Goal: Complete application form: Complete application form

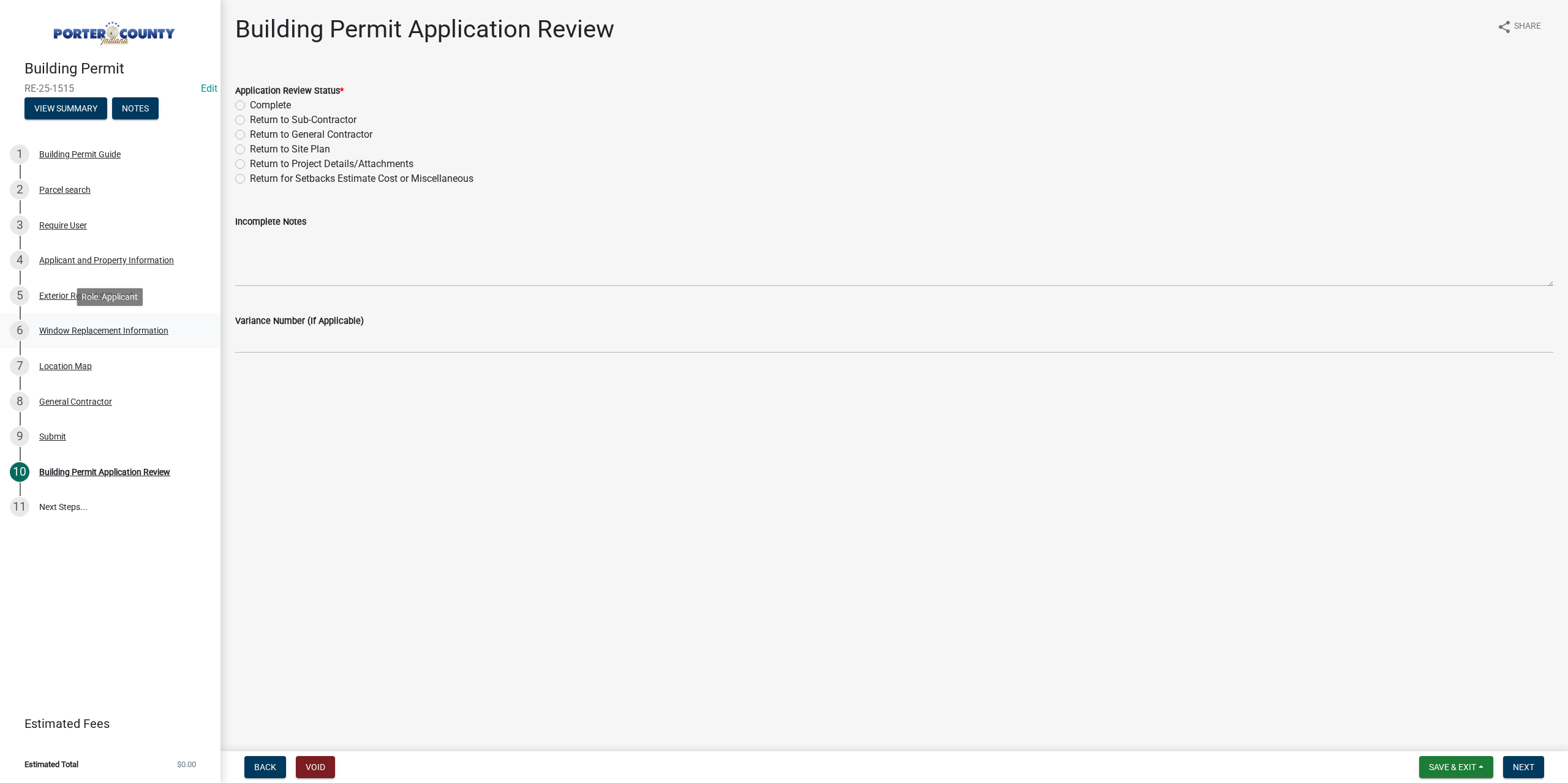
click at [81, 327] on div "Window Replacement Information" at bounding box center [103, 330] width 129 height 8
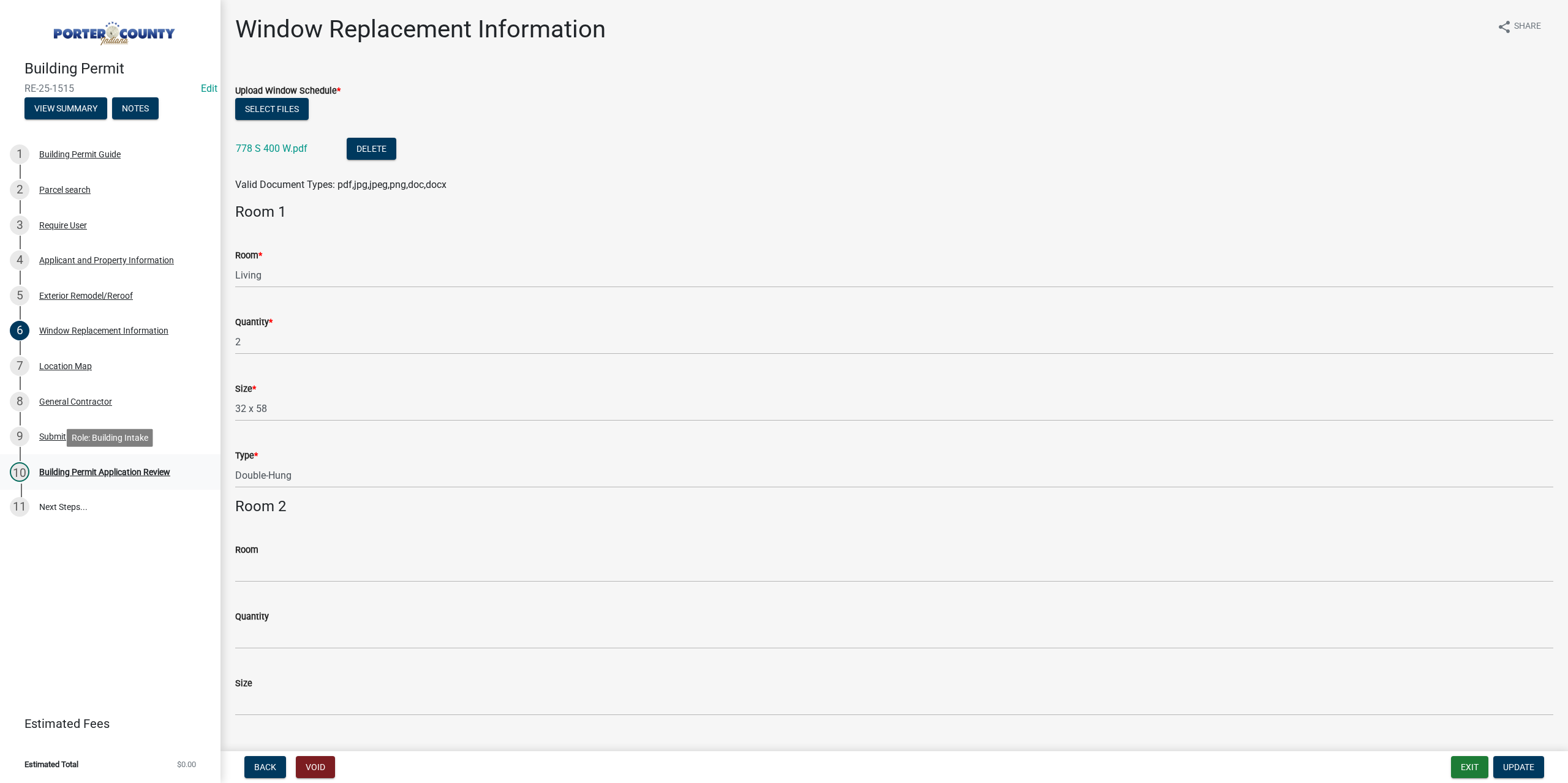
drag, startPoint x: 145, startPoint y: 473, endPoint x: 156, endPoint y: 421, distance: 53.2
click at [145, 470] on div "Building Permit Application Review" at bounding box center [104, 472] width 131 height 8
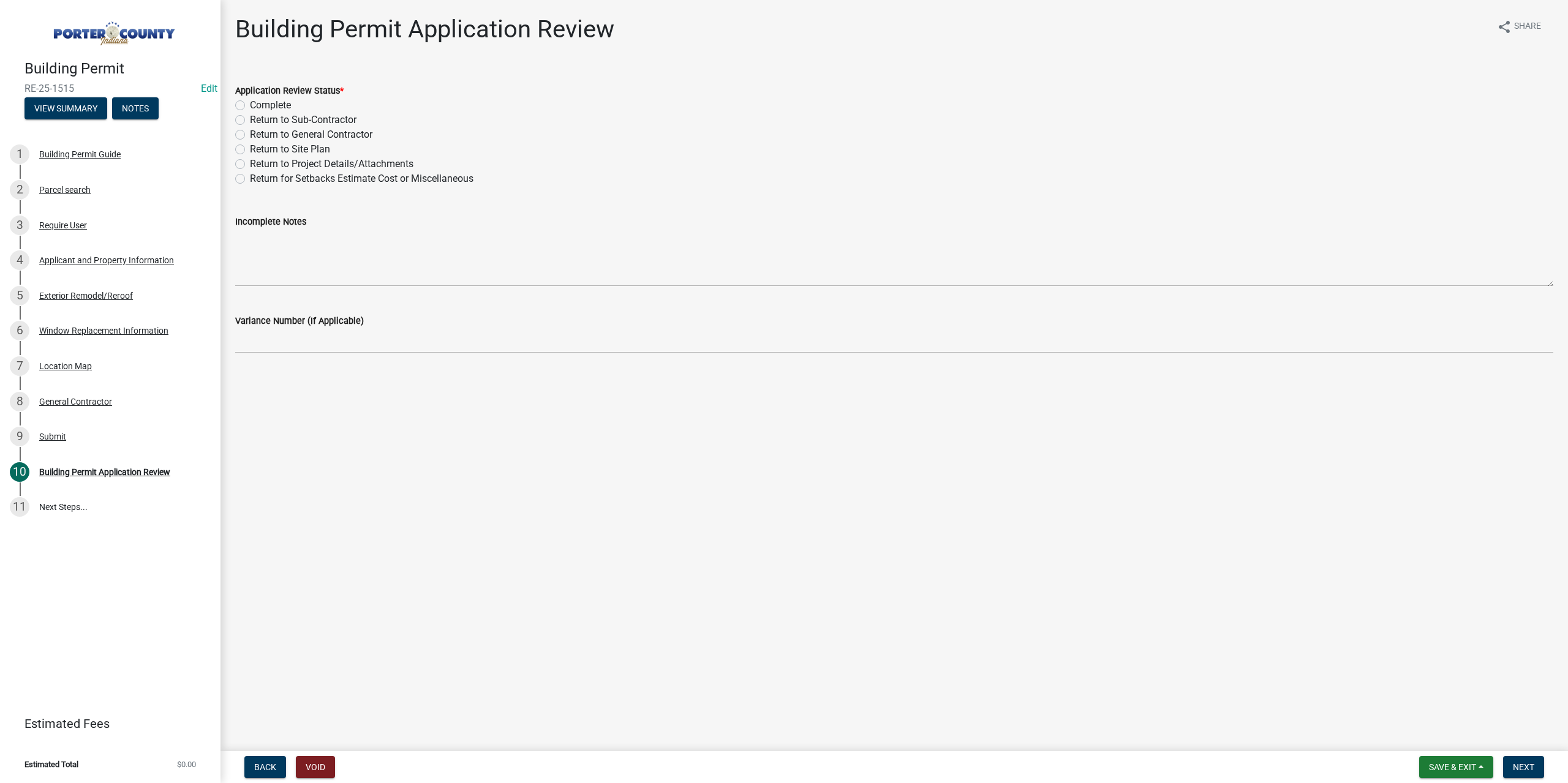
click at [250, 103] on label "Complete" at bounding box center [270, 105] width 41 height 14
click at [250, 103] on input "Complete" at bounding box center [253, 101] width 8 height 8
radio input "true"
click at [1514, 759] on button "Next" at bounding box center [1523, 768] width 41 height 22
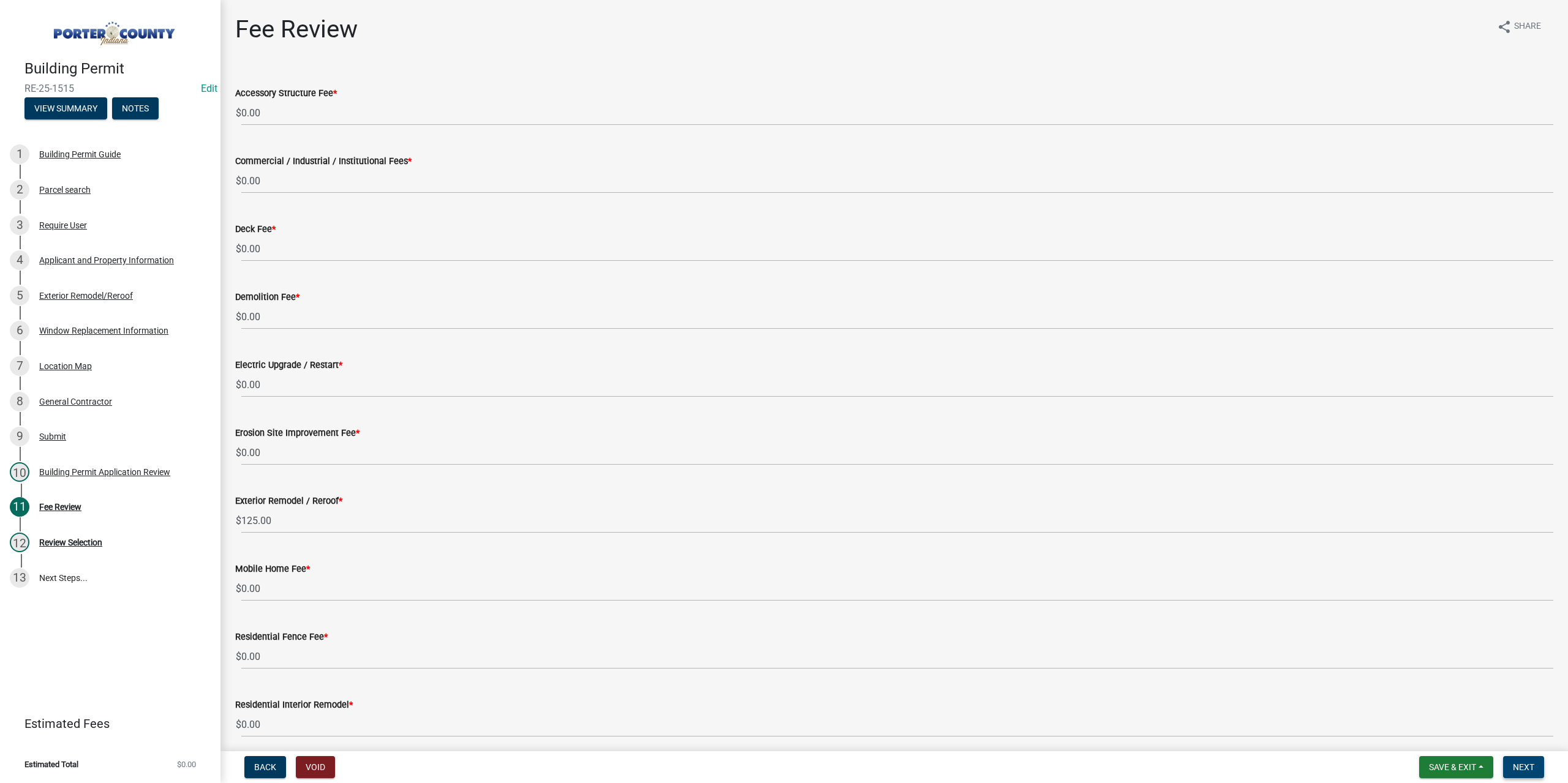
click at [1511, 759] on button "Next" at bounding box center [1523, 768] width 41 height 22
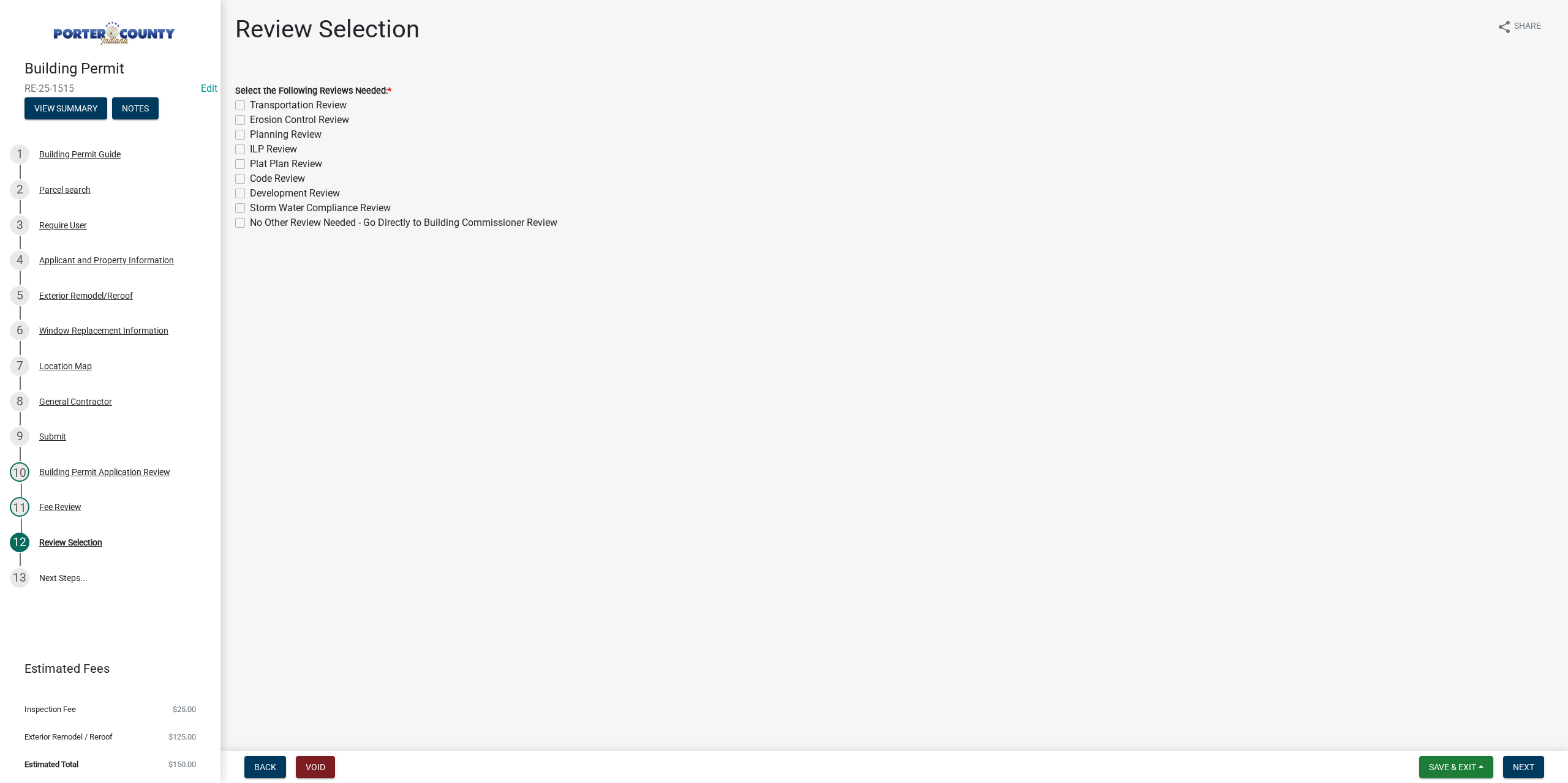
click at [250, 222] on label "No Other Review Needed - Go Directly to Building Commissioner Review" at bounding box center [404, 223] width 308 height 14
click at [250, 222] on input "No Other Review Needed - Go Directly to Building Commissioner Review" at bounding box center [253, 219] width 8 height 8
checkbox input "true"
checkbox input "false"
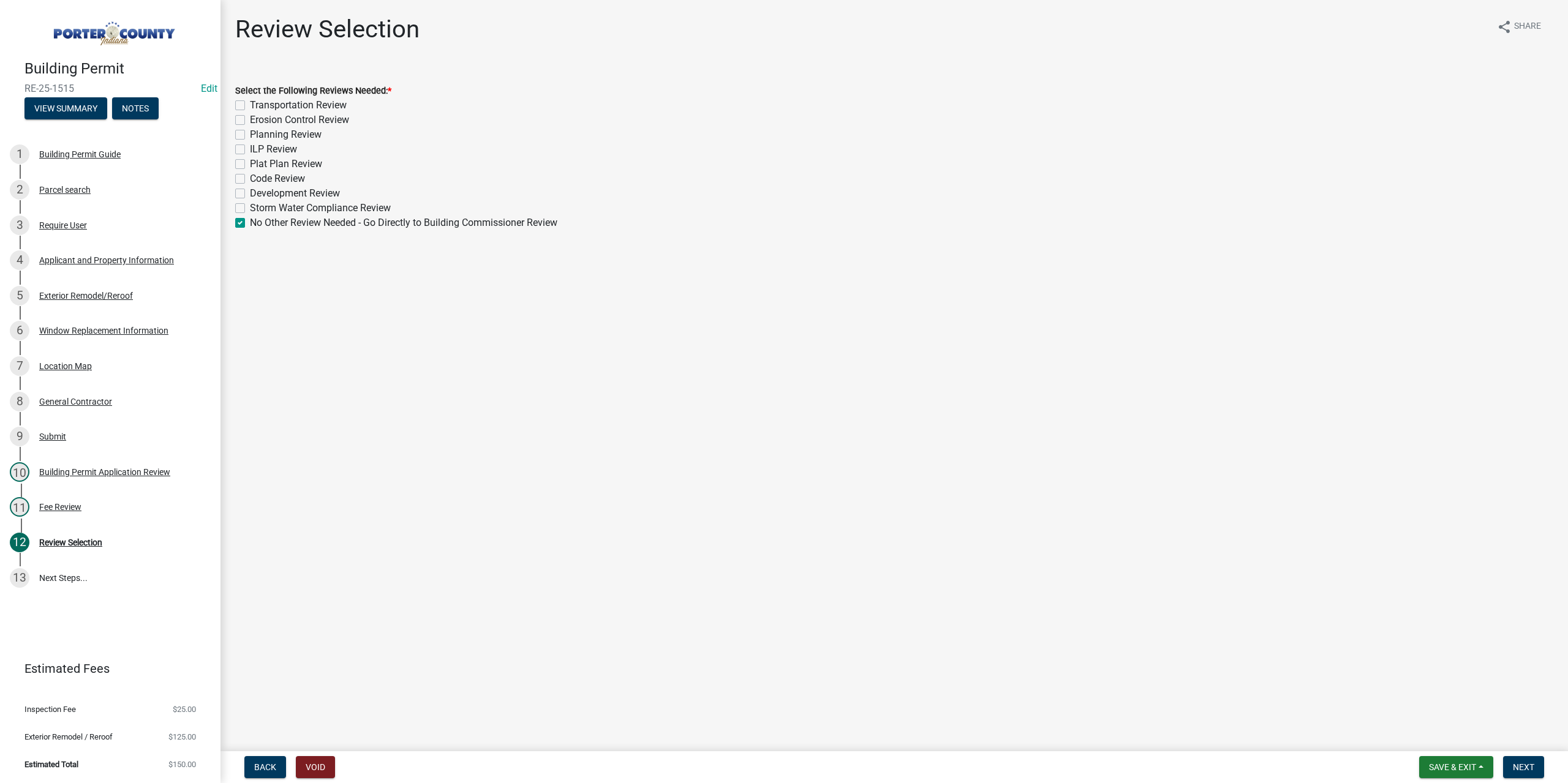
checkbox input "false"
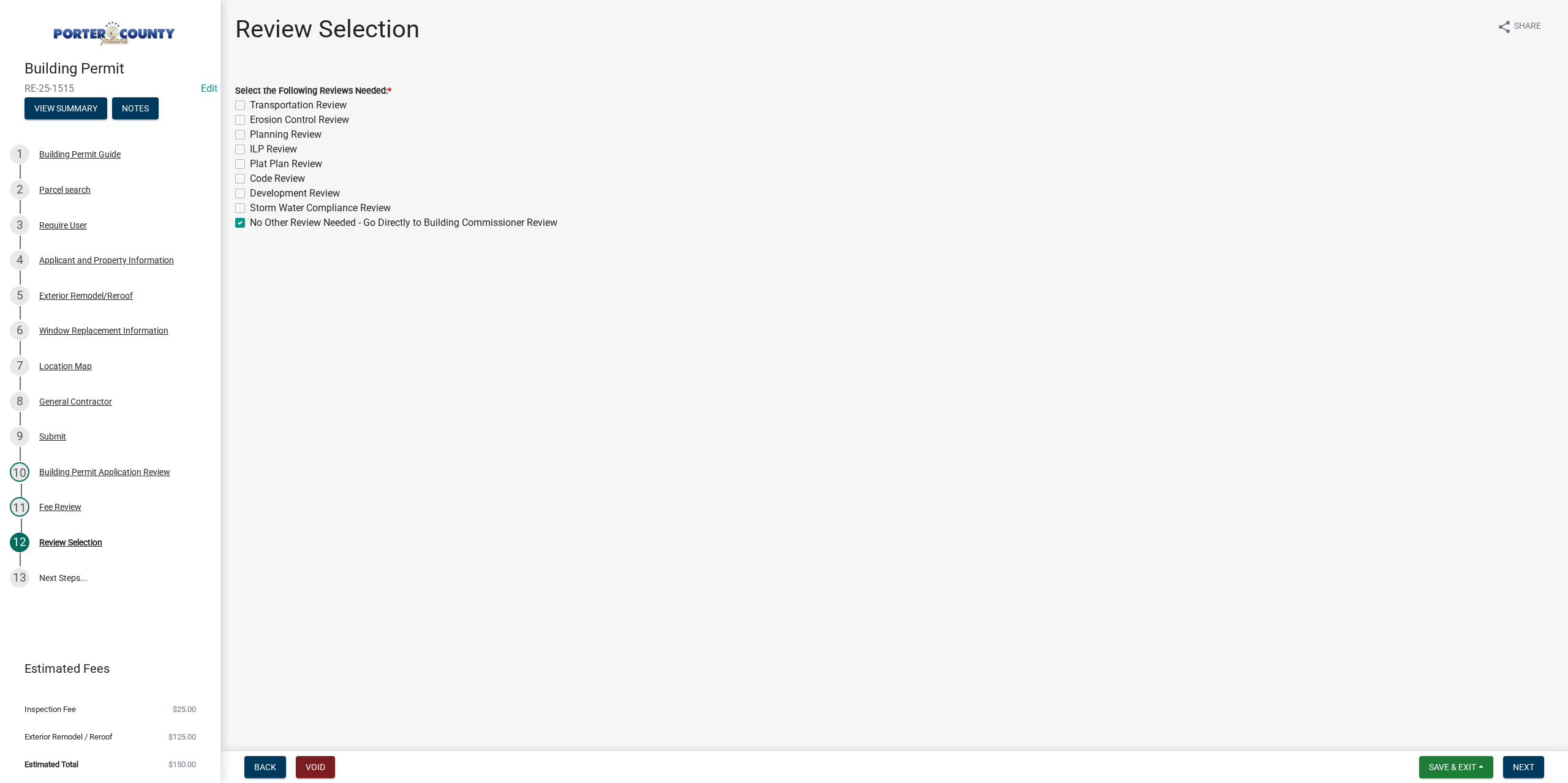
checkbox input "false"
checkbox input "true"
click at [1515, 754] on nav "Back Void Save & Exit Save Save & Exit Next" at bounding box center [894, 767] width 1347 height 32
click at [1521, 768] on span "Next" at bounding box center [1524, 767] width 22 height 10
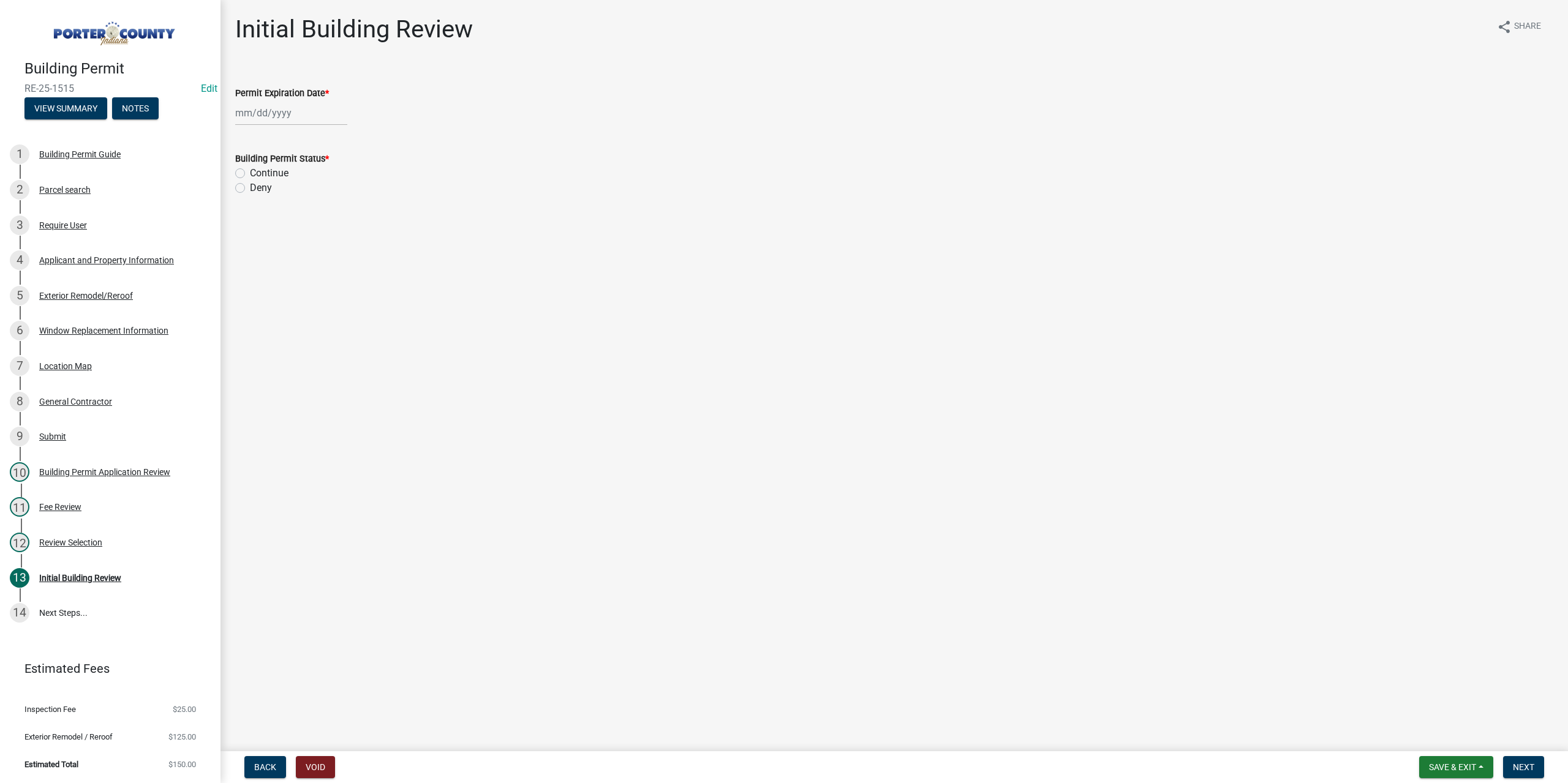
select select "8"
click at [272, 115] on div "[PERSON_NAME] Feb Mar Apr [PERSON_NAME][DATE] Oct Nov [DATE] 1526 1527 1528 152…" at bounding box center [292, 113] width 112 height 25
click at [314, 131] on select "1525 1526 1527 1528 1529 1530 1531 1532 1533 1534 1535 1536 1537 1538 1539 1540…" at bounding box center [331, 139] width 44 height 18
select select "2026"
click at [310, 130] on select "1525 1526 1527 1528 1529 1530 1531 1532 1533 1534 1535 1536 1537 1538 1539 1540…" at bounding box center [331, 139] width 44 height 18
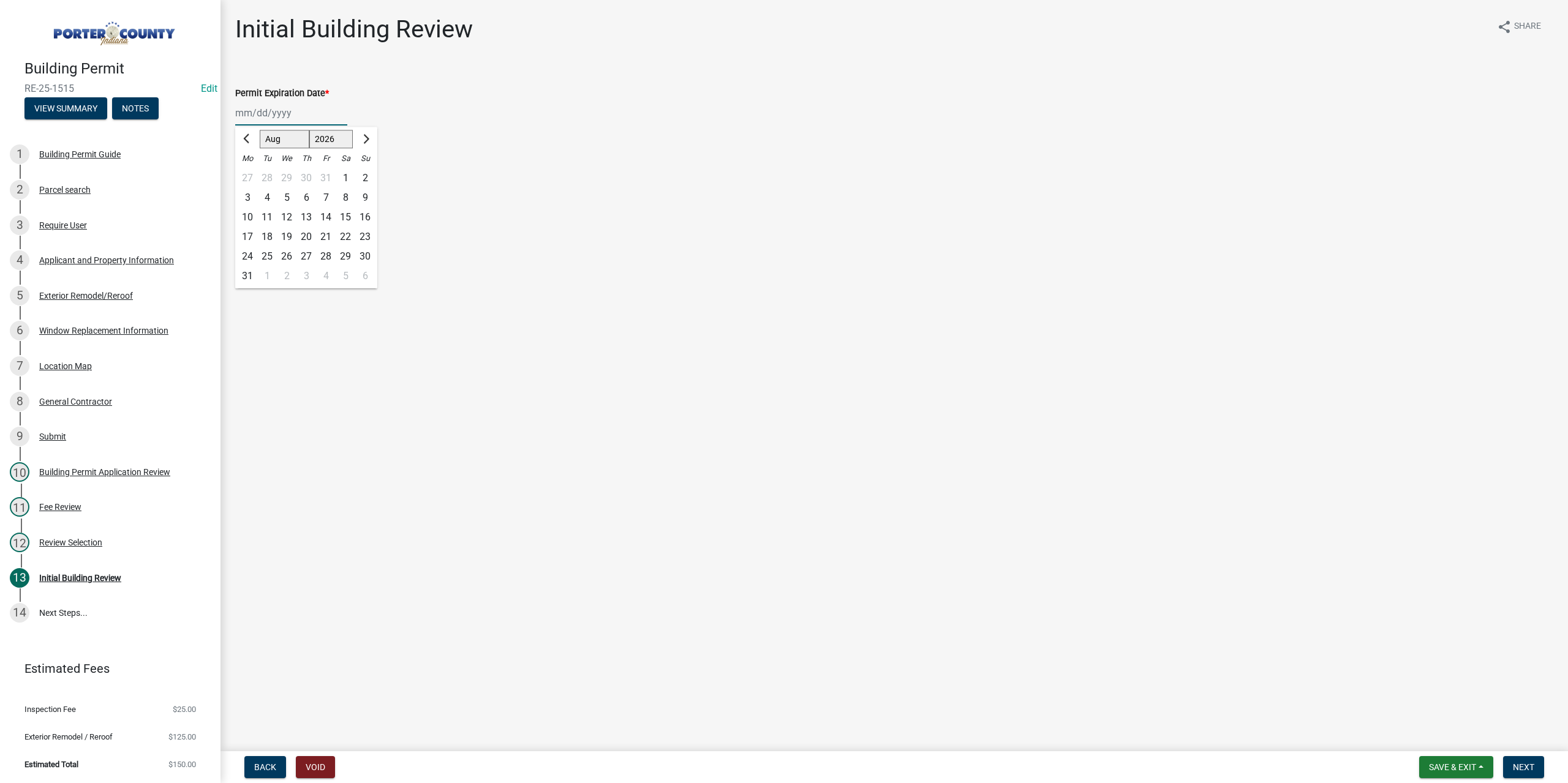
click at [344, 217] on div "15" at bounding box center [346, 217] width 20 height 20
type input "[DATE]"
click at [250, 173] on label "Continue" at bounding box center [269, 173] width 39 height 14
click at [250, 173] on input "Continue" at bounding box center [253, 169] width 8 height 8
radio input "true"
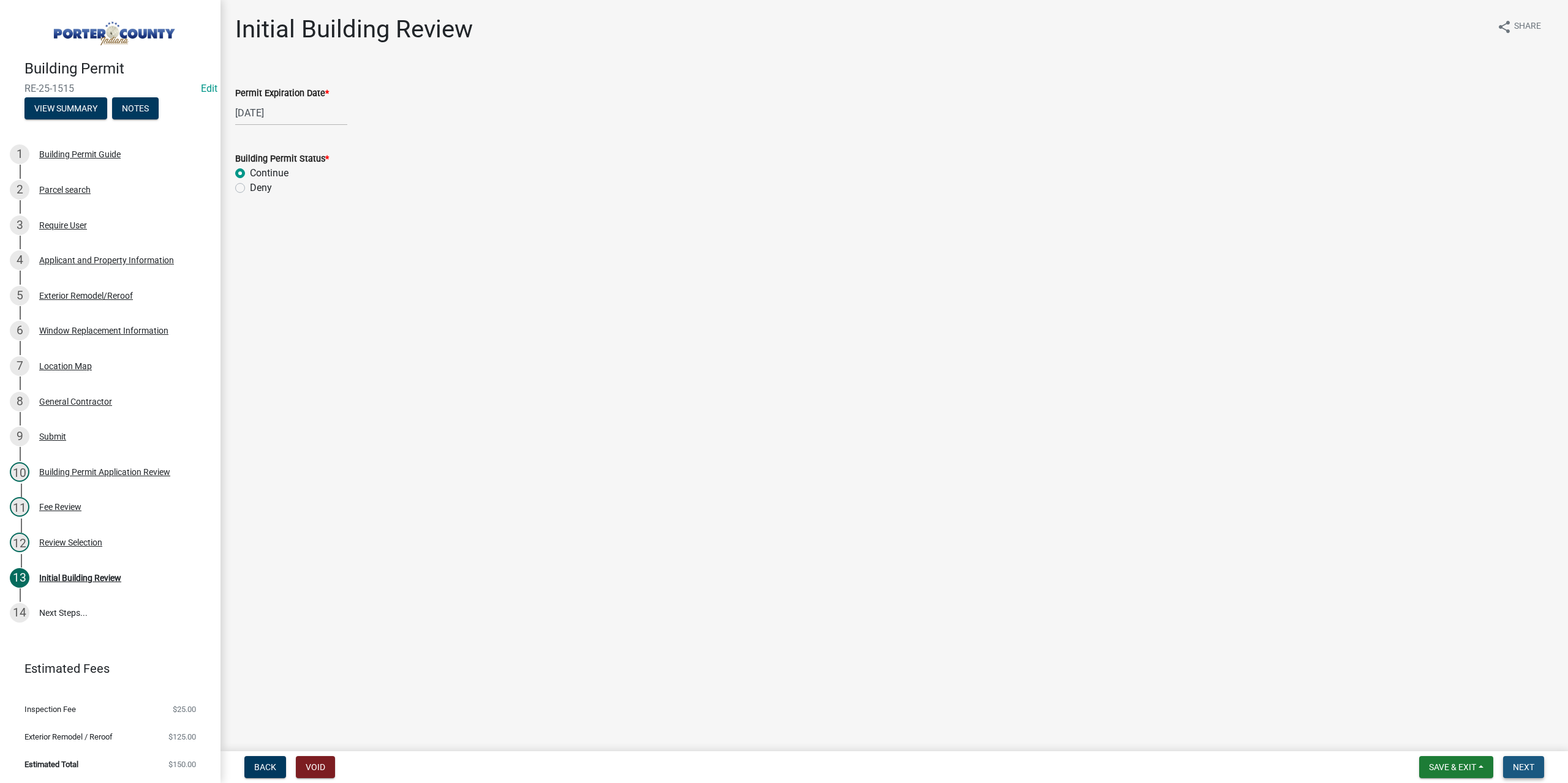
click at [1521, 762] on span "Next" at bounding box center [1524, 767] width 22 height 10
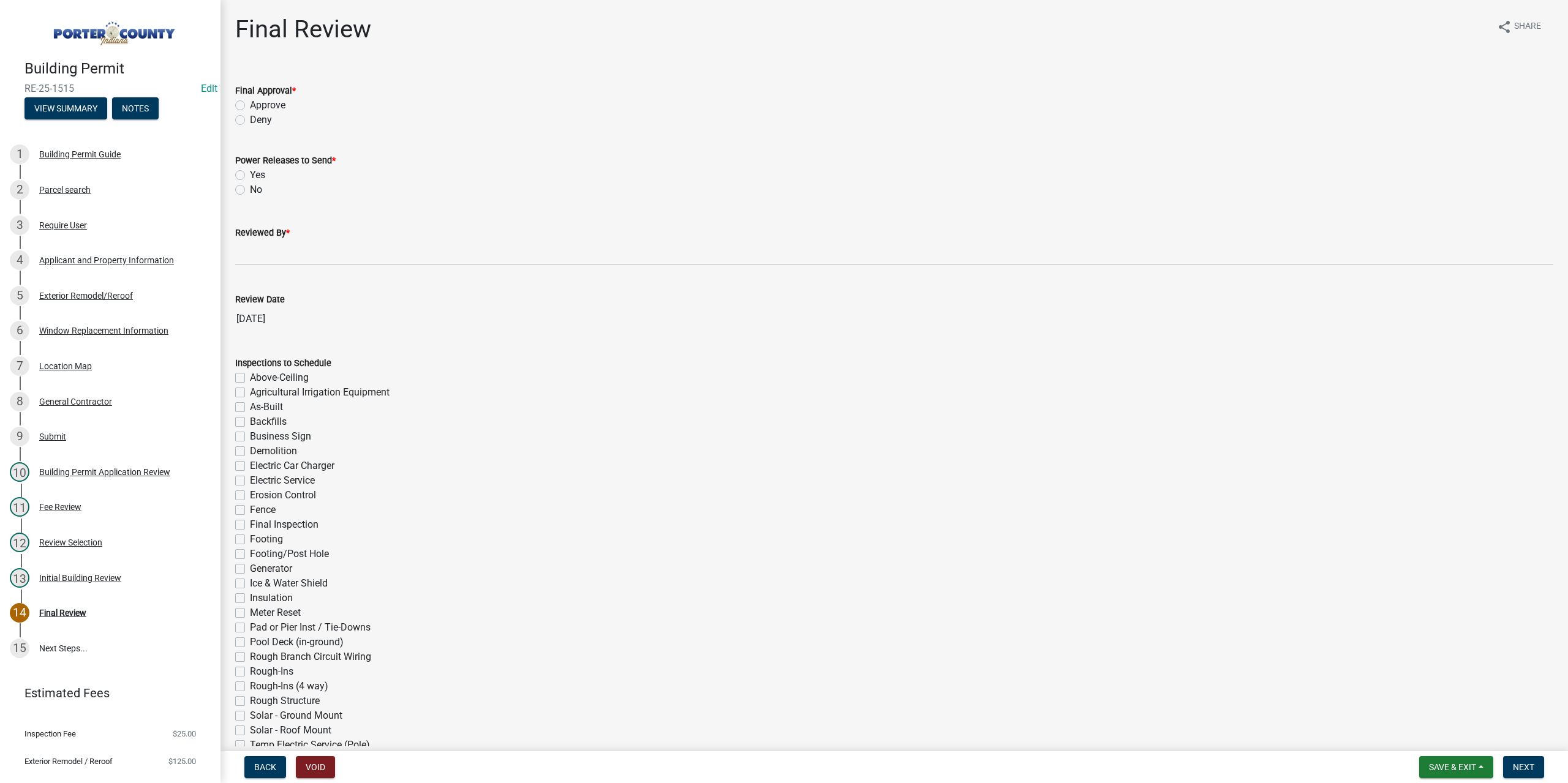
click at [250, 101] on label "Approve" at bounding box center [267, 105] width 35 height 14
click at [250, 101] on input "Approve" at bounding box center [253, 101] width 8 height 8
radio input "true"
click at [250, 185] on label "No" at bounding box center [256, 190] width 13 height 14
click at [250, 185] on input "No" at bounding box center [253, 186] width 8 height 8
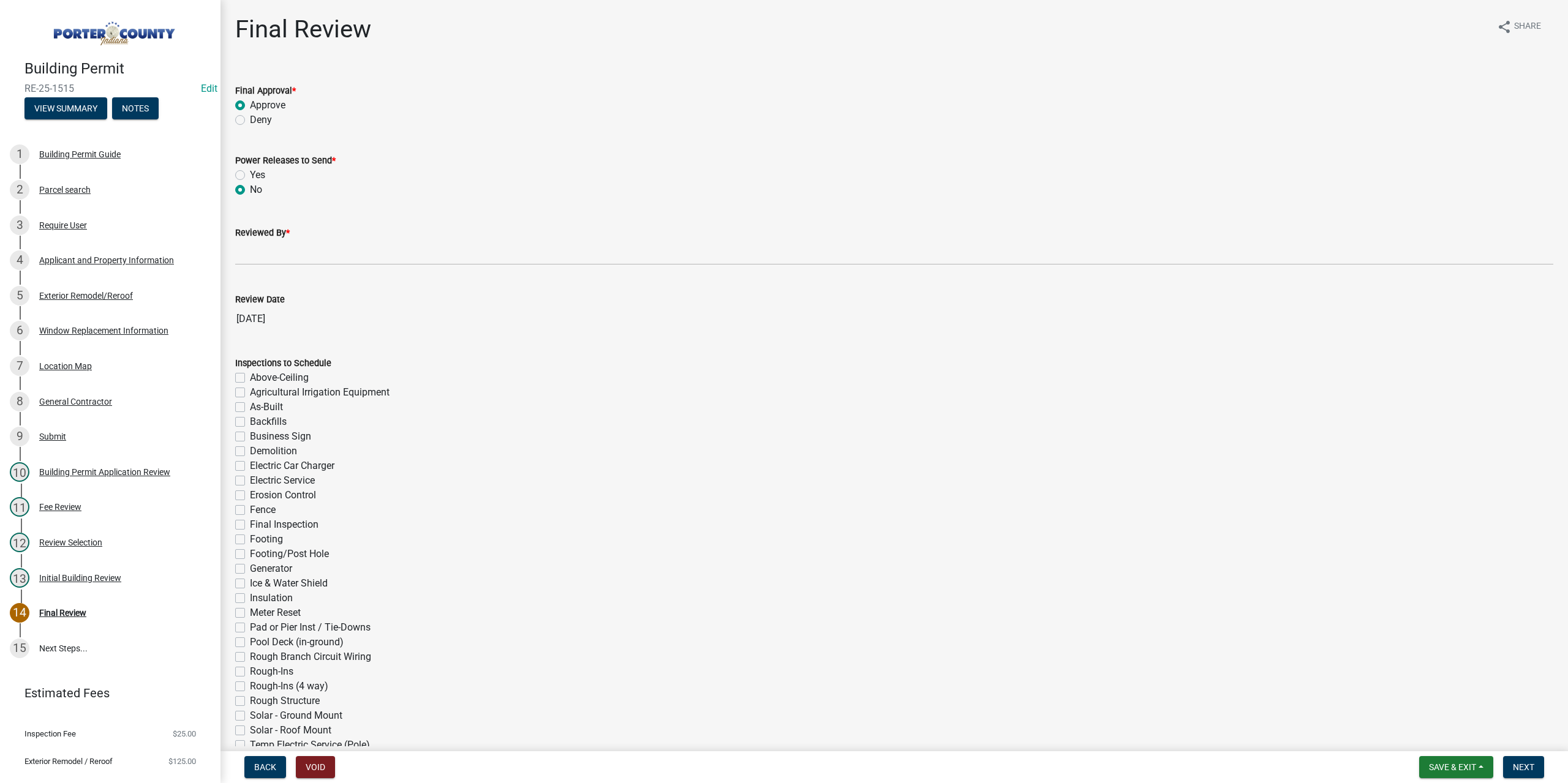
radio input "true"
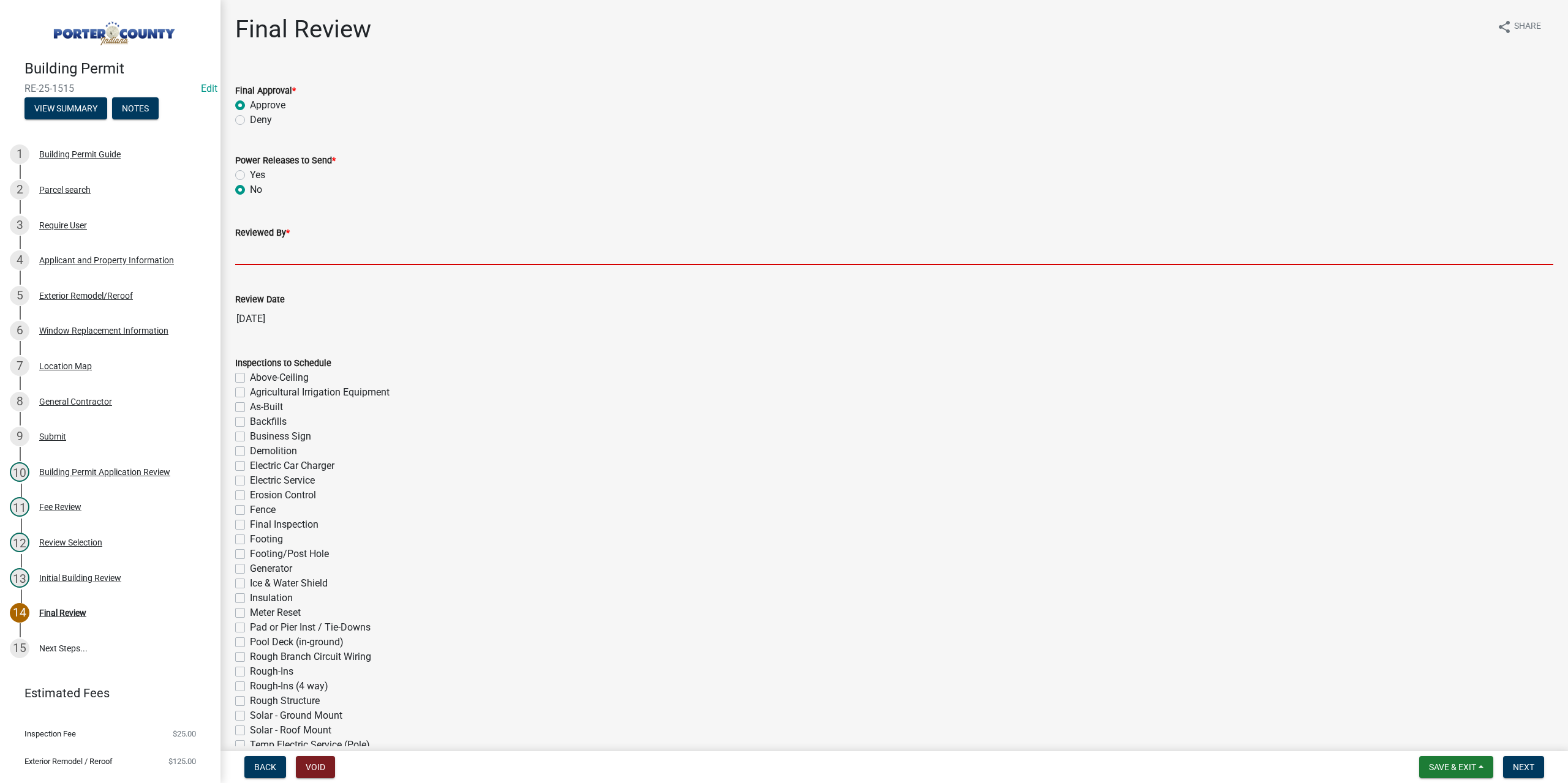
click at [253, 247] on input "Reviewed By *" at bounding box center [894, 253] width 1318 height 25
type input "TT"
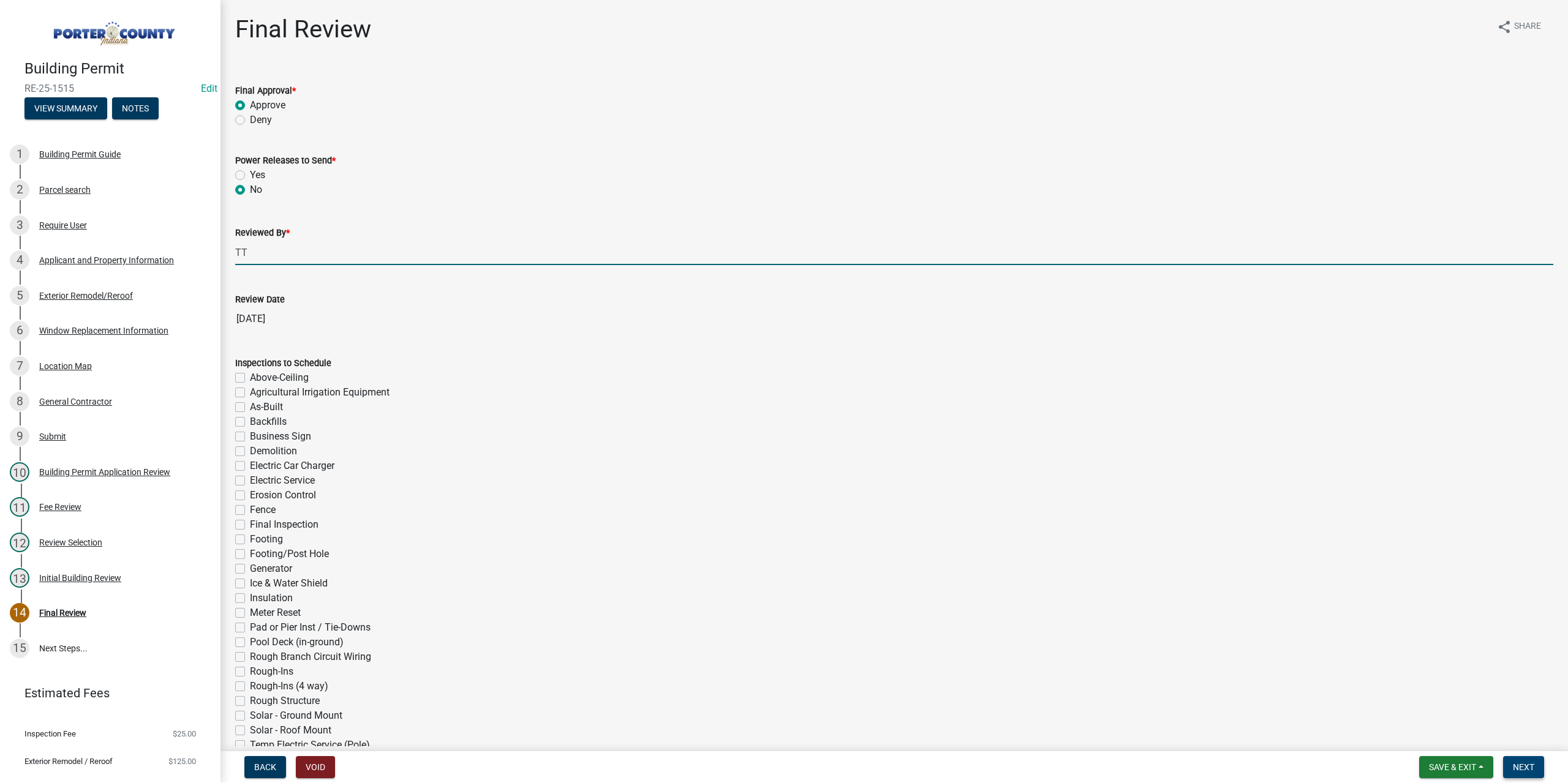
click at [1529, 769] on span "Next" at bounding box center [1524, 767] width 22 height 10
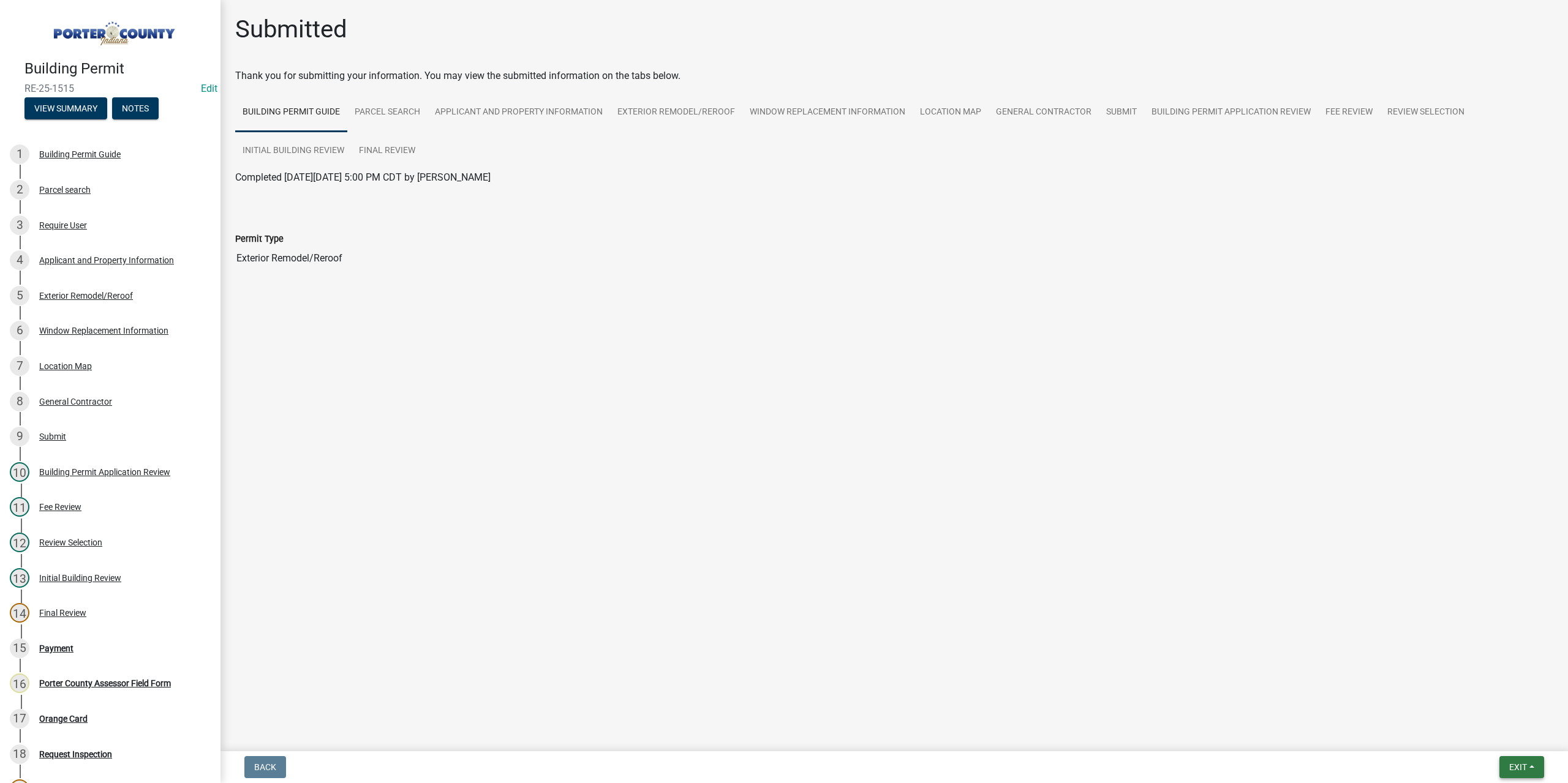
click at [1506, 768] on button "Exit" at bounding box center [1521, 768] width 44 height 22
click at [1503, 728] on button "Save & Exit" at bounding box center [1496, 735] width 98 height 29
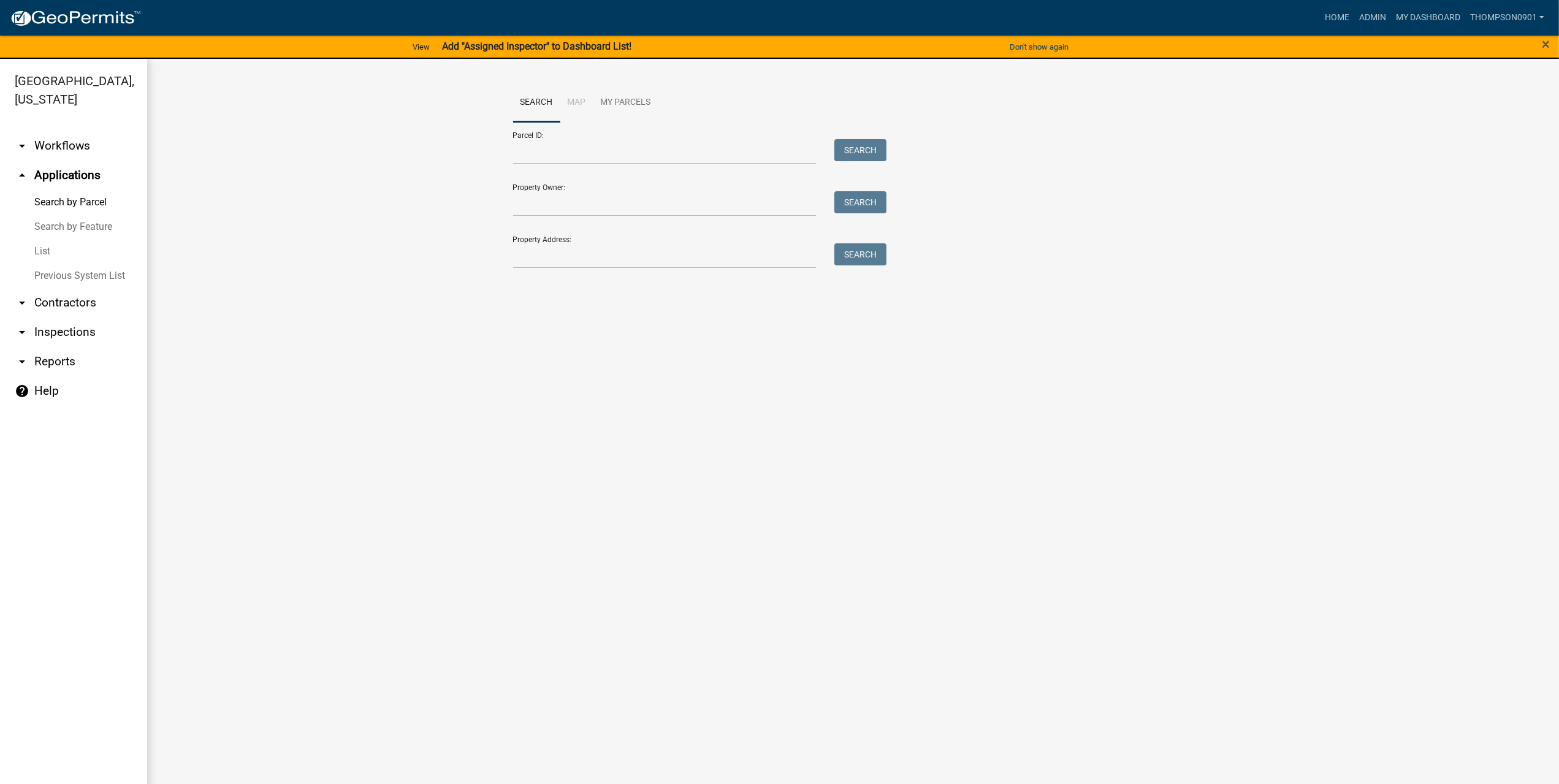
click at [60, 347] on link "arrow_drop_down Reports" at bounding box center [73, 362] width 147 height 29
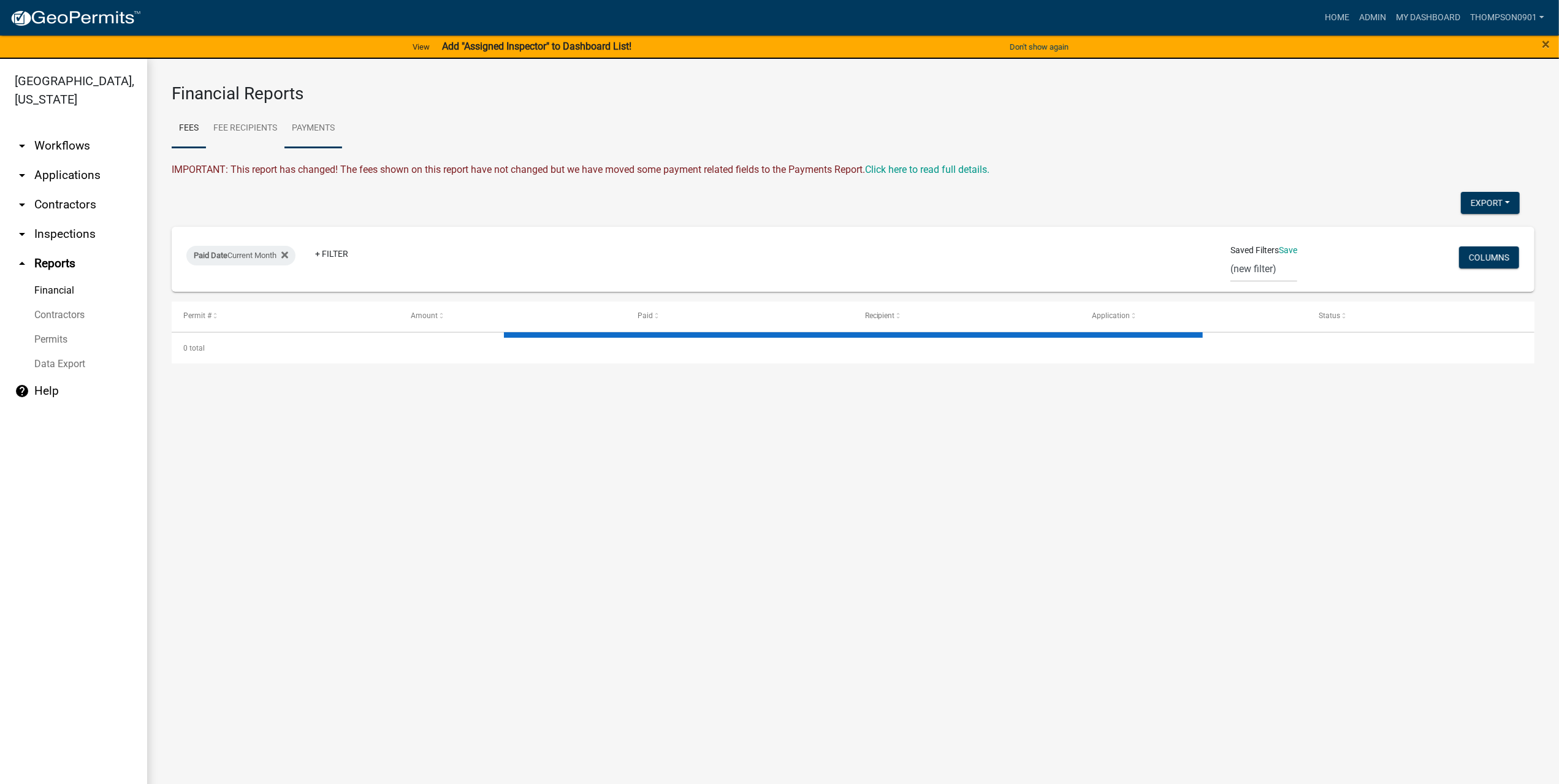
click at [331, 126] on link "Payments" at bounding box center [314, 128] width 58 height 39
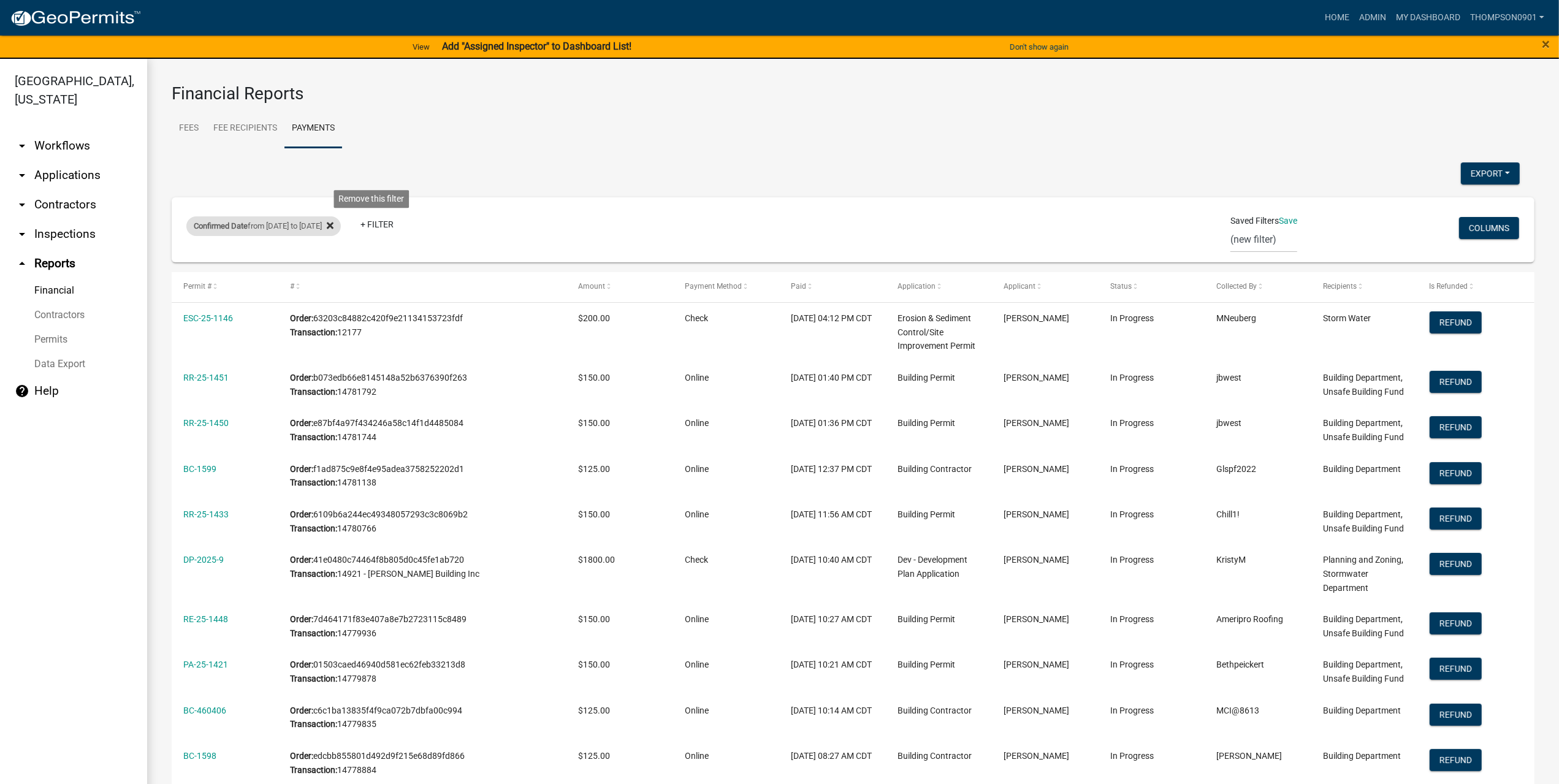
click at [334, 227] on icon at bounding box center [330, 226] width 6 height 10
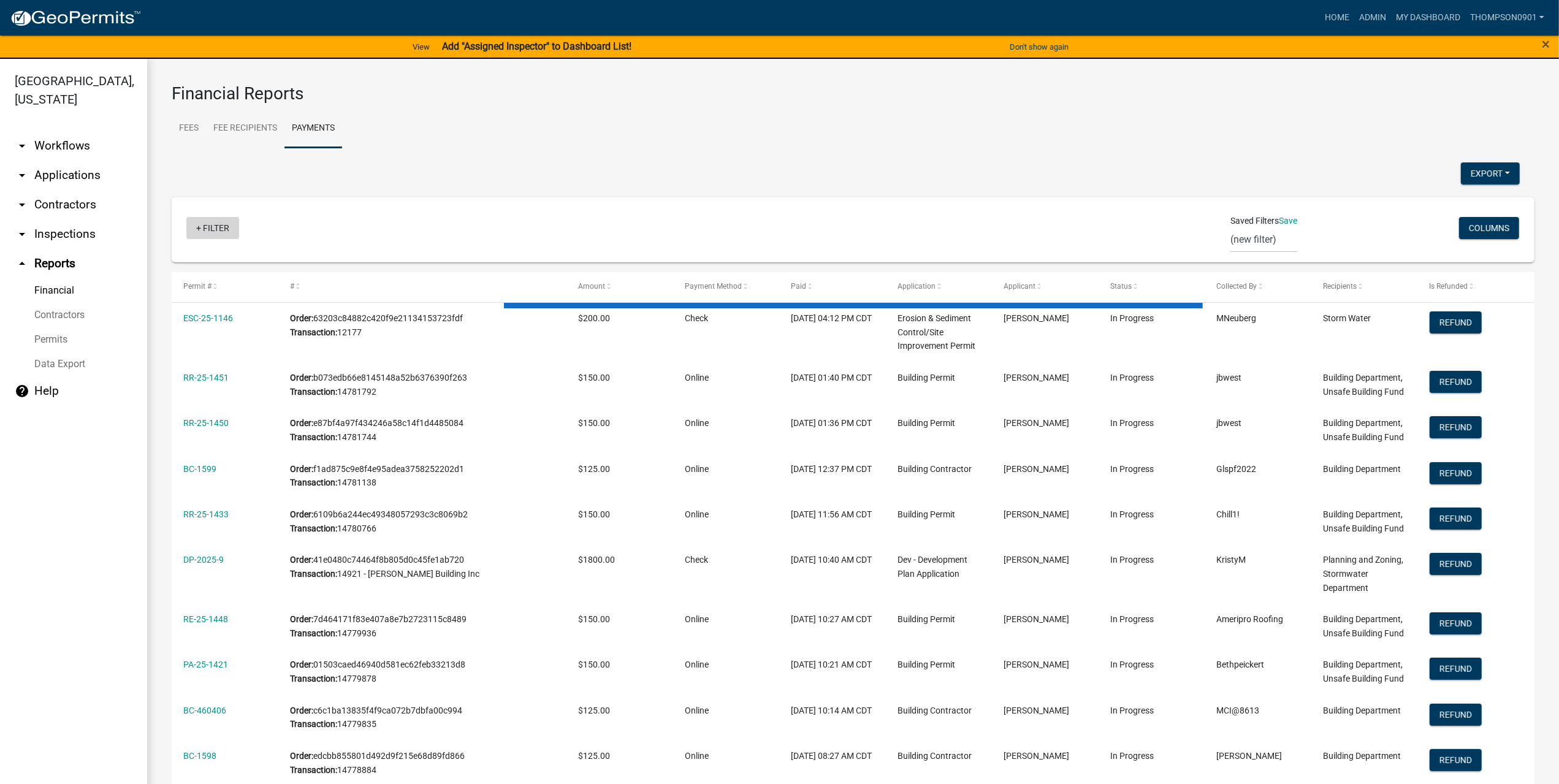
click at [206, 234] on link "+ Filter" at bounding box center [213, 227] width 53 height 22
click at [184, 435] on li "Confirmed Date" at bounding box center [216, 435] width 112 height 28
click at [234, 283] on select "[DATE] [DATE] Current Week Previous Week Current Month Last Month Current Calen…" at bounding box center [268, 272] width 122 height 25
select select "custom"
click at [208, 259] on select "[DATE] [DATE] Current Week Previous Week Current Month Last Month Current Calen…" at bounding box center [268, 272] width 122 height 25
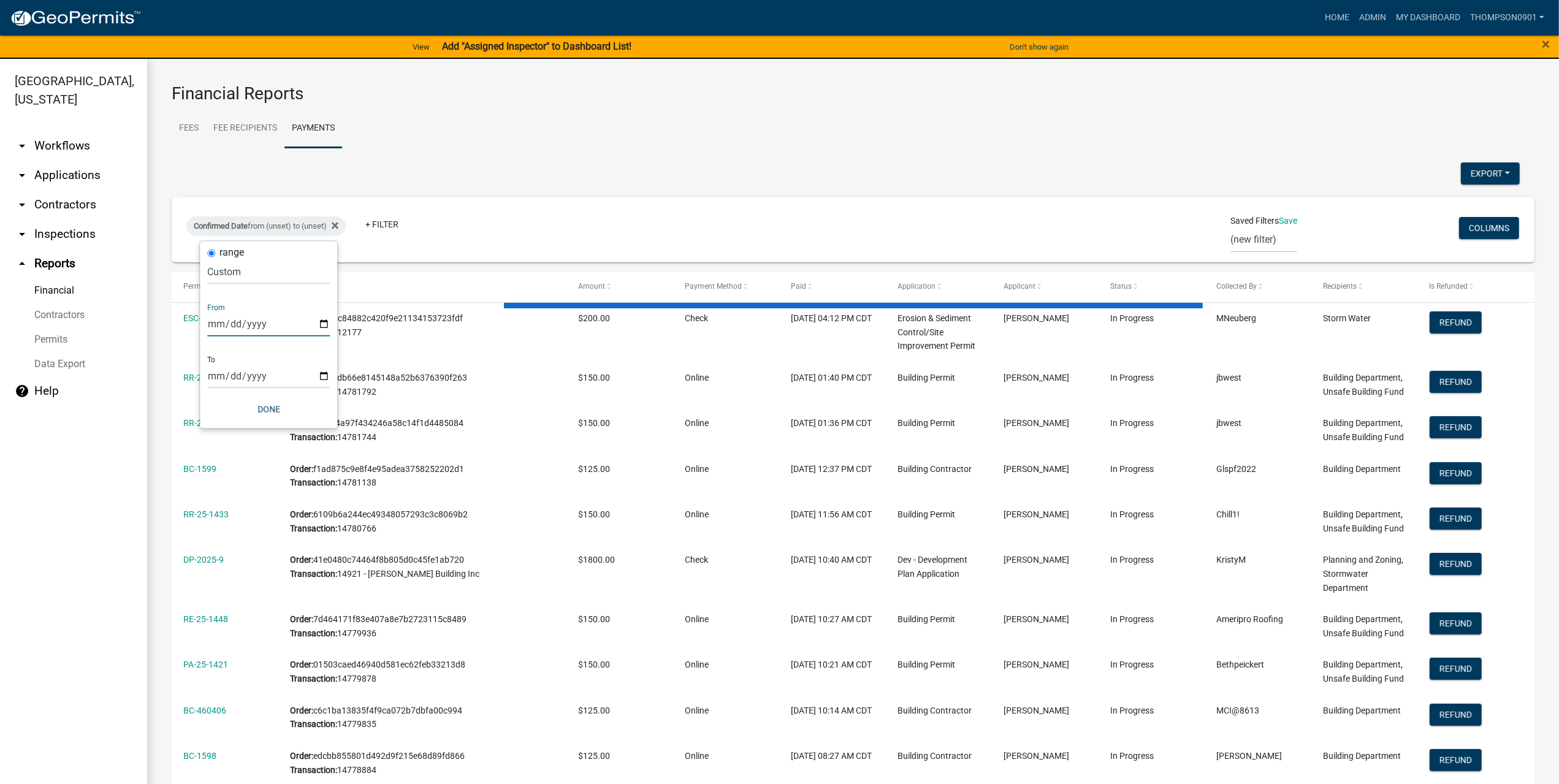
click at [324, 324] on input "date" at bounding box center [268, 324] width 122 height 25
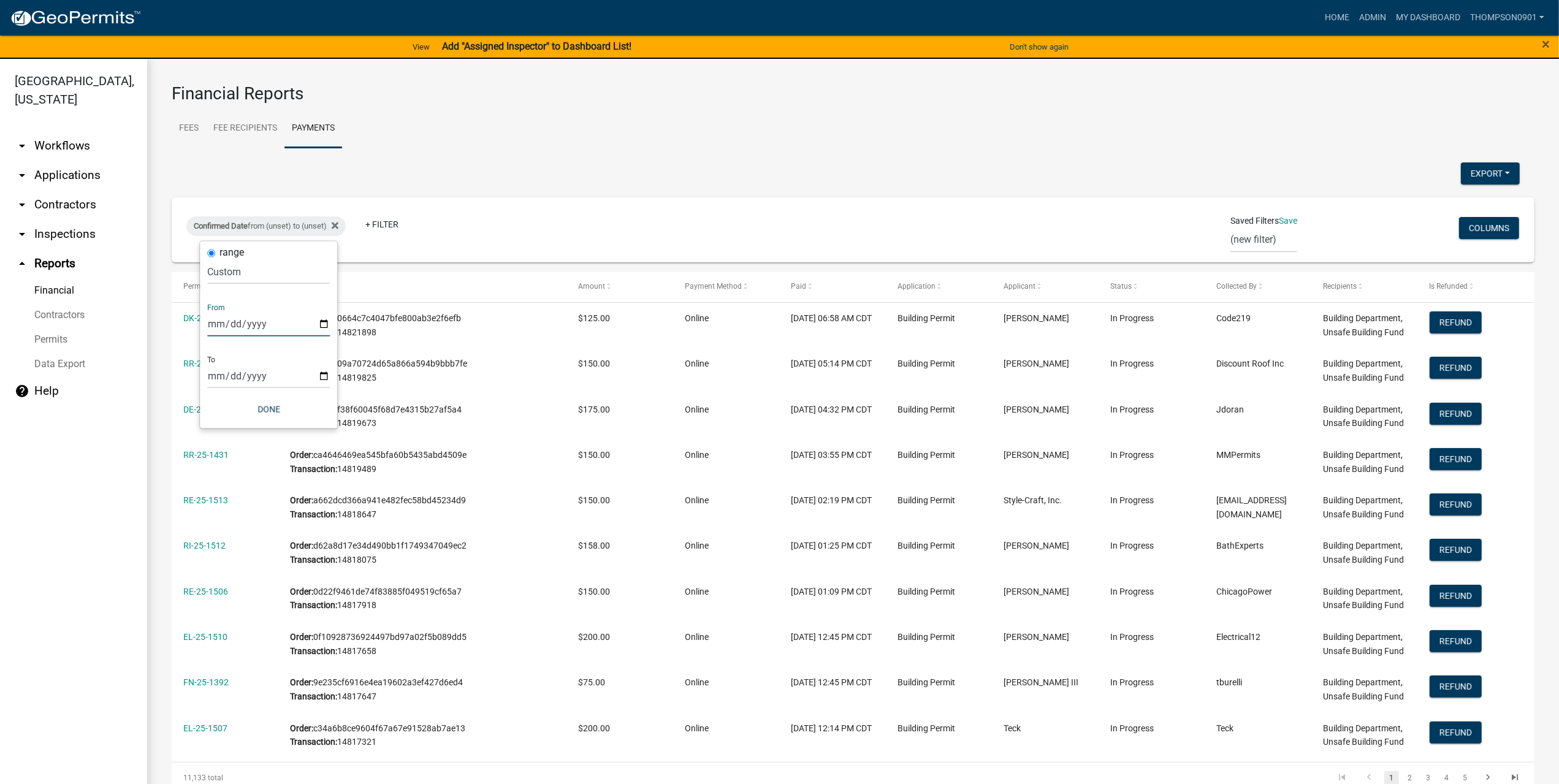
type input "[DATE]"
click at [331, 380] on input "date" at bounding box center [276, 376] width 122 height 25
type input "[DATE]"
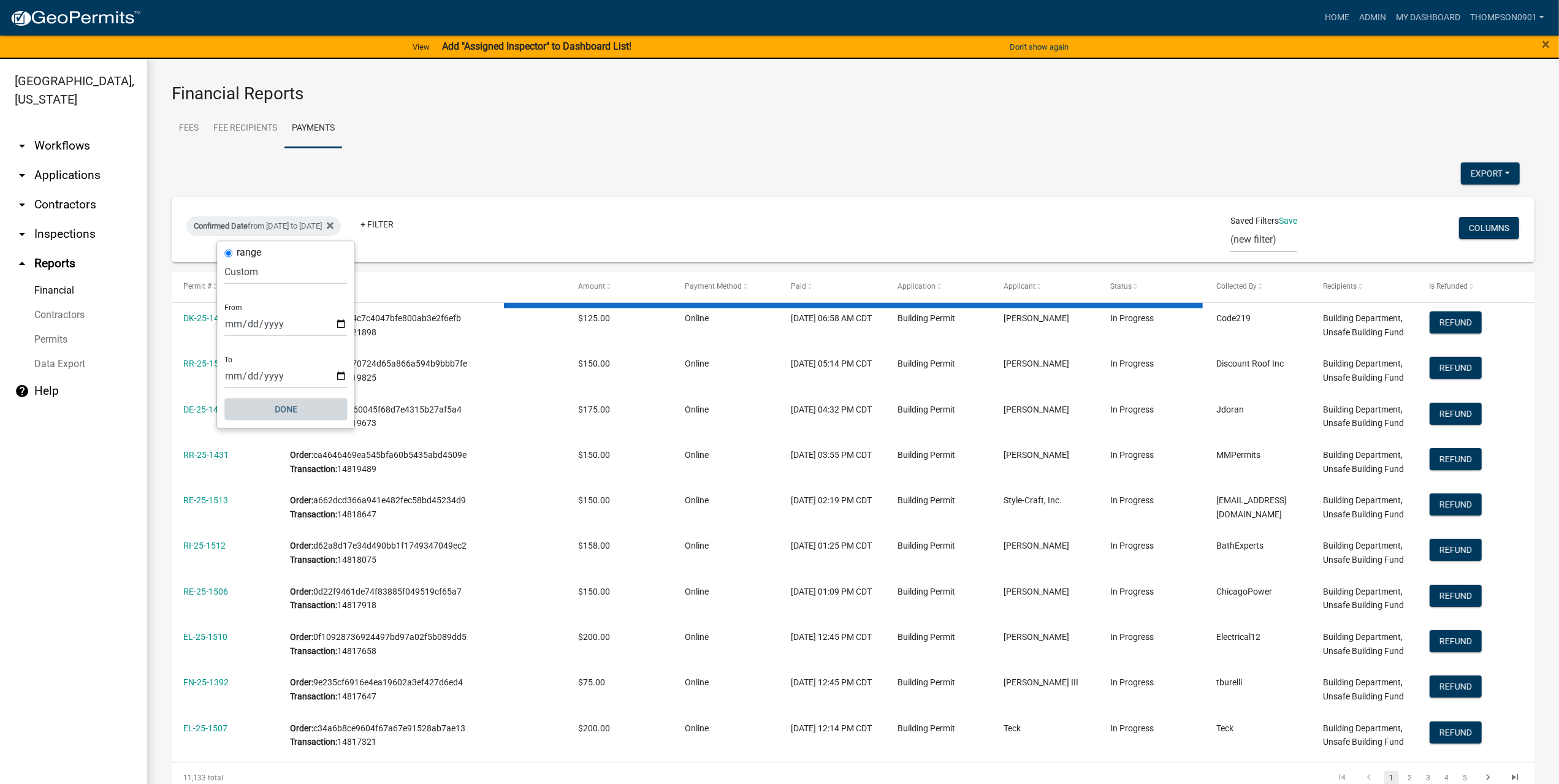
click at [289, 399] on button "Done" at bounding box center [286, 410] width 122 height 22
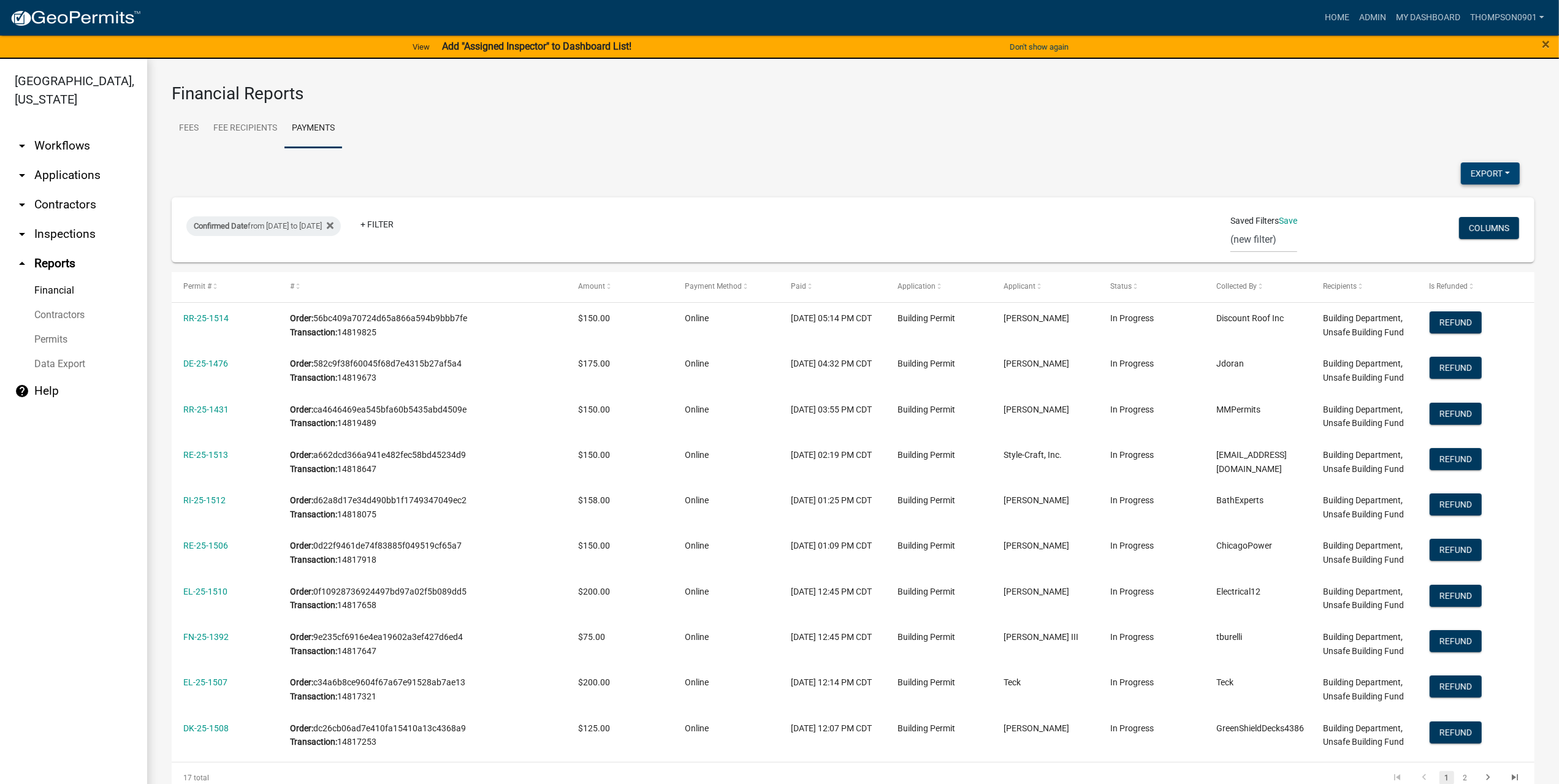
click at [1463, 172] on button "Export" at bounding box center [1490, 173] width 59 height 22
click at [1432, 208] on button "Excel Format (.xlsx)" at bounding box center [1463, 205] width 115 height 29
click at [65, 160] on link "arrow_drop_down Applications" at bounding box center [73, 175] width 147 height 29
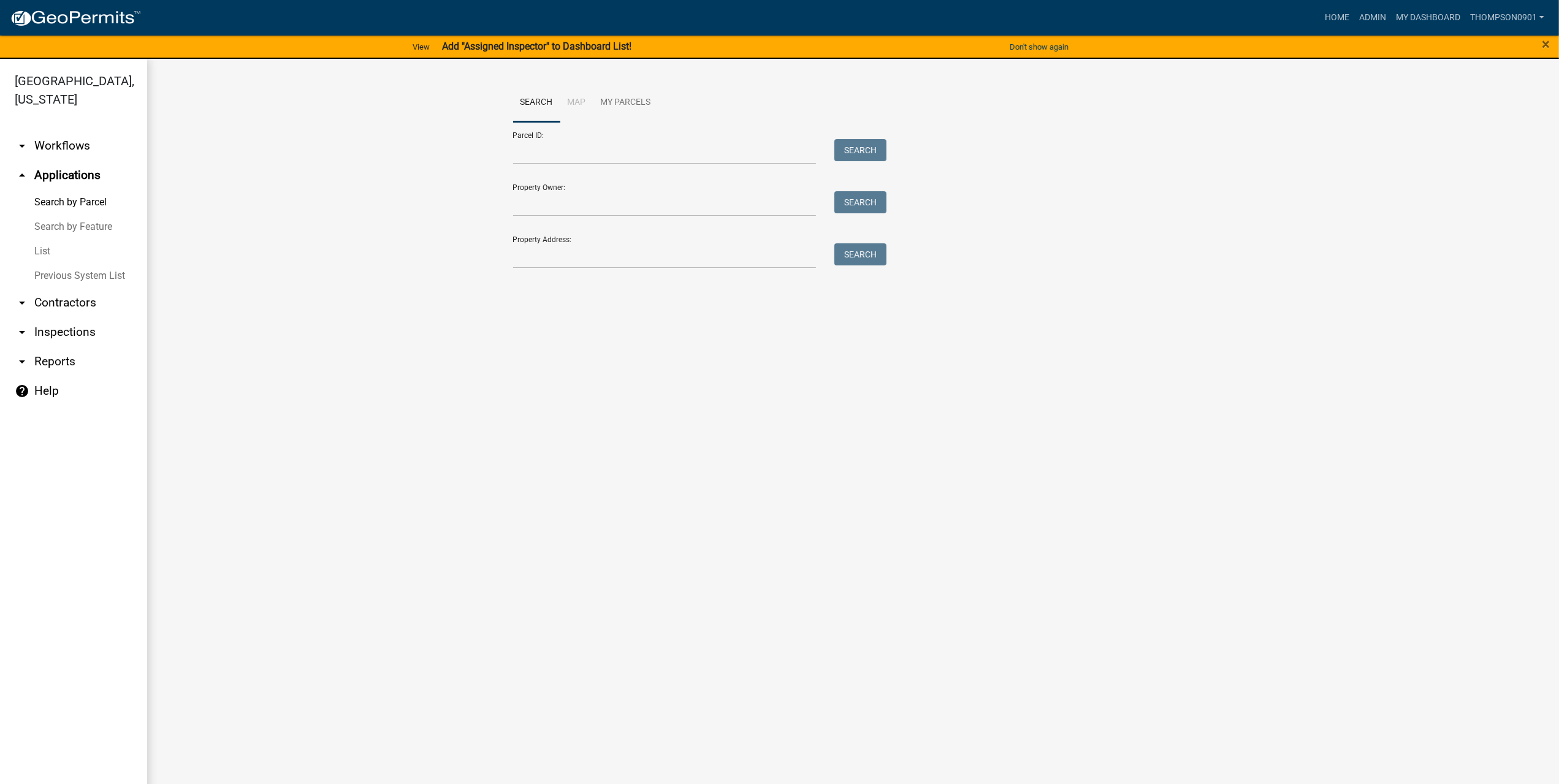
click at [41, 239] on link "List" at bounding box center [73, 251] width 147 height 24
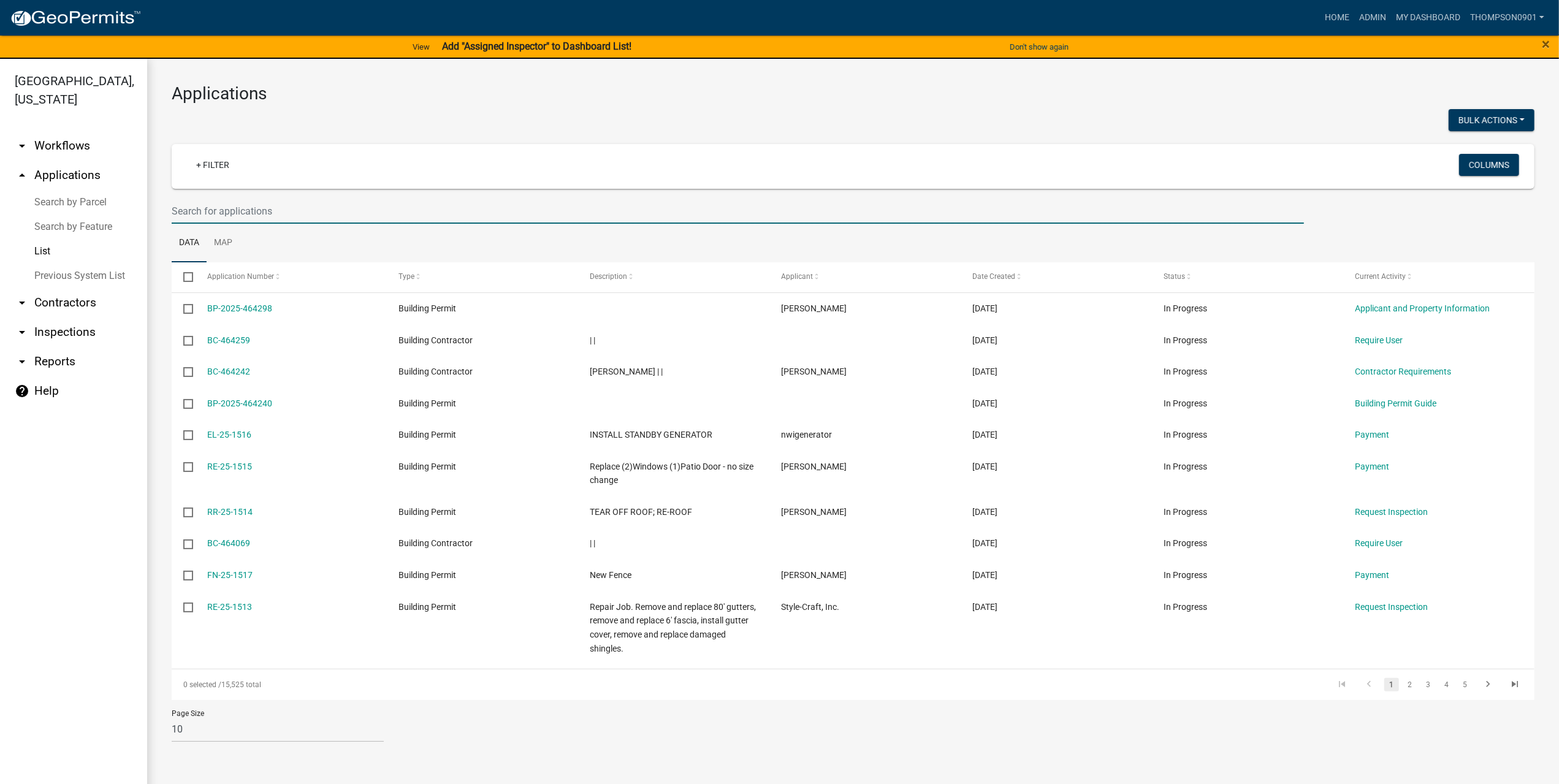
click at [249, 209] on input "text" at bounding box center [738, 211] width 1133 height 25
paste input "SN-25-1387"
type input "SN-25-1387"
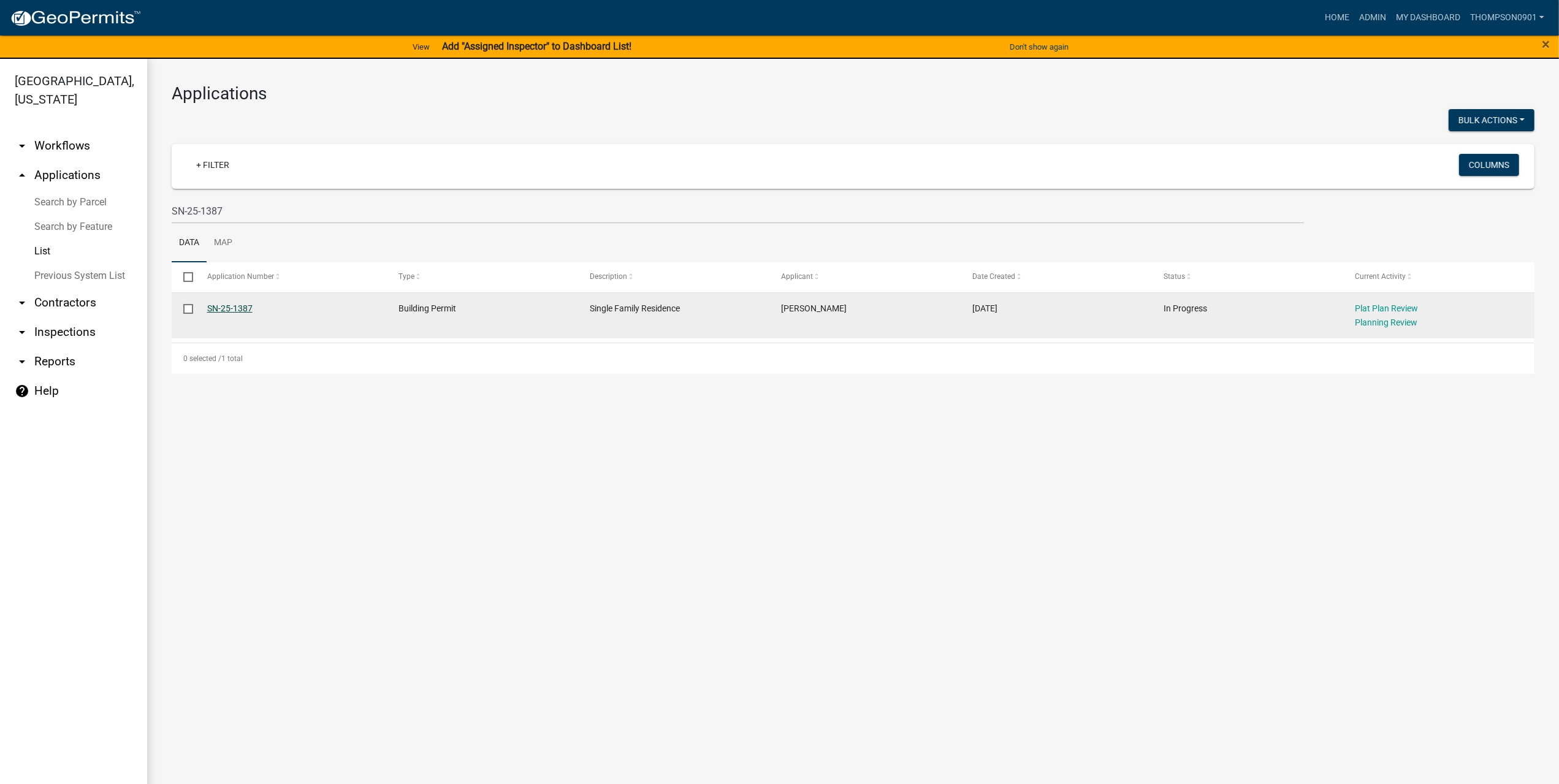
click at [225, 314] on link "SN-25-1387" at bounding box center [230, 308] width 45 height 10
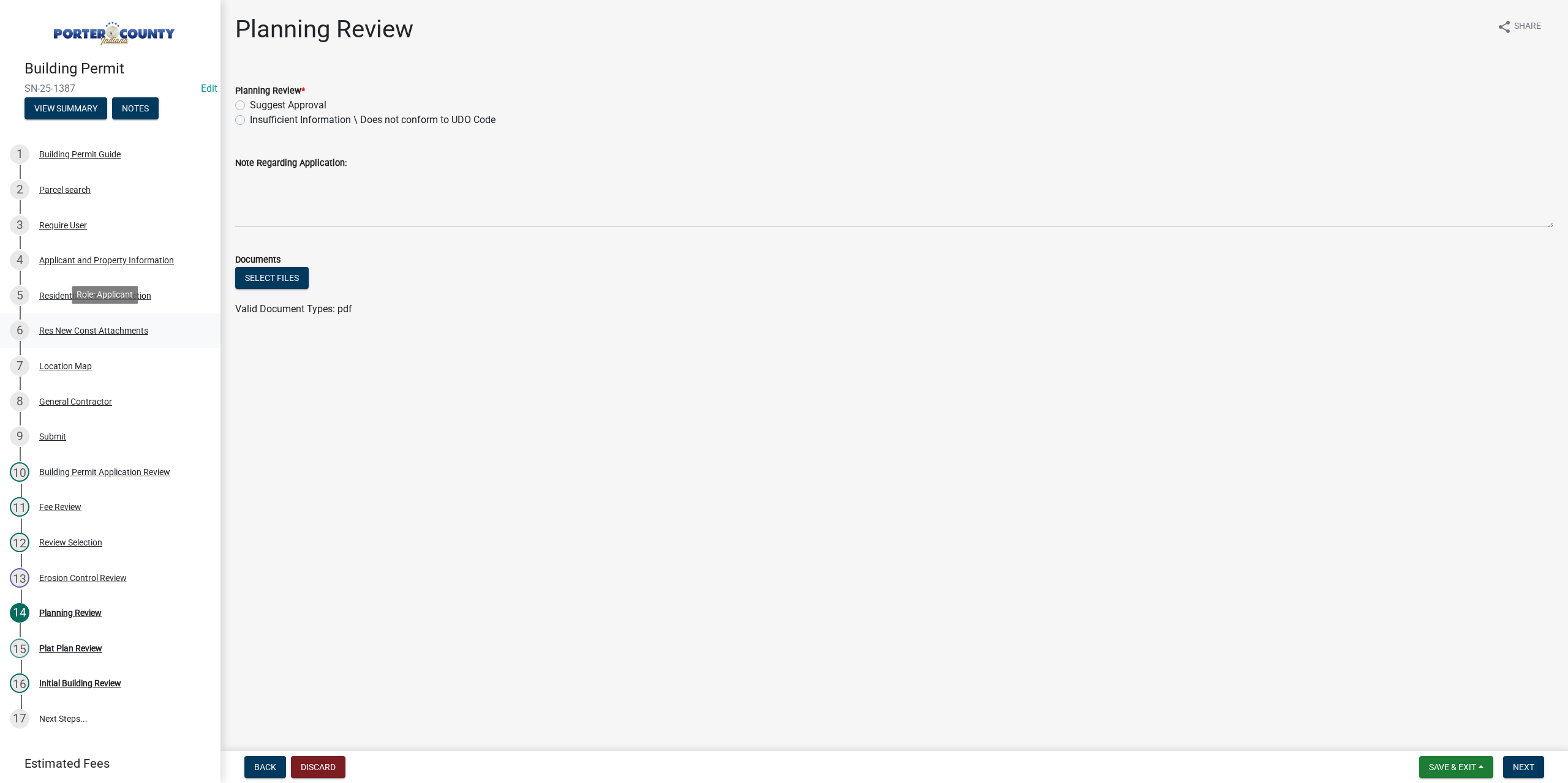
click at [116, 331] on div "Res New Const Attachments" at bounding box center [93, 330] width 109 height 8
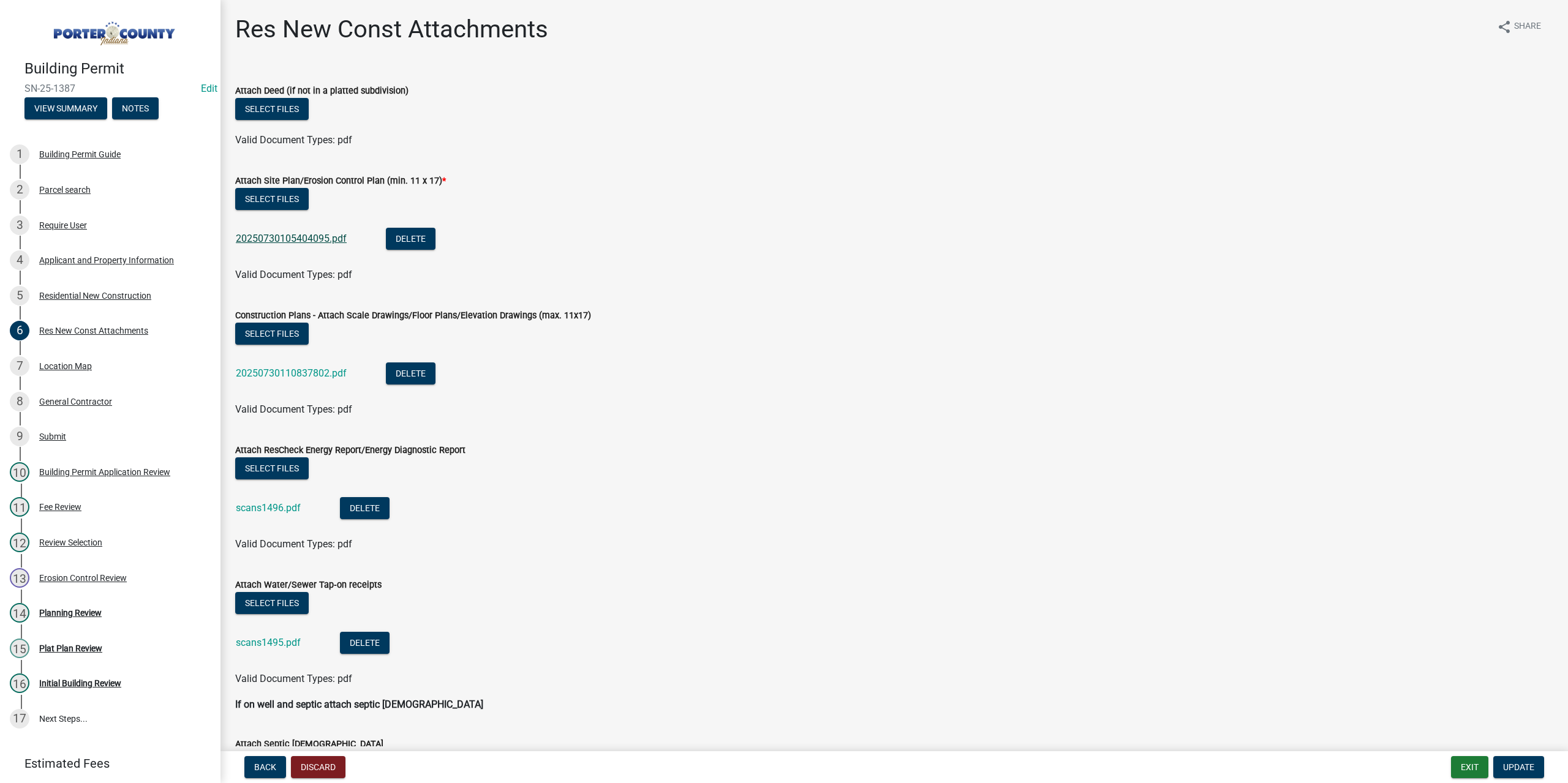
click at [320, 242] on link "20250730105404095.pdf" at bounding box center [291, 238] width 110 height 12
click at [310, 368] on link "20250730110837802.pdf" at bounding box center [291, 373] width 110 height 12
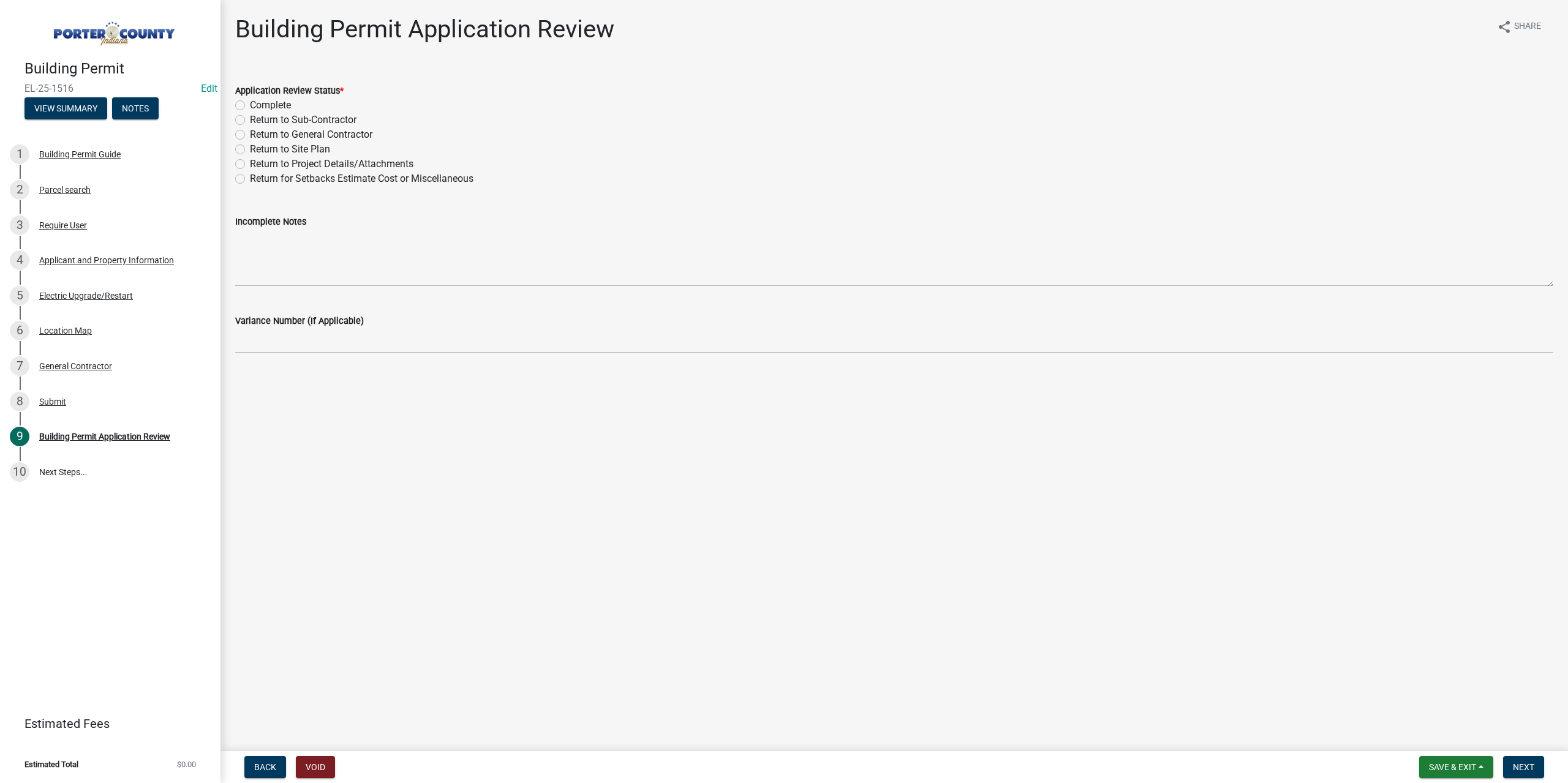
click at [250, 109] on label "Complete" at bounding box center [270, 105] width 41 height 14
click at [250, 106] on input "Complete" at bounding box center [253, 101] width 8 height 8
radio input "true"
click at [1521, 755] on nav "Back Void Save & Exit Save Save & Exit Next" at bounding box center [894, 767] width 1347 height 32
click at [1527, 761] on button "Next" at bounding box center [1523, 768] width 41 height 22
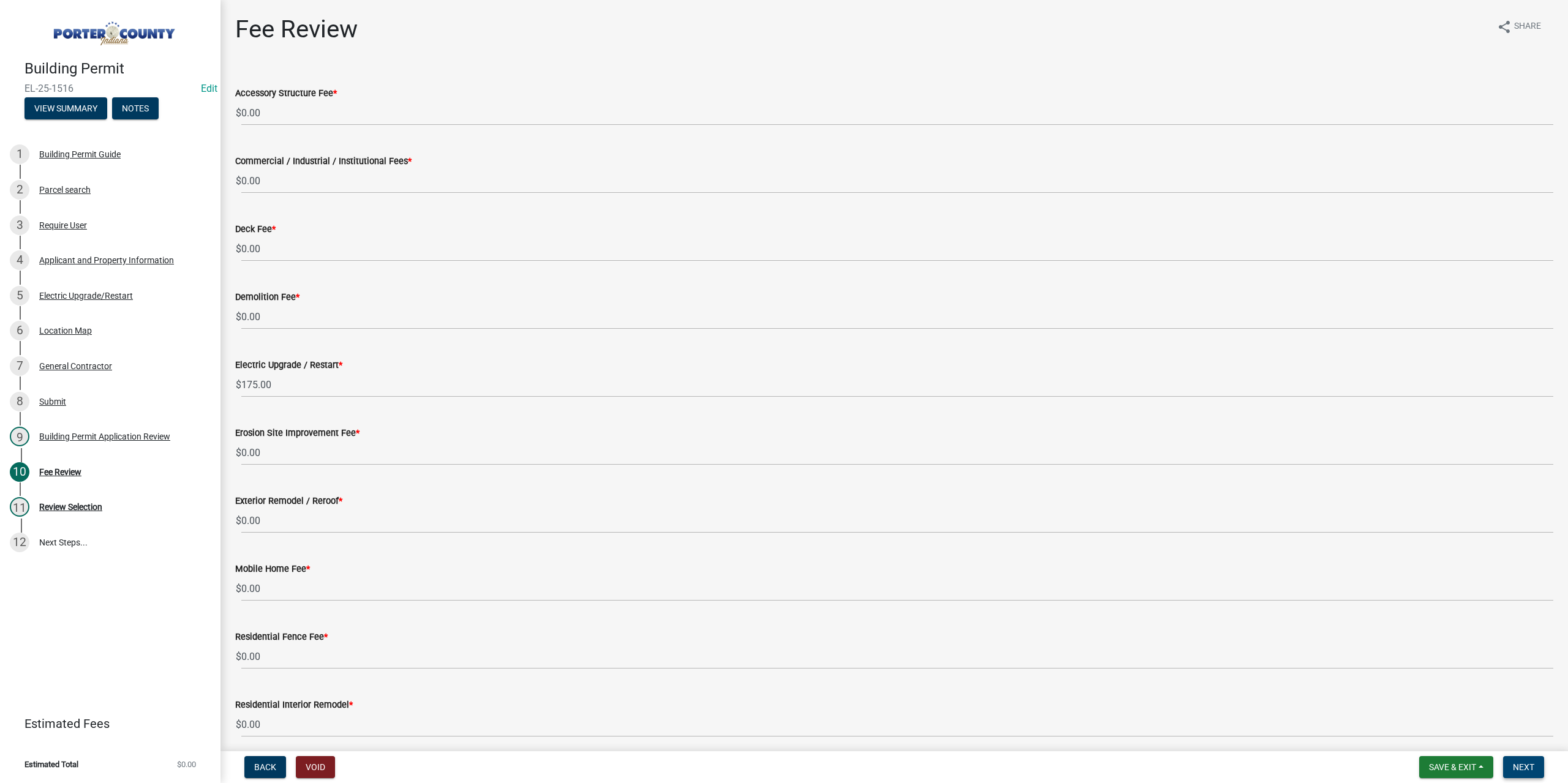
click at [1535, 770] on button "Next" at bounding box center [1523, 768] width 41 height 22
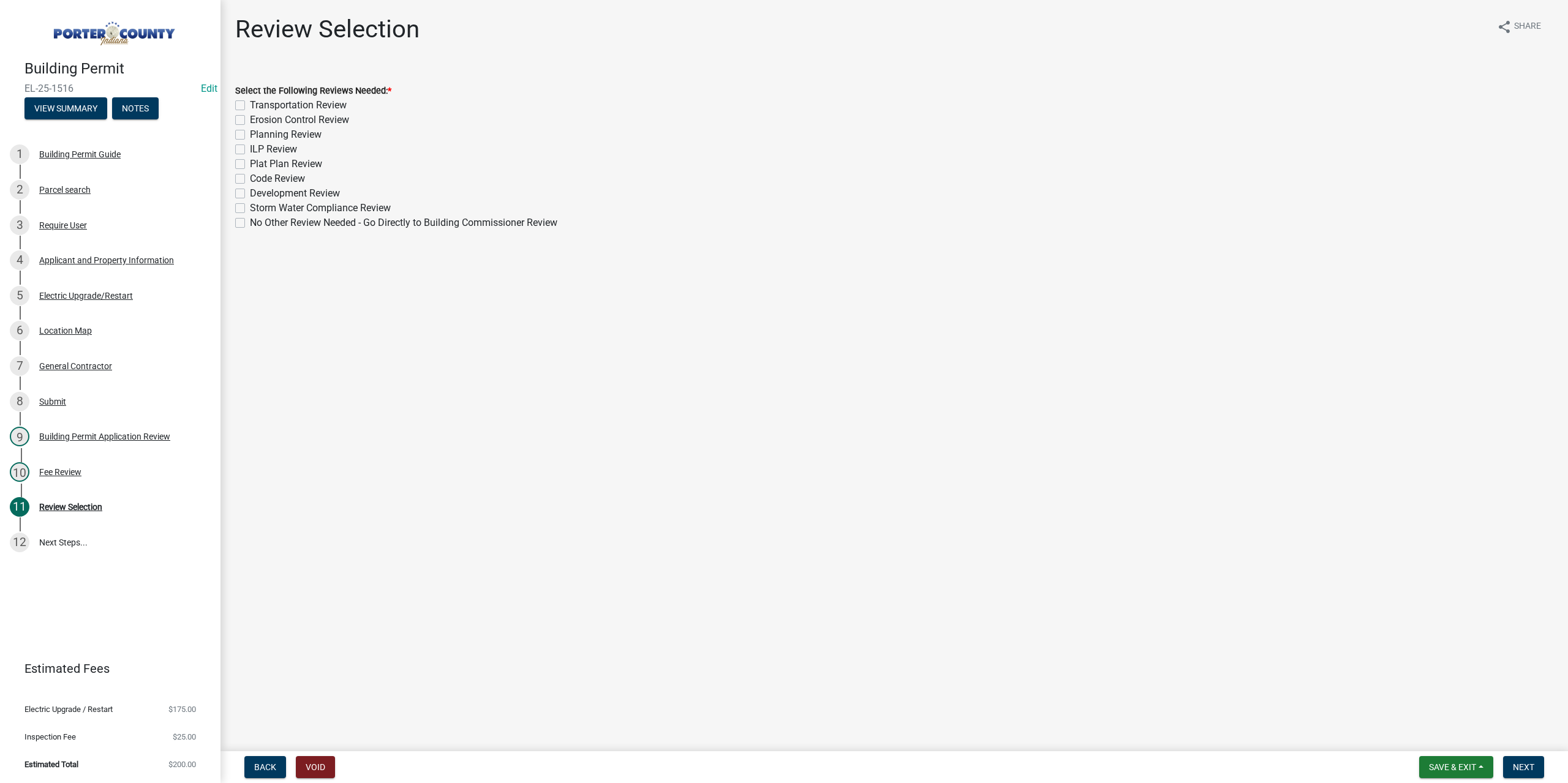
click at [250, 224] on label "No Other Review Needed - Go Directly to Building Commissioner Review" at bounding box center [404, 223] width 308 height 14
click at [250, 224] on input "No Other Review Needed - Go Directly to Building Commissioner Review" at bounding box center [253, 219] width 8 height 8
checkbox input "true"
checkbox input "false"
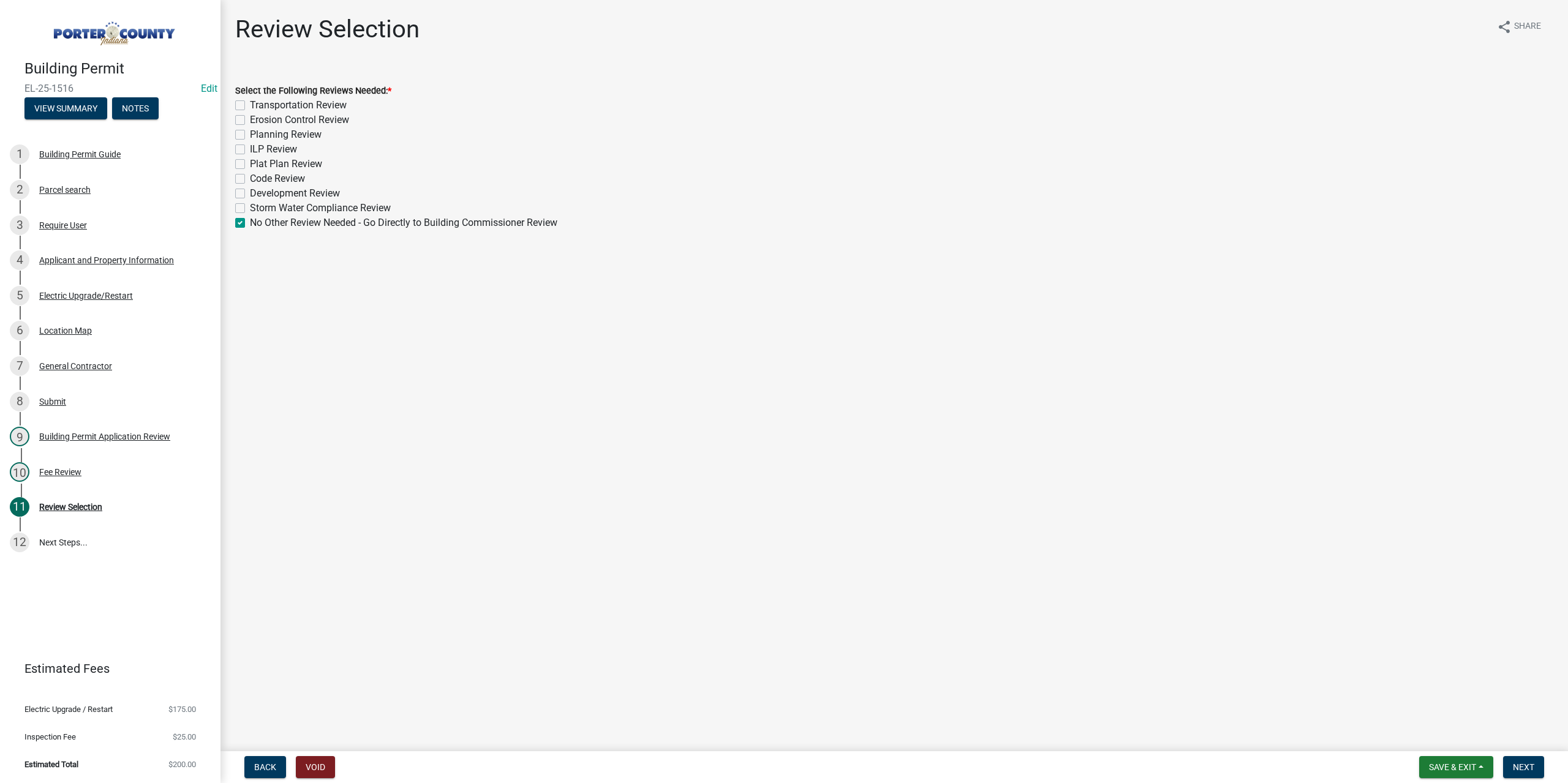
checkbox input "false"
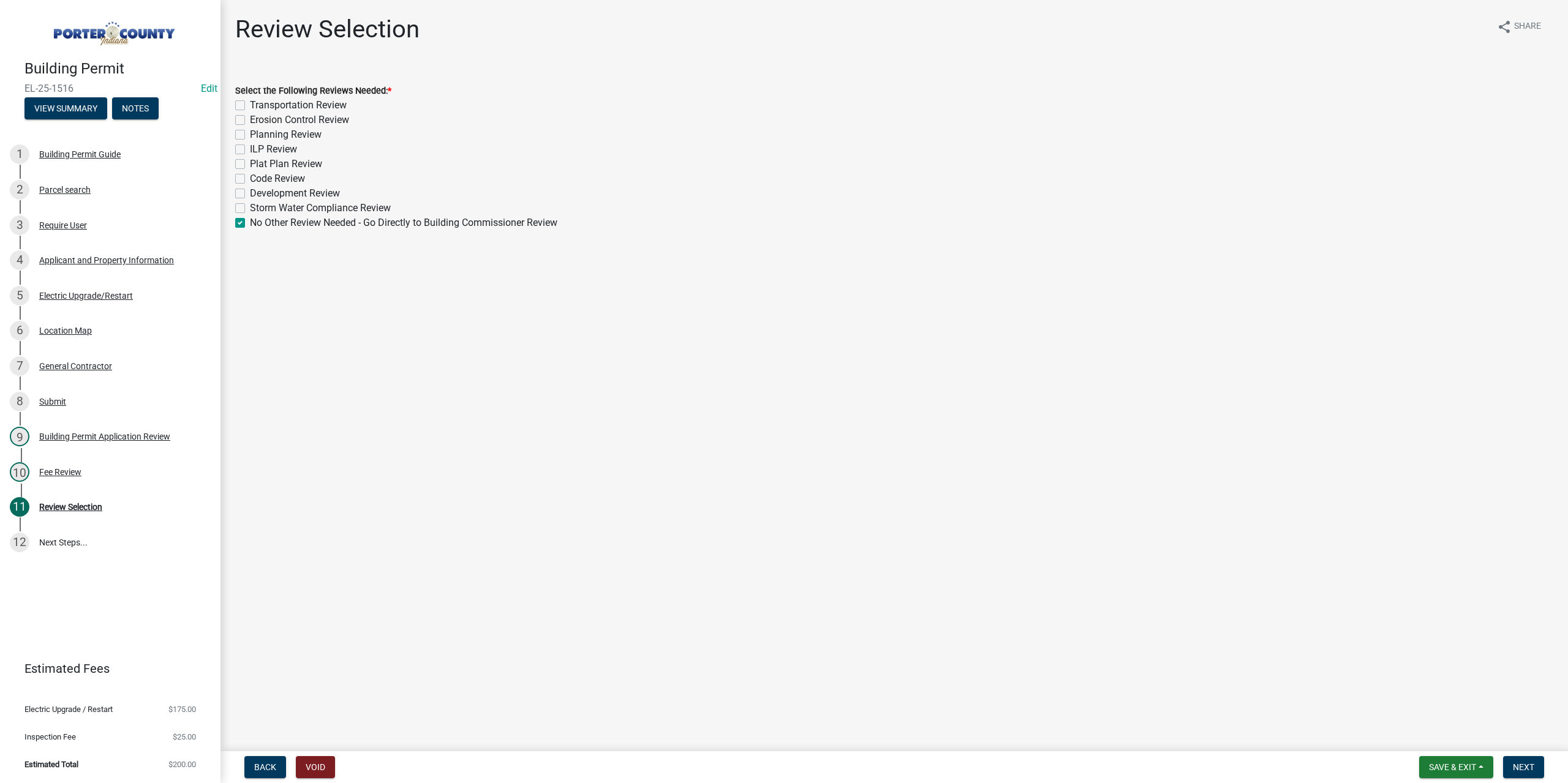
checkbox input "false"
checkbox input "true"
click at [1533, 771] on span "Next" at bounding box center [1524, 767] width 22 height 10
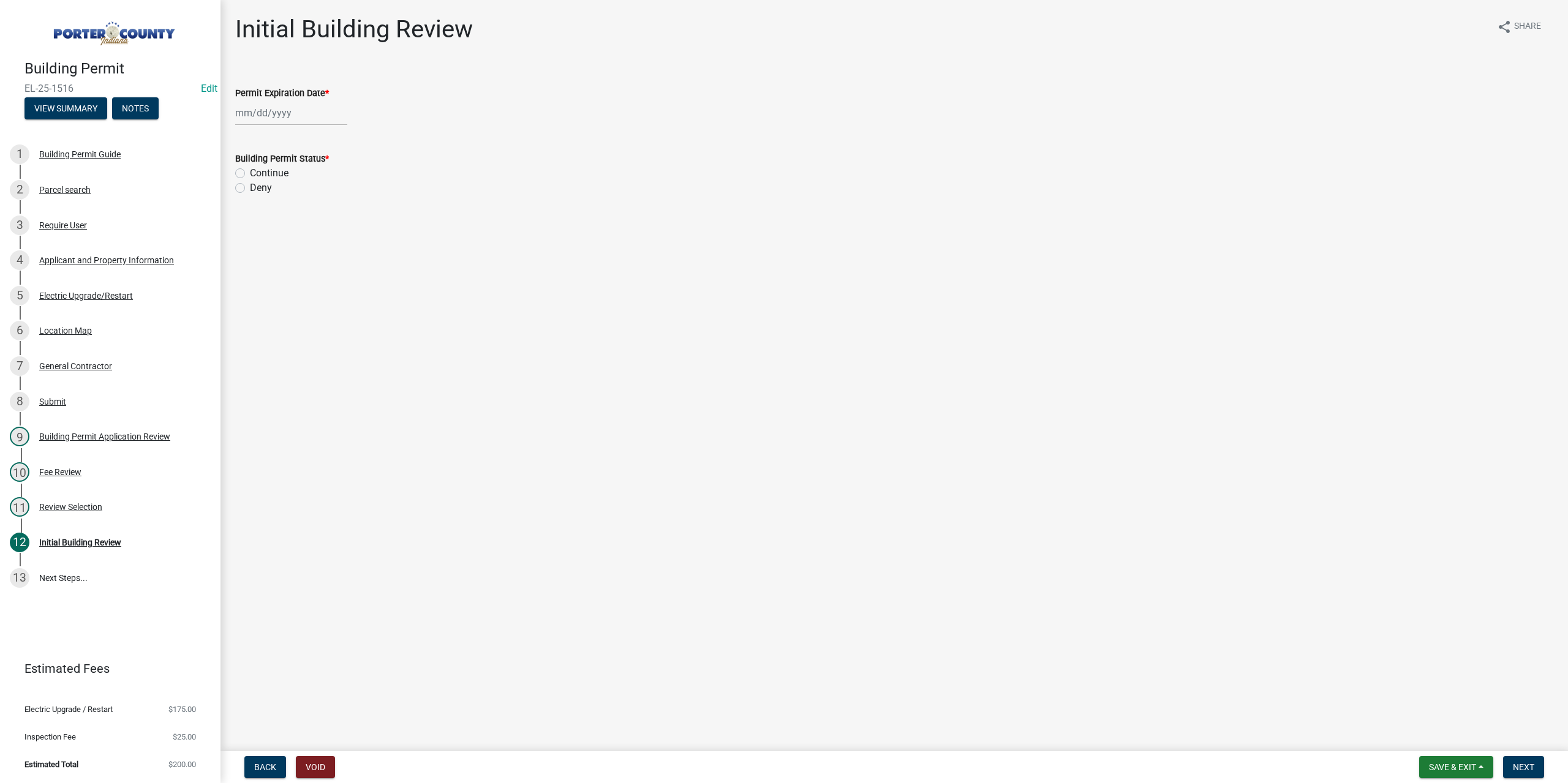
select select "8"
click at [268, 110] on div "[PERSON_NAME] Feb Mar Apr [PERSON_NAME][DATE] Oct Nov [DATE] 1526 1527 1528 152…" at bounding box center [292, 113] width 112 height 25
click at [316, 142] on select "1525 1526 1527 1528 1529 1530 1531 1532 1533 1534 1535 1536 1537 1538 1539 1540…" at bounding box center [331, 139] width 44 height 18
select select "2026"
click at [310, 130] on select "1525 1526 1527 1528 1529 1530 1531 1532 1533 1534 1535 1536 1537 1538 1539 1540…" at bounding box center [331, 139] width 44 height 18
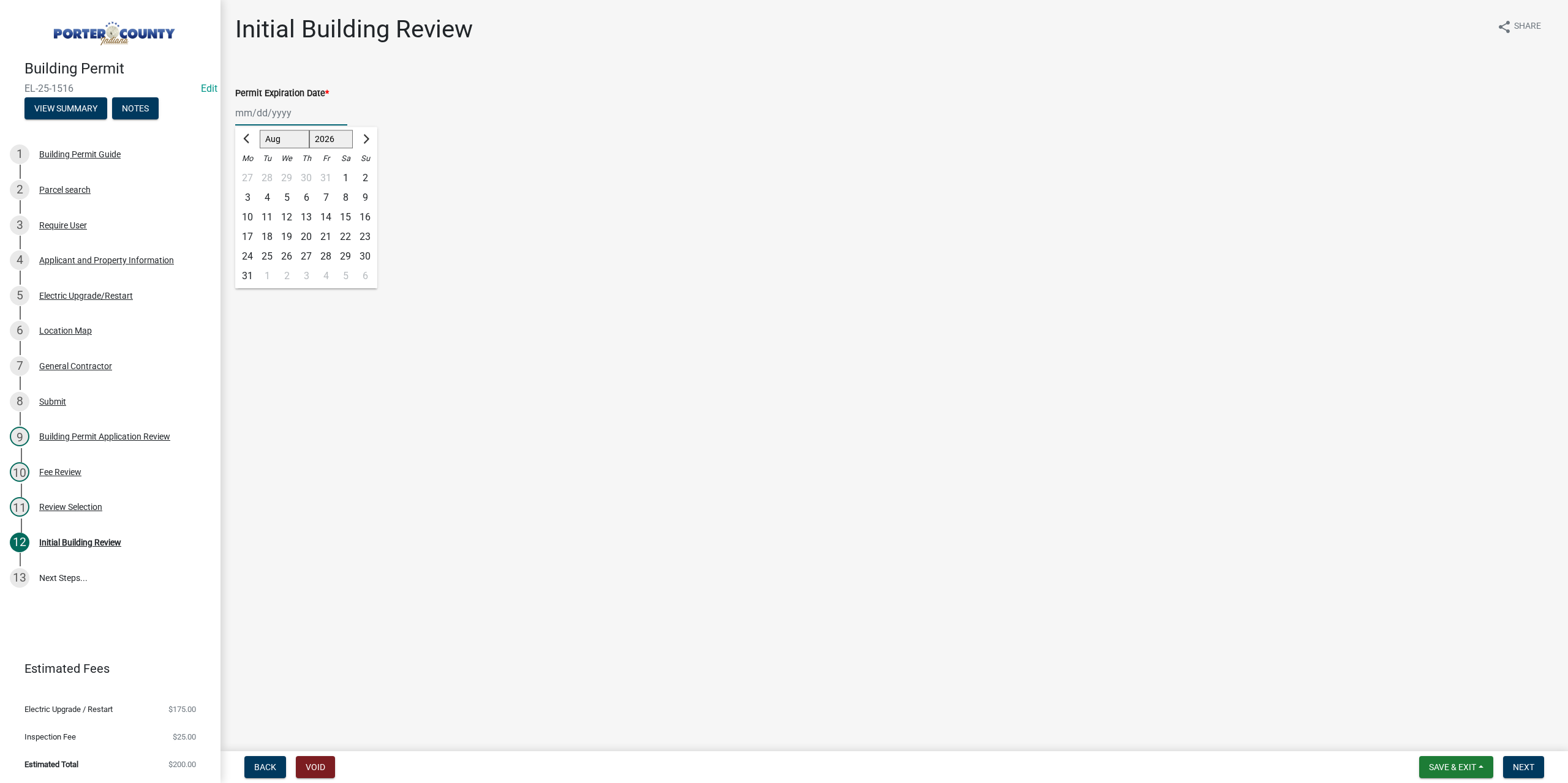
click at [350, 213] on div "15" at bounding box center [346, 217] width 20 height 20
type input "[DATE]"
click at [250, 169] on label "Continue" at bounding box center [269, 173] width 39 height 14
click at [250, 169] on input "Continue" at bounding box center [253, 169] width 8 height 8
radio input "true"
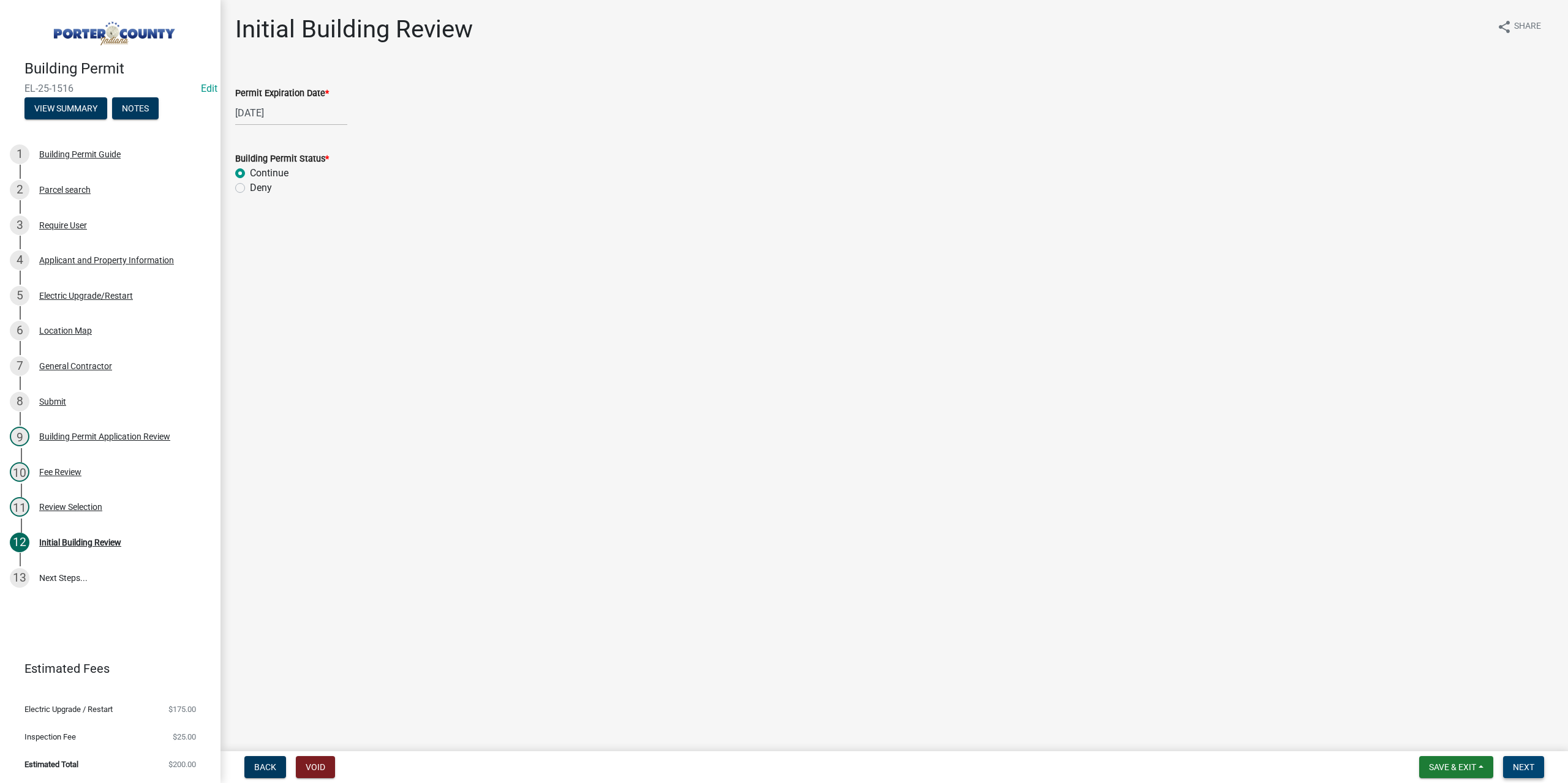
click at [1516, 768] on span "Next" at bounding box center [1524, 767] width 22 height 10
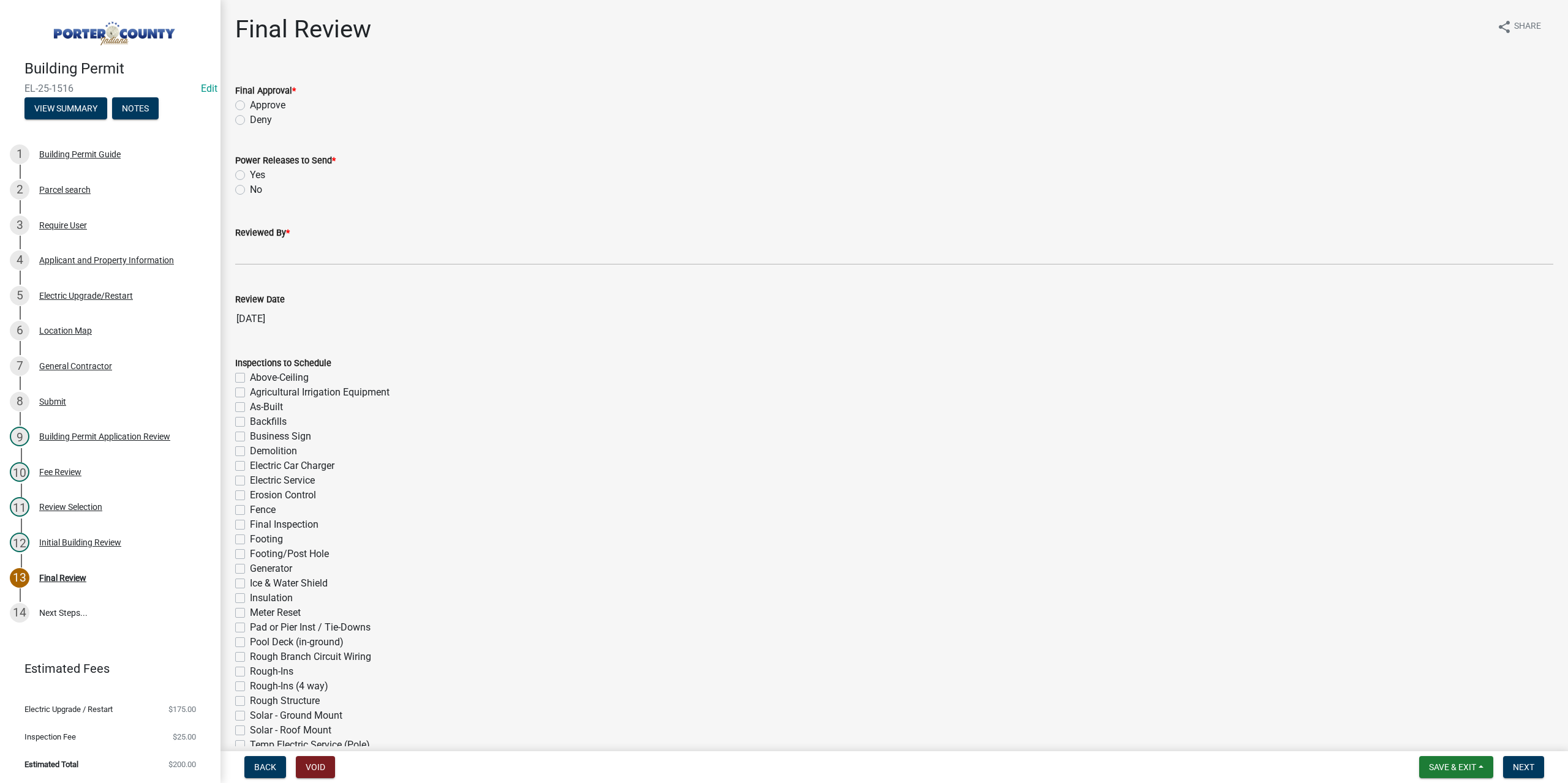
click at [250, 106] on label "Approve" at bounding box center [267, 105] width 35 height 14
click at [250, 106] on input "Approve" at bounding box center [253, 101] width 8 height 8
radio input "true"
click at [250, 188] on label "No" at bounding box center [256, 190] width 13 height 14
click at [250, 188] on input "No" at bounding box center [253, 186] width 8 height 8
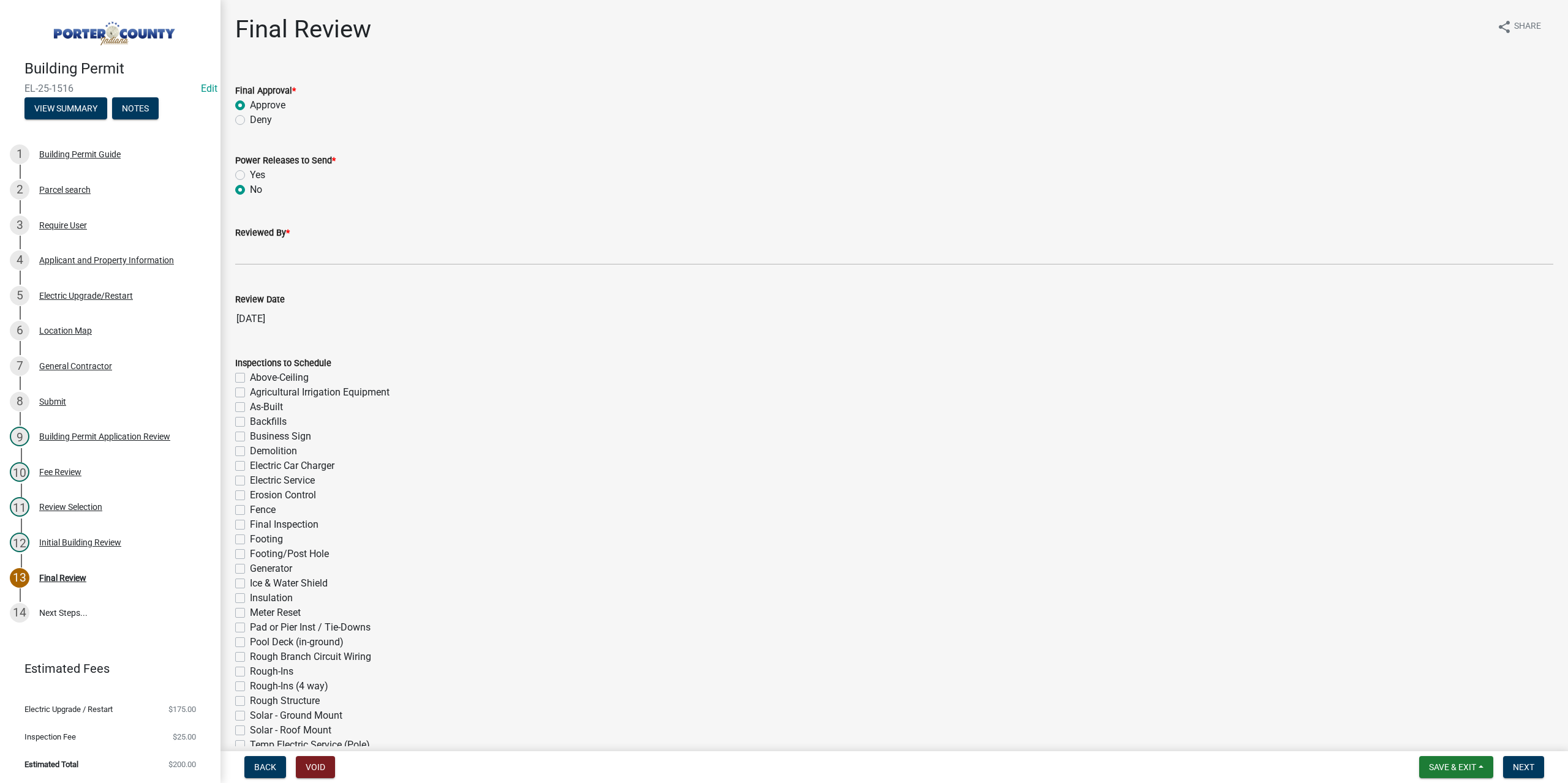
radio input "true"
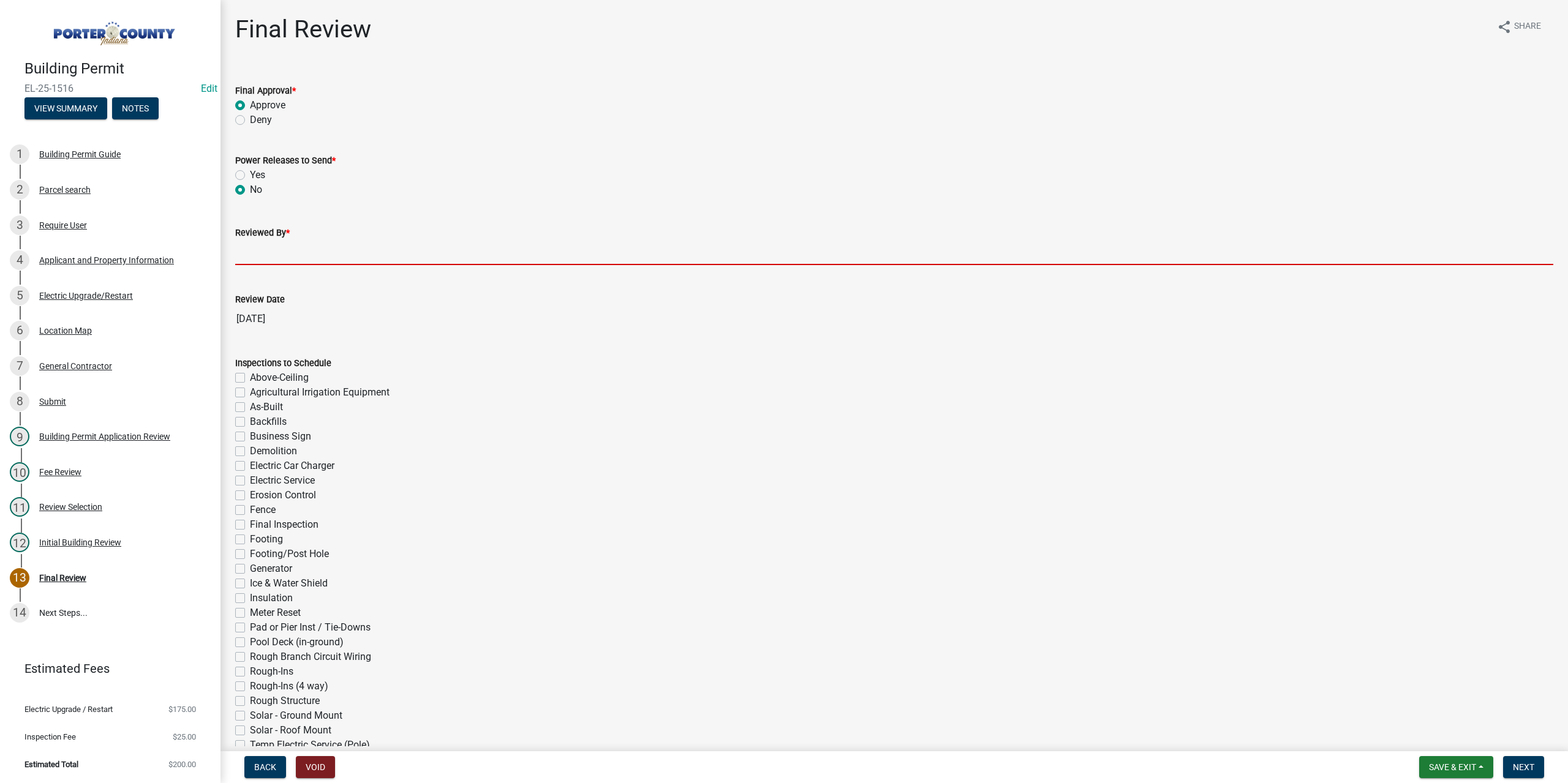
click at [253, 257] on input "Reviewed By *" at bounding box center [894, 253] width 1318 height 25
type input "TT"
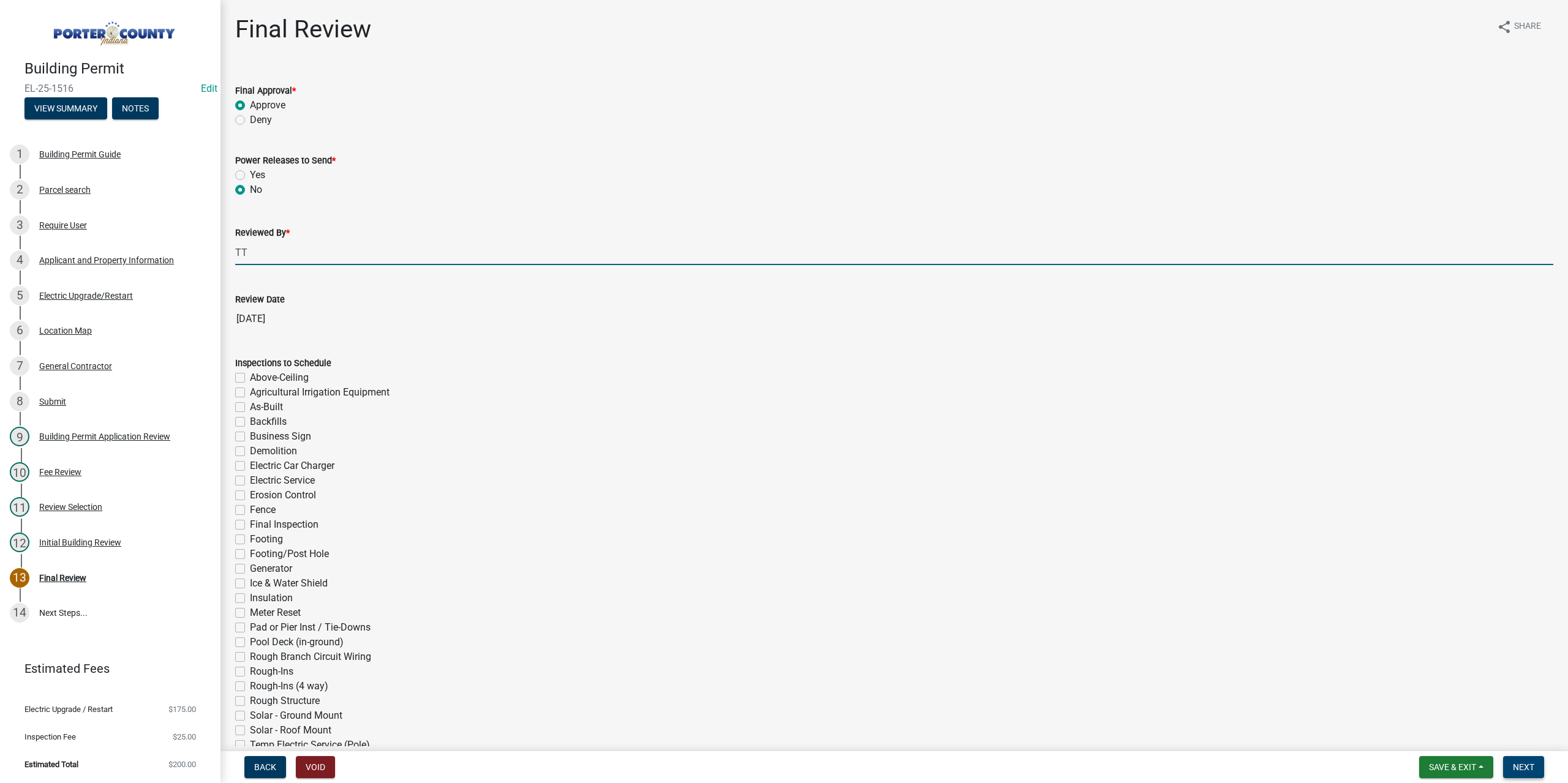
click at [1512, 769] on button "Next" at bounding box center [1523, 768] width 41 height 22
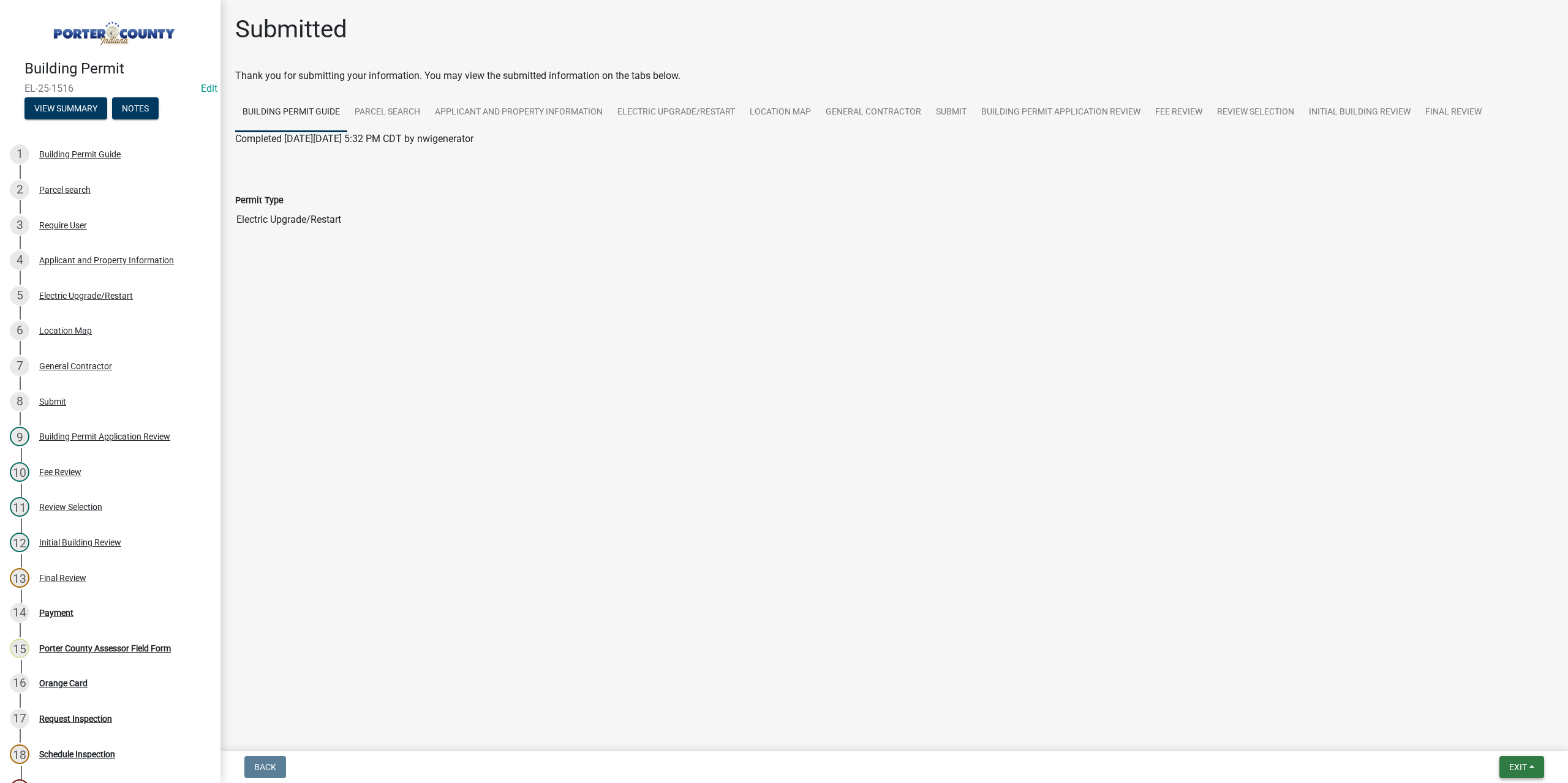
click at [1512, 768] on span "Exit" at bounding box center [1518, 767] width 18 height 10
click at [1485, 736] on button "Save & Exit" at bounding box center [1496, 735] width 98 height 29
click at [1512, 768] on span "Exit" at bounding box center [1518, 767] width 18 height 10
click at [1505, 747] on button "Save & Exit" at bounding box center [1496, 735] width 98 height 29
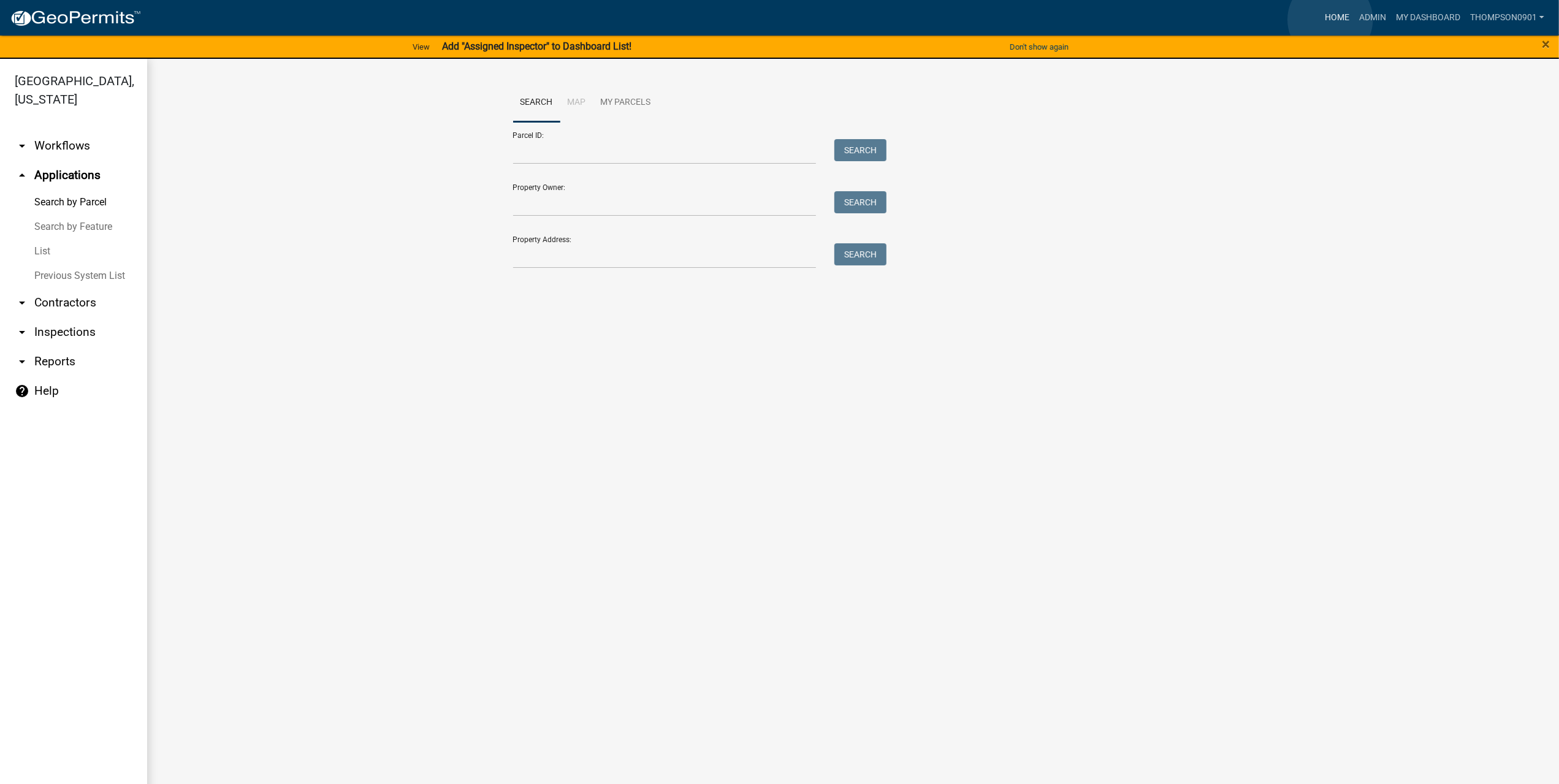
click at [1331, 20] on link "Home" at bounding box center [1338, 18] width 34 height 24
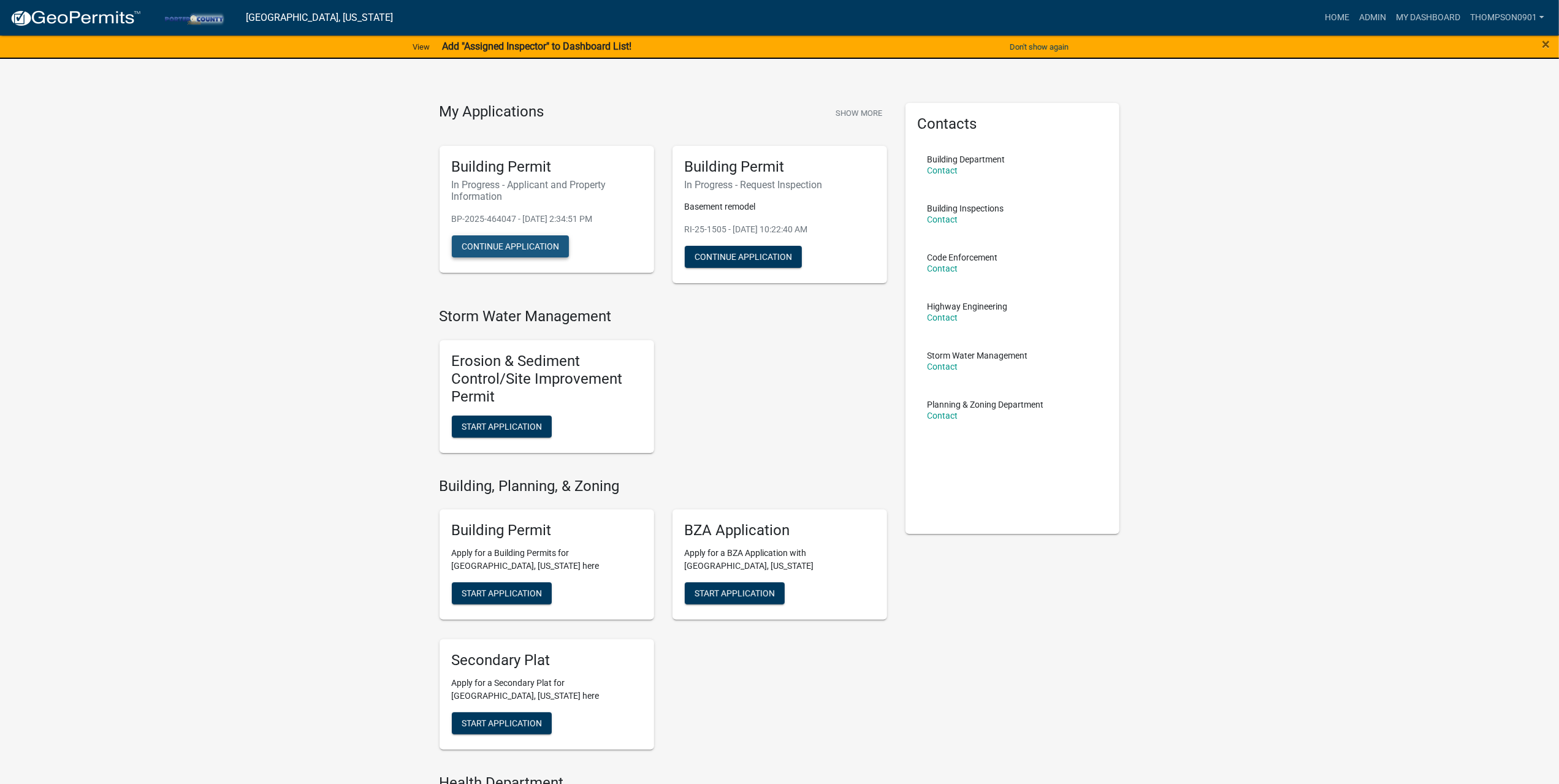
click at [510, 251] on button "Continue Application" at bounding box center [510, 247] width 117 height 22
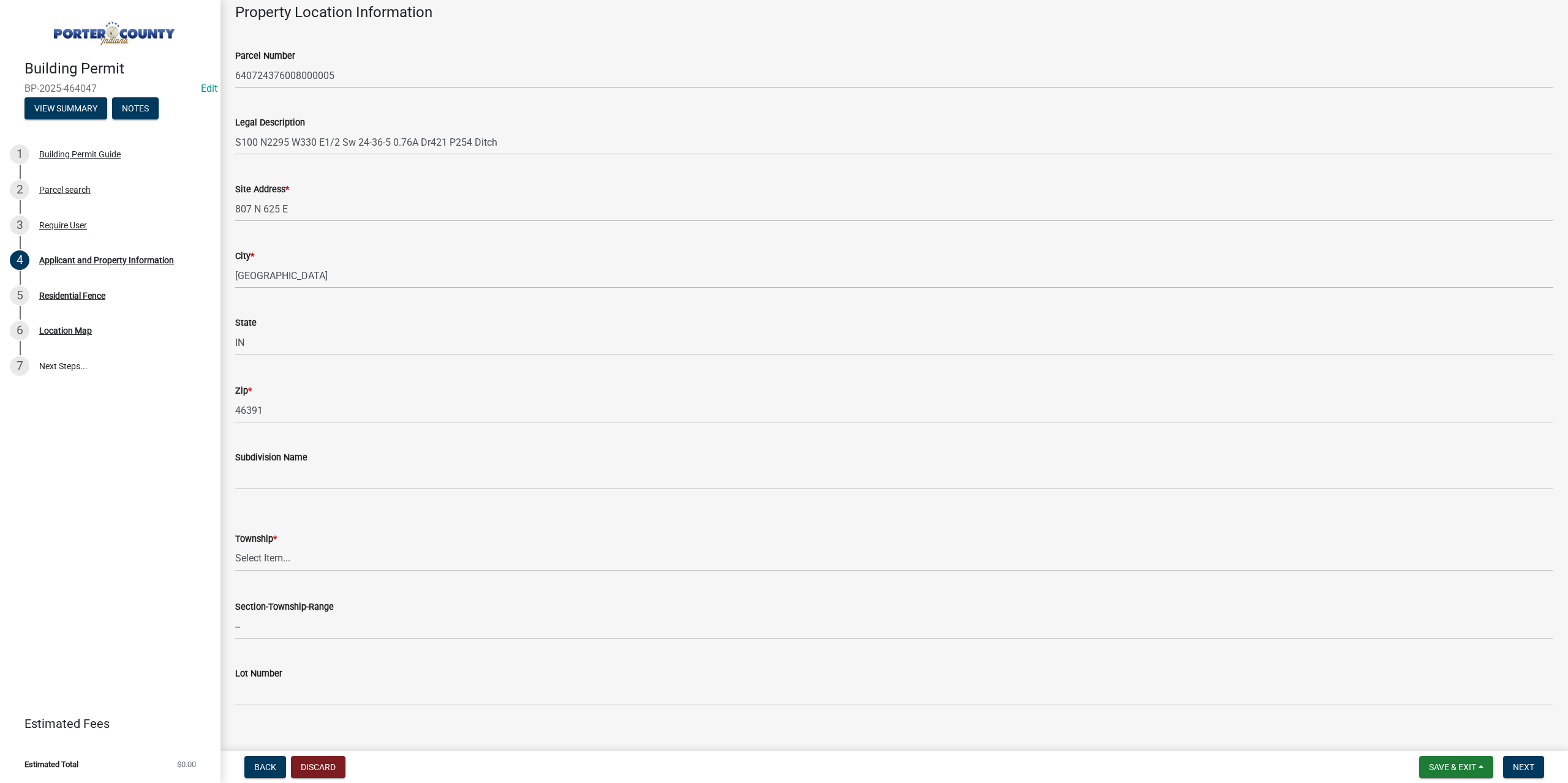
scroll to position [245, 0]
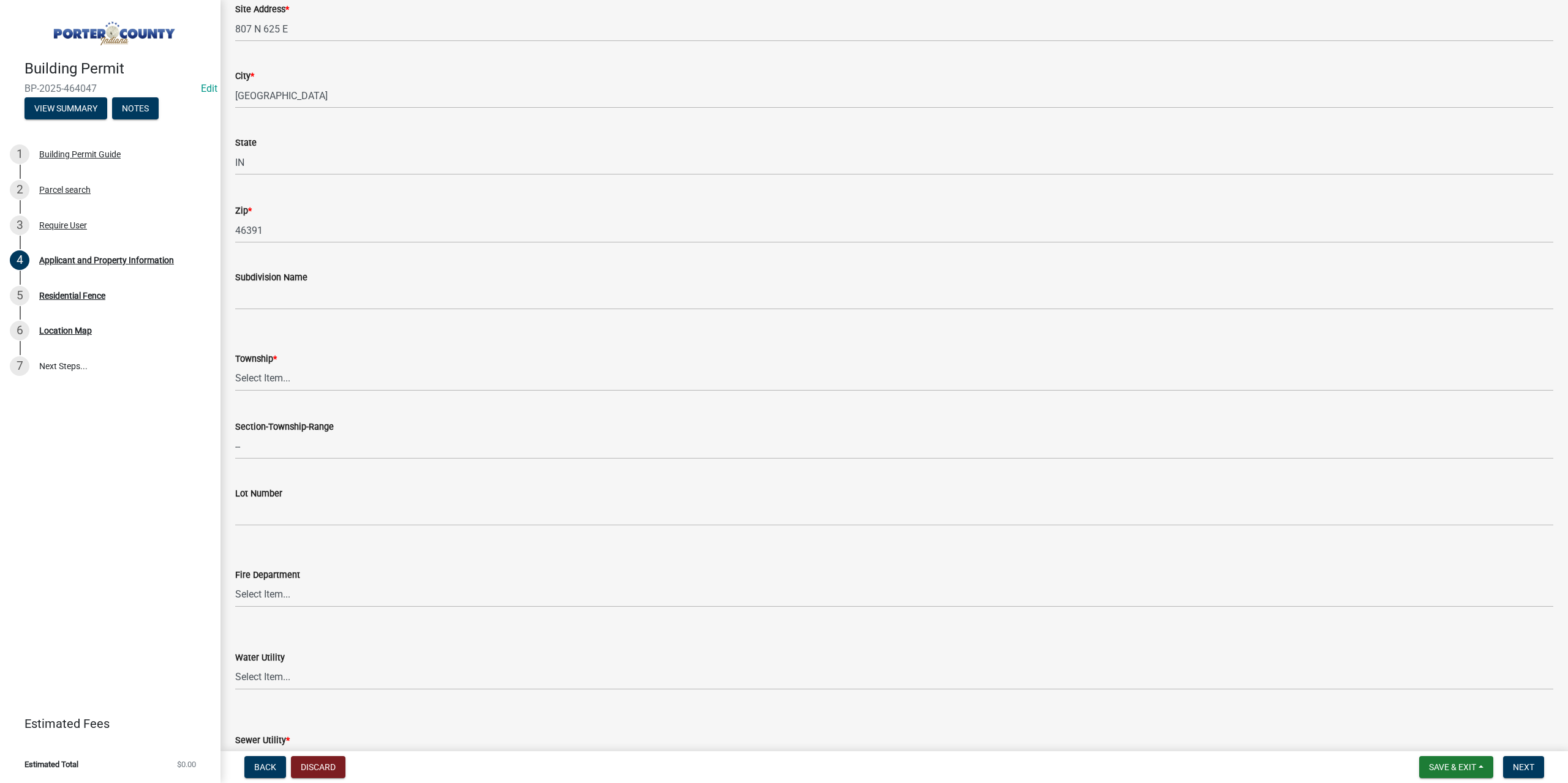
click at [272, 363] on label "Township *" at bounding box center [256, 358] width 42 height 8
click at [272, 367] on select "Select Item... Boone Center Jackson Liberty Morgan Pine Pleasant Portage Porter…" at bounding box center [894, 379] width 1318 height 25
click at [270, 377] on select "Select Item... Boone Center Jackson Liberty Morgan Pine Pleasant Portage Porter…" at bounding box center [894, 379] width 1318 height 25
click at [235, 367] on select "Select Item... Boone Center Jackson Liberty Morgan Pine Pleasant Portage Porter…" at bounding box center [894, 379] width 1318 height 25
select select "dab8d744-4e32-40c1-942b-b7c1ea7347cb"
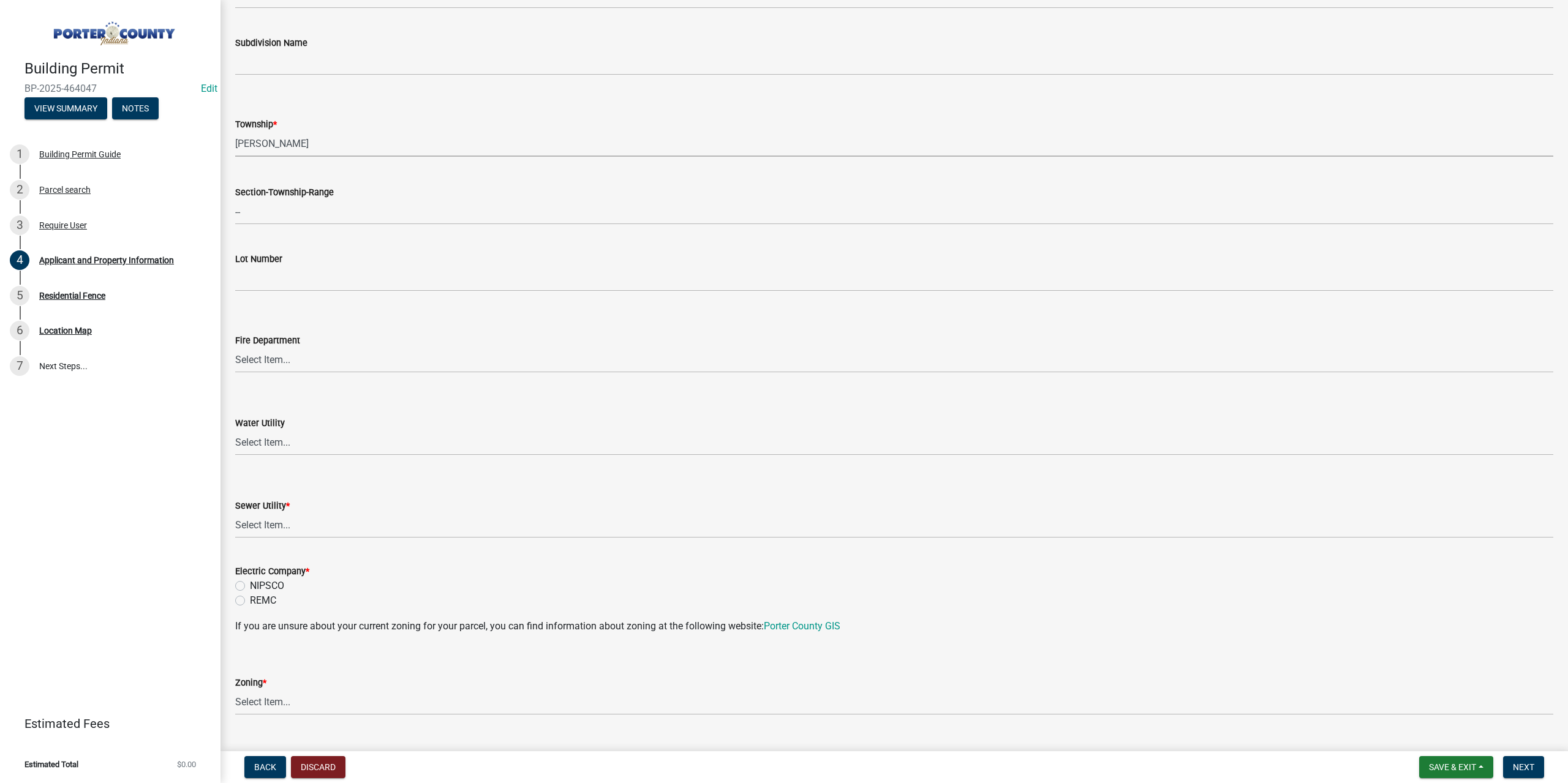
scroll to position [490, 0]
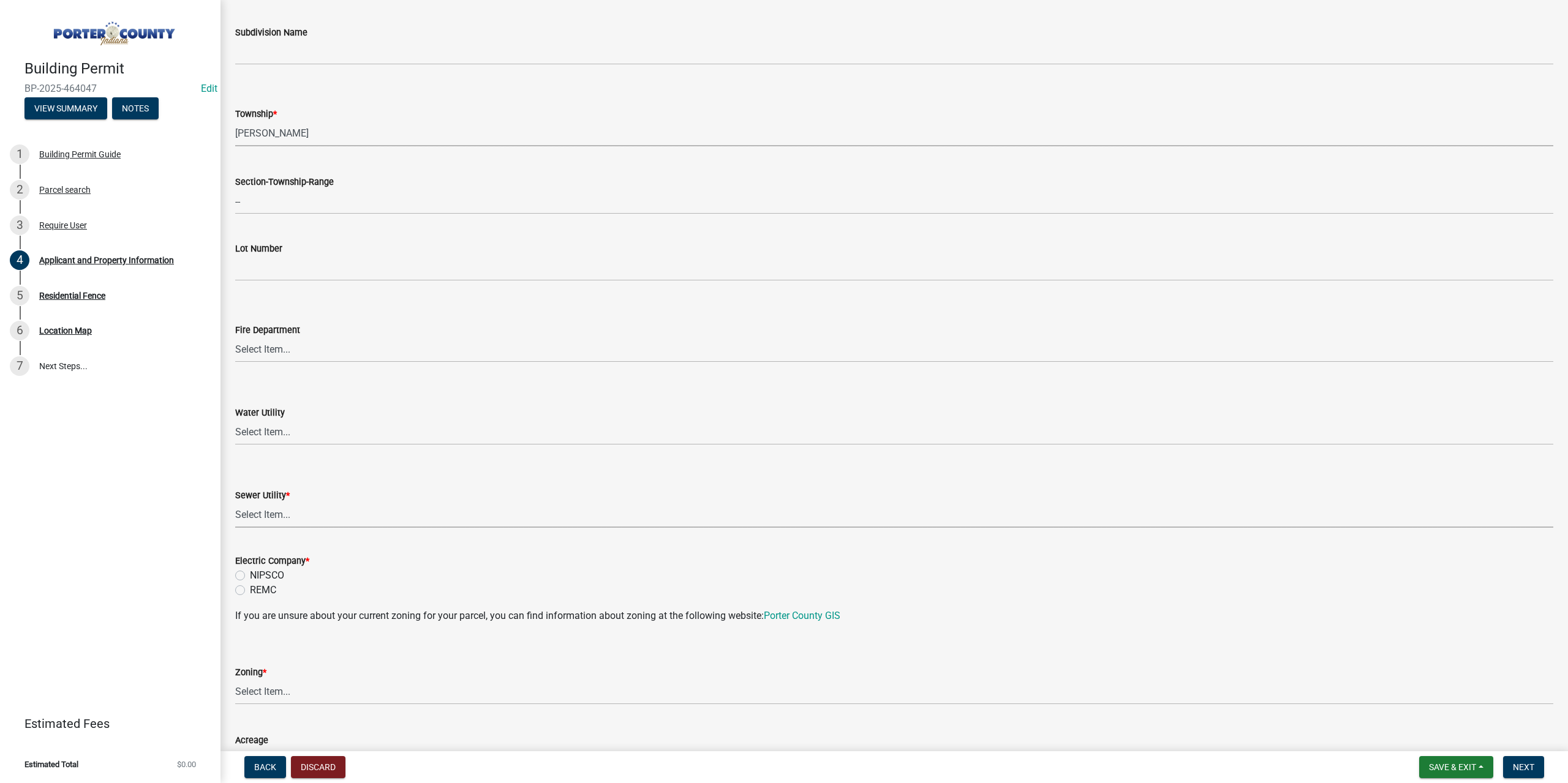
click at [267, 509] on select "Select Item... Aqua Indiana Inc Damon Run Falling Waters Lake Eliza - LEACD Nat…" at bounding box center [894, 515] width 1318 height 25
click at [235, 502] on select "Select Item... Aqua Indiana Inc Damon Run Falling Waters Lake Eliza - LEACD Nat…" at bounding box center [894, 515] width 1318 height 25
select select "ea6751d4-6bf7-4a16-89ee-f7801ab82aa1"
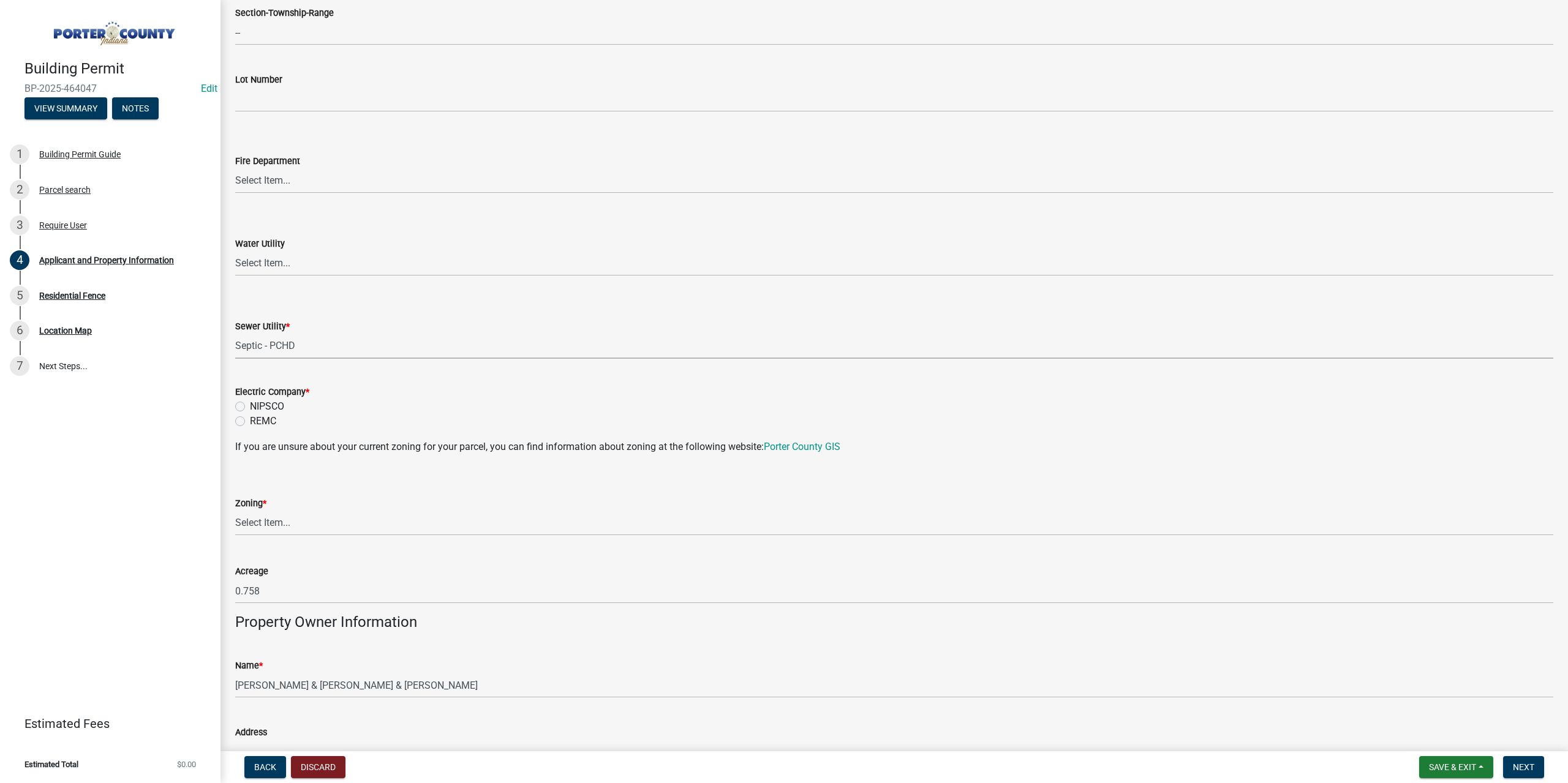
scroll to position [673, 0]
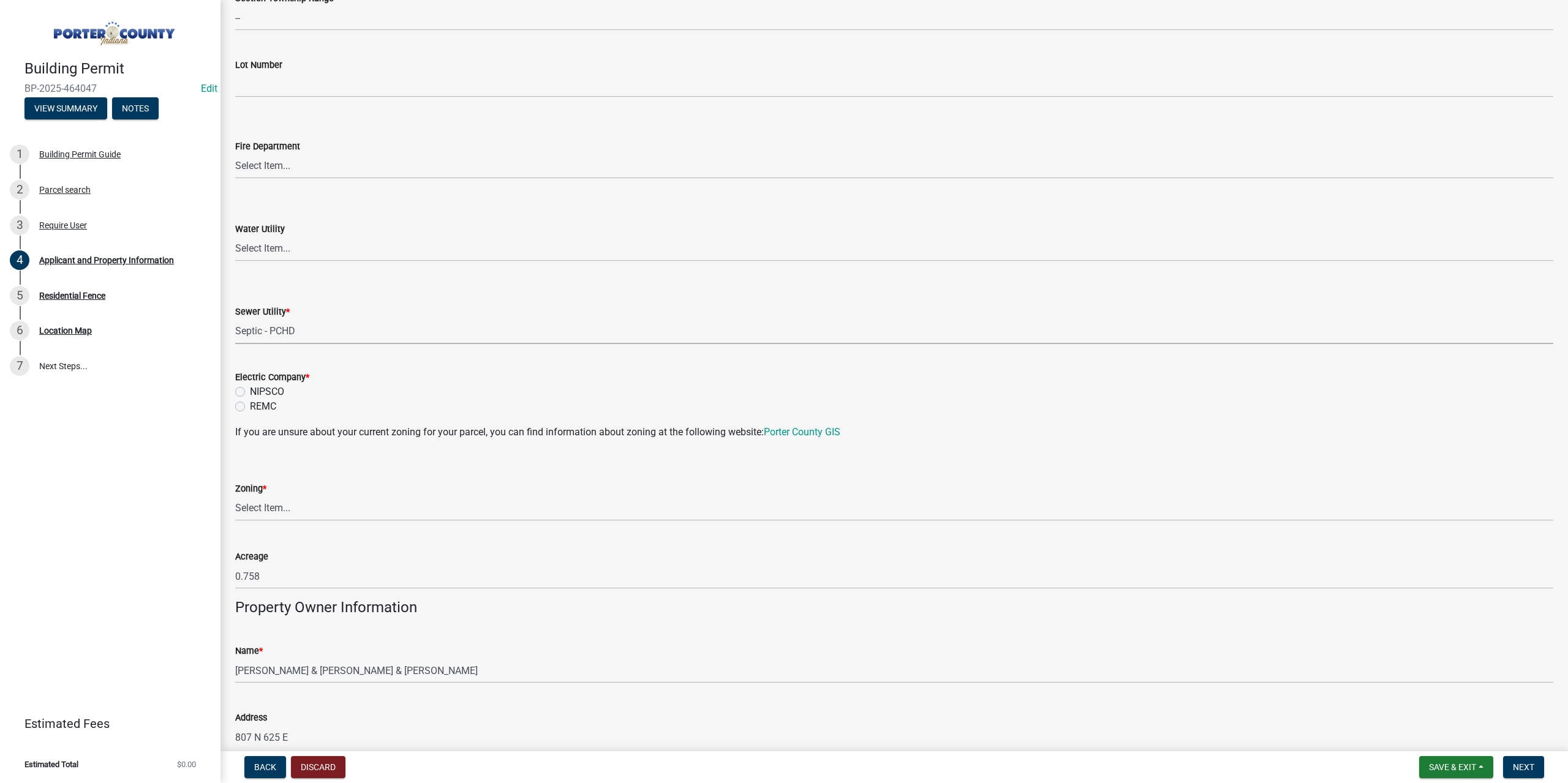
click at [250, 389] on label "NIPSCO" at bounding box center [267, 392] width 34 height 14
click at [250, 389] on input "NIPSCO" at bounding box center [253, 388] width 8 height 8
radio input "true"
click at [284, 512] on select "Select Item... A1 A2 CH CM CN I1 I2 I3 IN MP OT P1 P2 PUD R1 R2 R3 R4 RL RR" at bounding box center [894, 509] width 1318 height 25
click at [235, 496] on select "Select Item... A1 A2 CH CM CN I1 I2 I3 IN MP OT P1 P2 PUD R1 R2 R3 R4 RL RR" at bounding box center [894, 509] width 1318 height 25
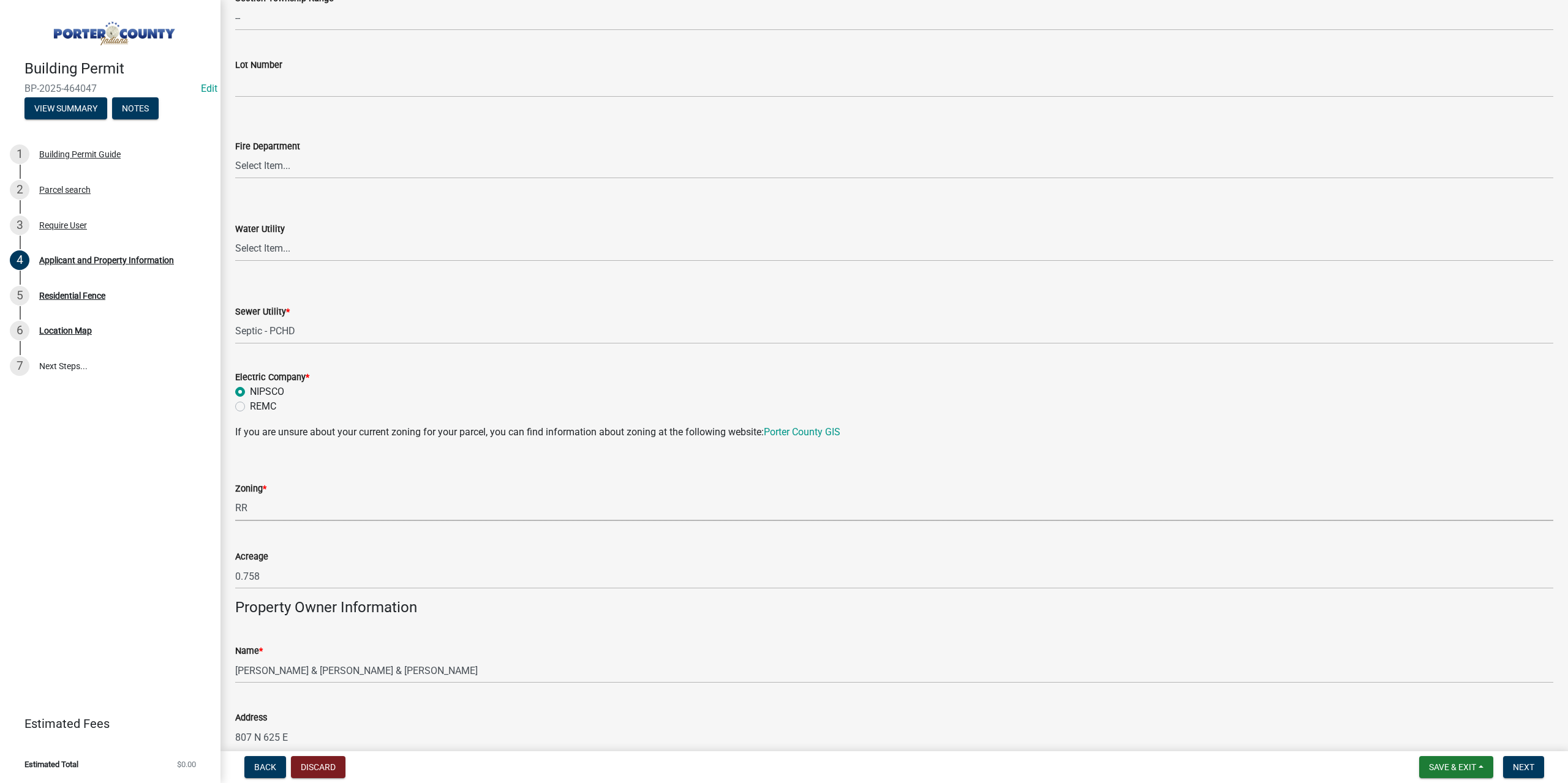
select select "92efe679-05f4-414a-9426-51627fba5de6"
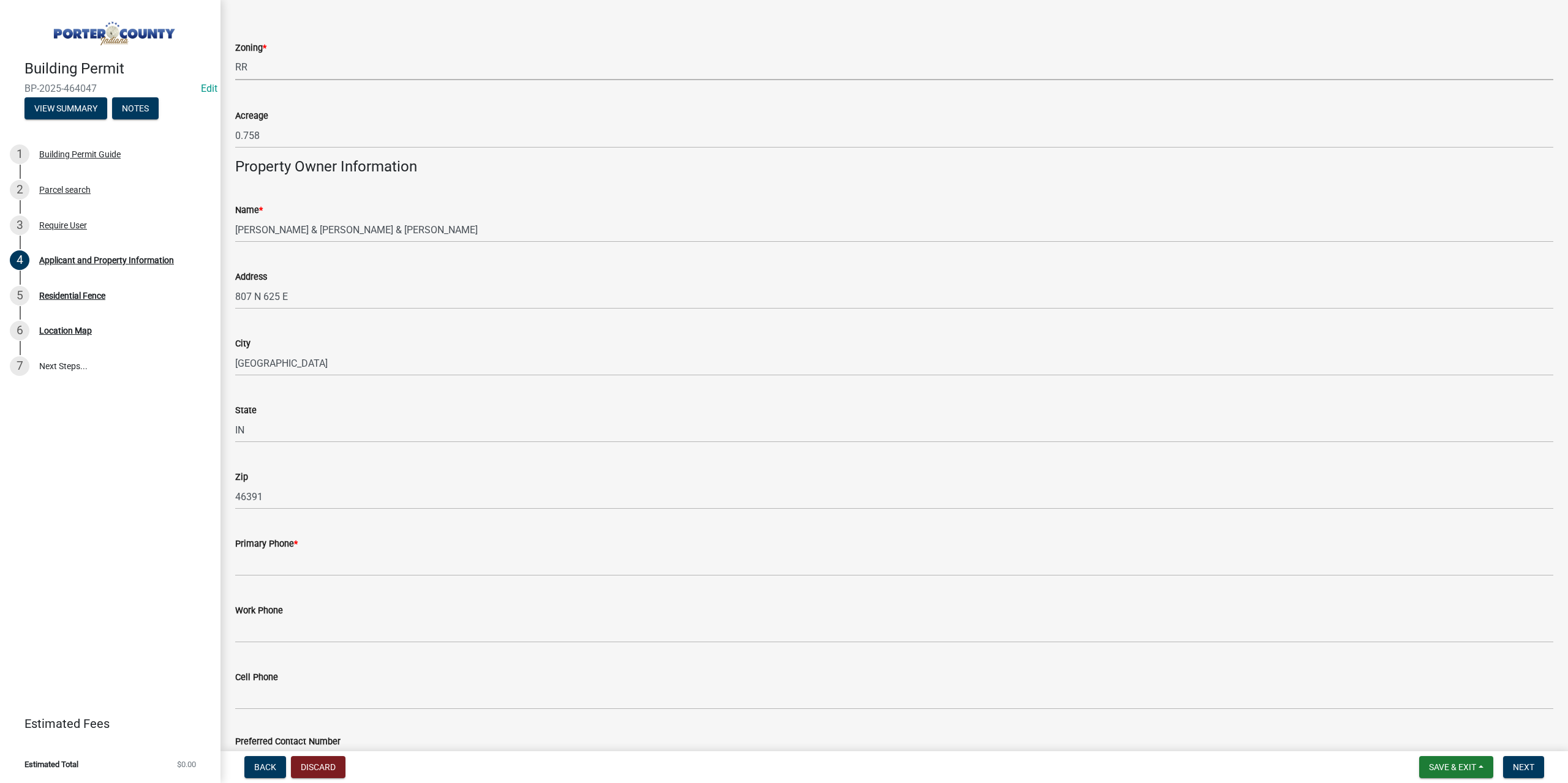
scroll to position [1103, 0]
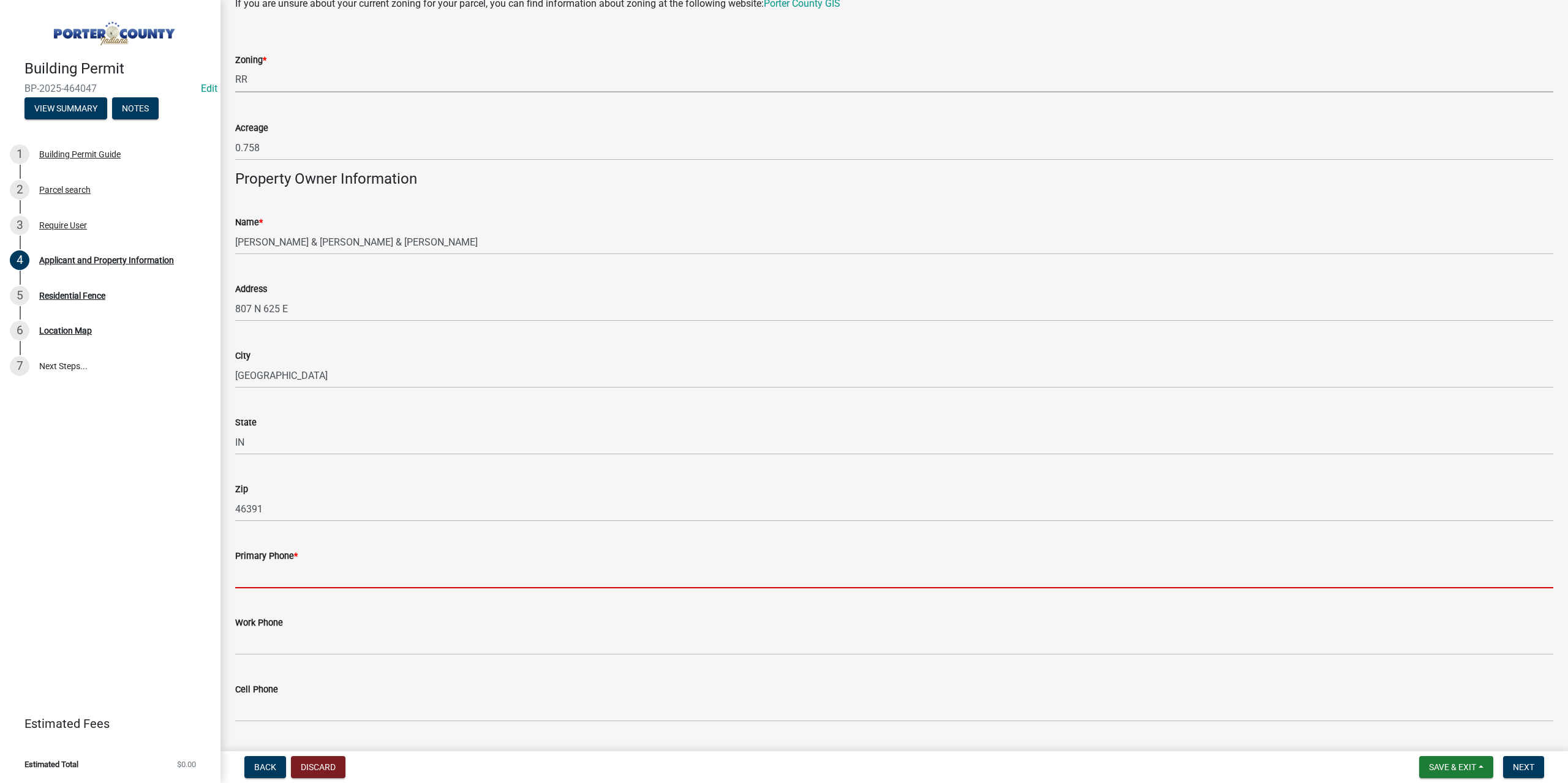
click at [285, 578] on input "Primary Phone *" at bounding box center [894, 576] width 1318 height 25
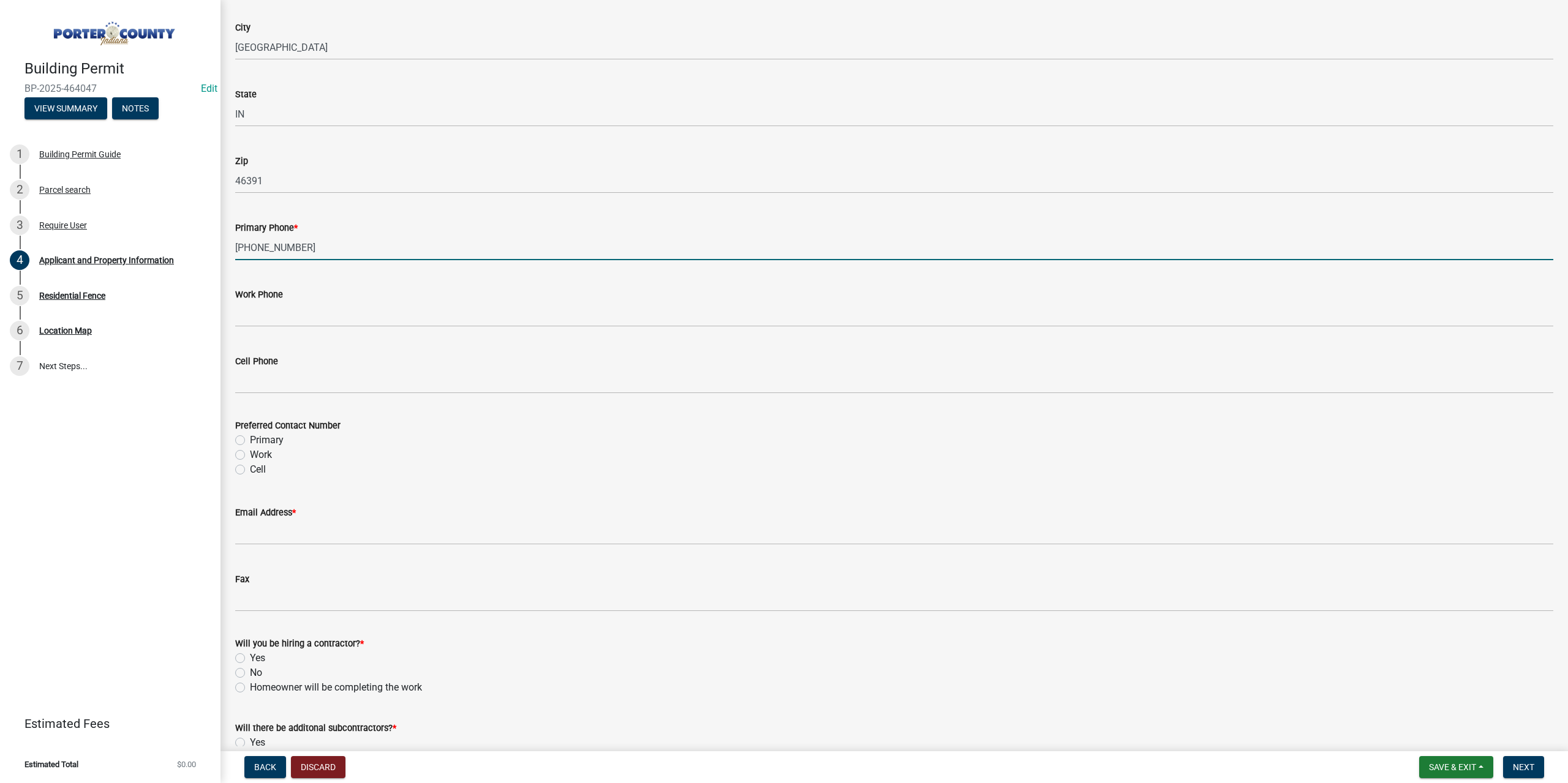
scroll to position [1470, 0]
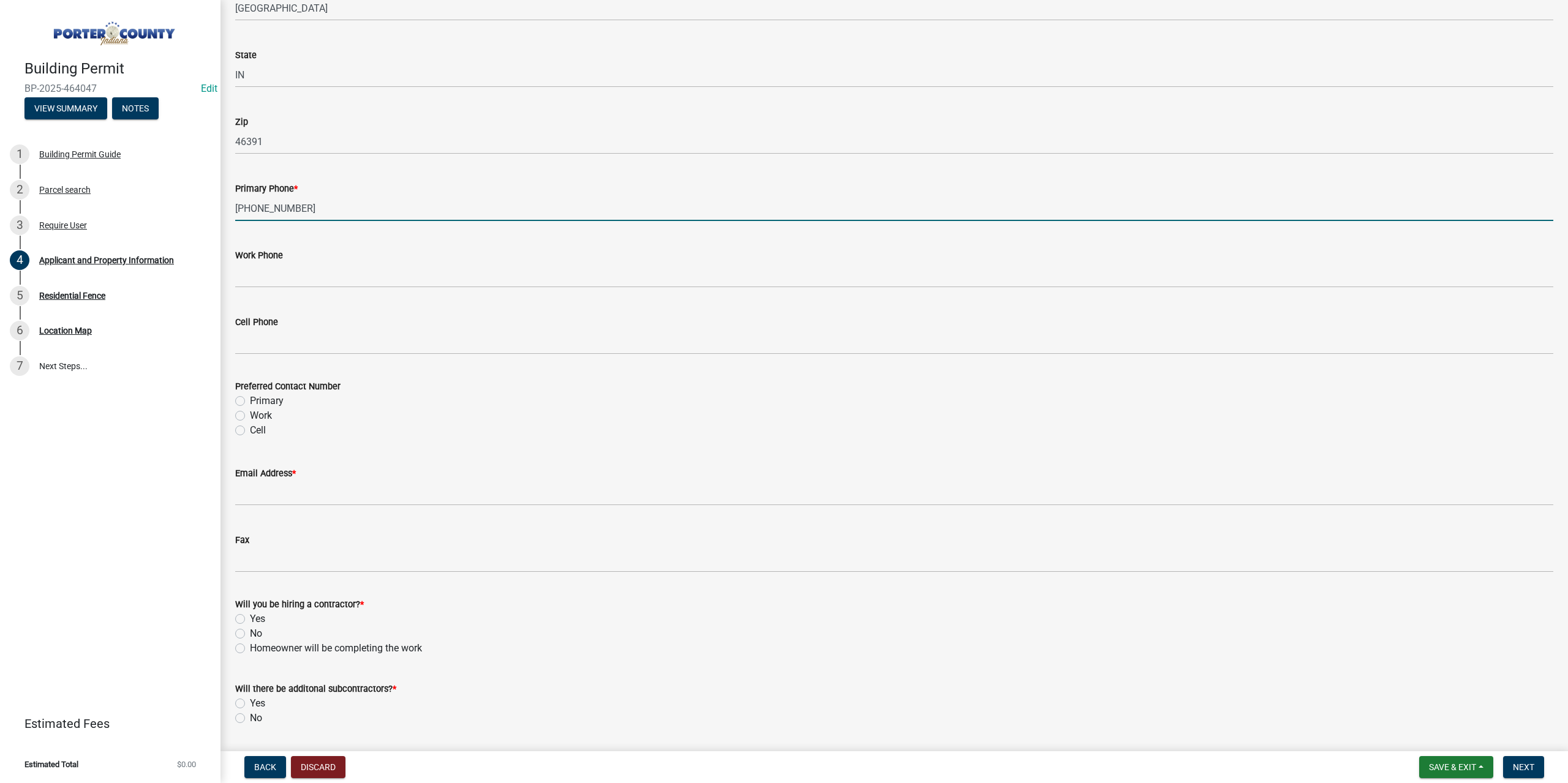
type input "219-983-2173"
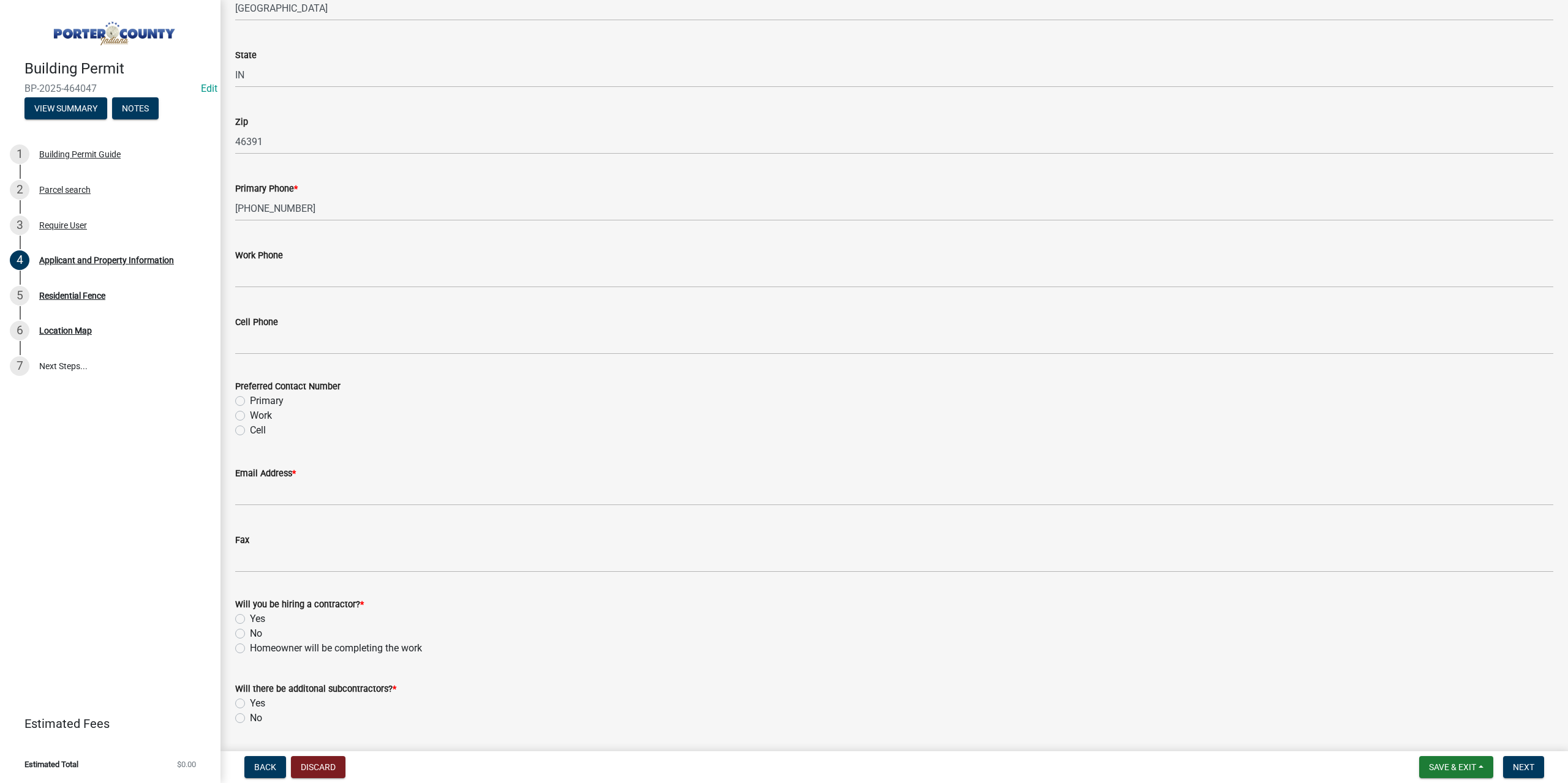
click at [250, 398] on label "Primary" at bounding box center [266, 401] width 33 height 14
click at [250, 398] on input "Primary" at bounding box center [253, 397] width 8 height 8
radio input "true"
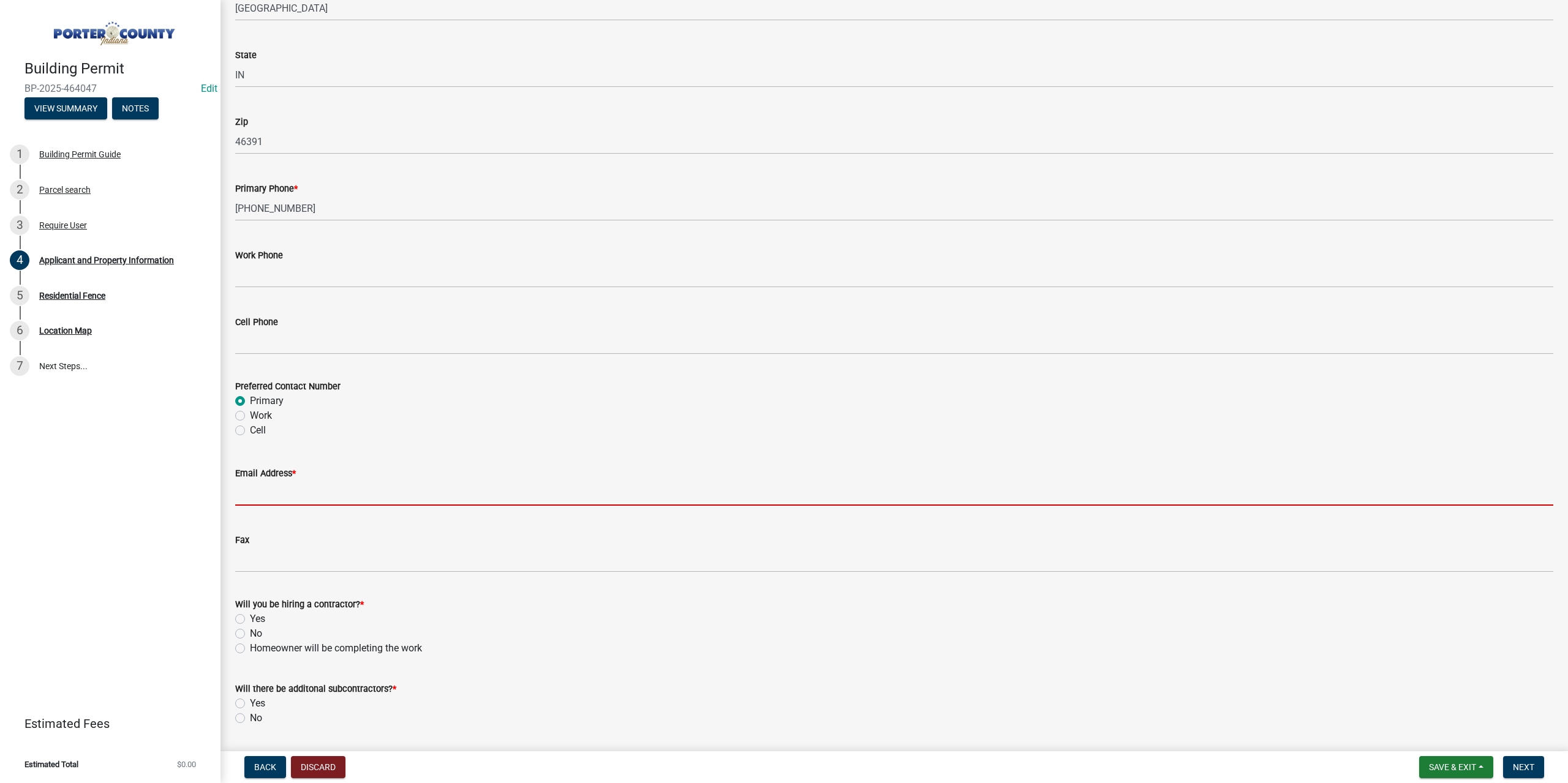
click at [273, 495] on input "Email Address *" at bounding box center [894, 493] width 1318 height 25
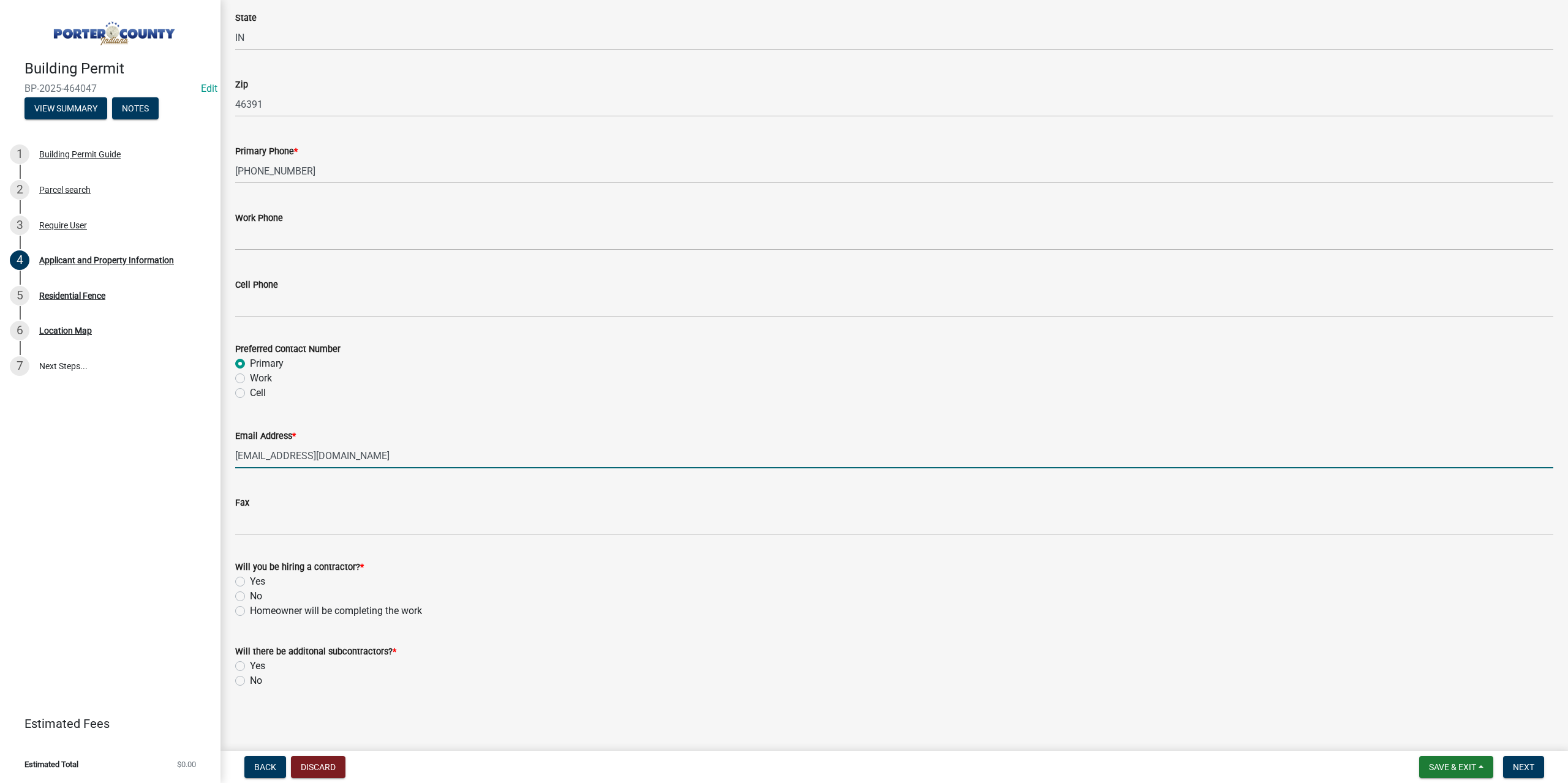
type input "hollyrabe1222@gmail.com"
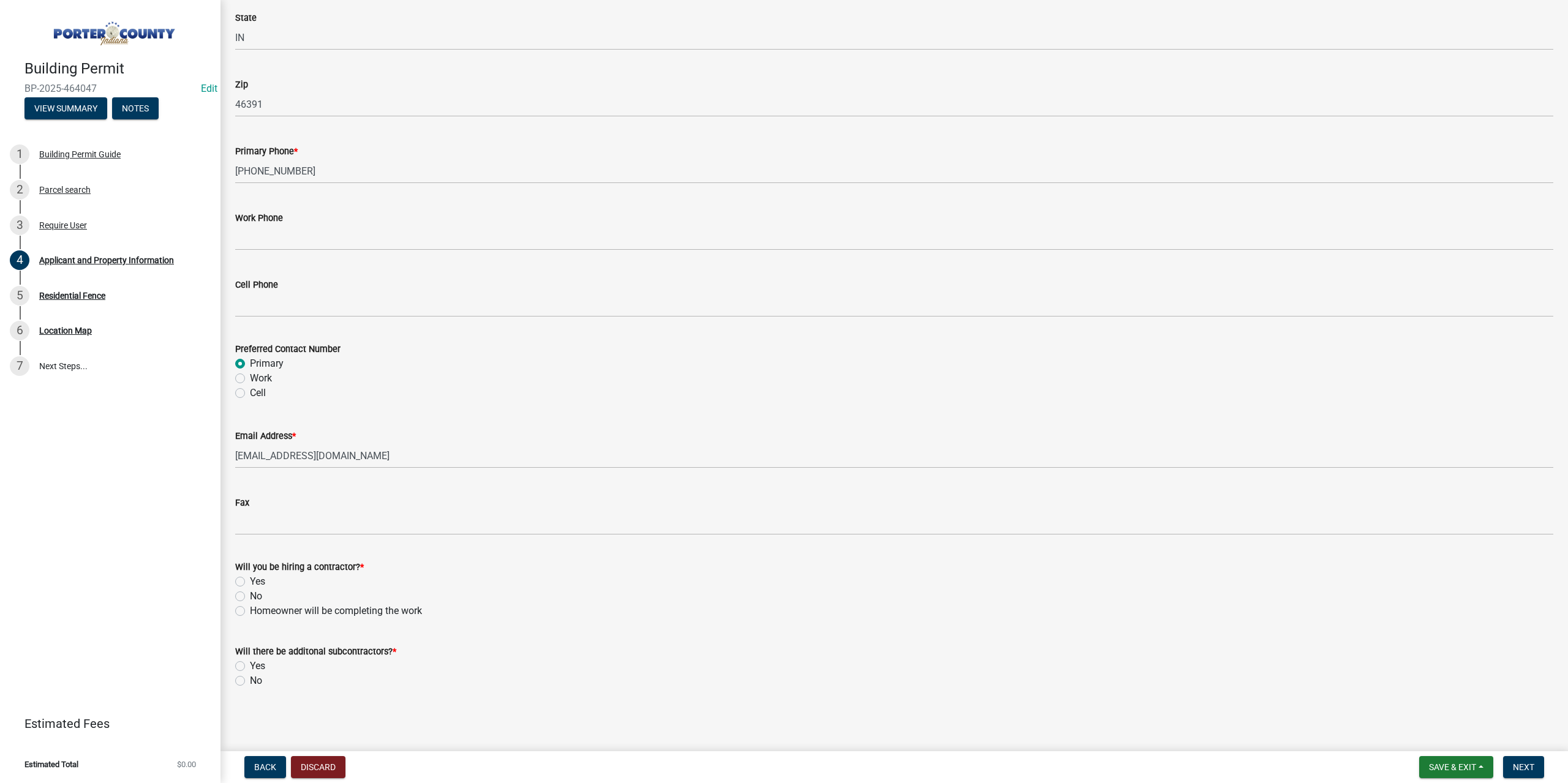
click at [250, 594] on label "No" at bounding box center [256, 597] width 13 height 14
click at [250, 594] on input "No" at bounding box center [253, 593] width 8 height 8
radio input "true"
click at [237, 686] on div "No" at bounding box center [894, 681] width 1318 height 14
click at [250, 679] on label "No" at bounding box center [256, 681] width 13 height 14
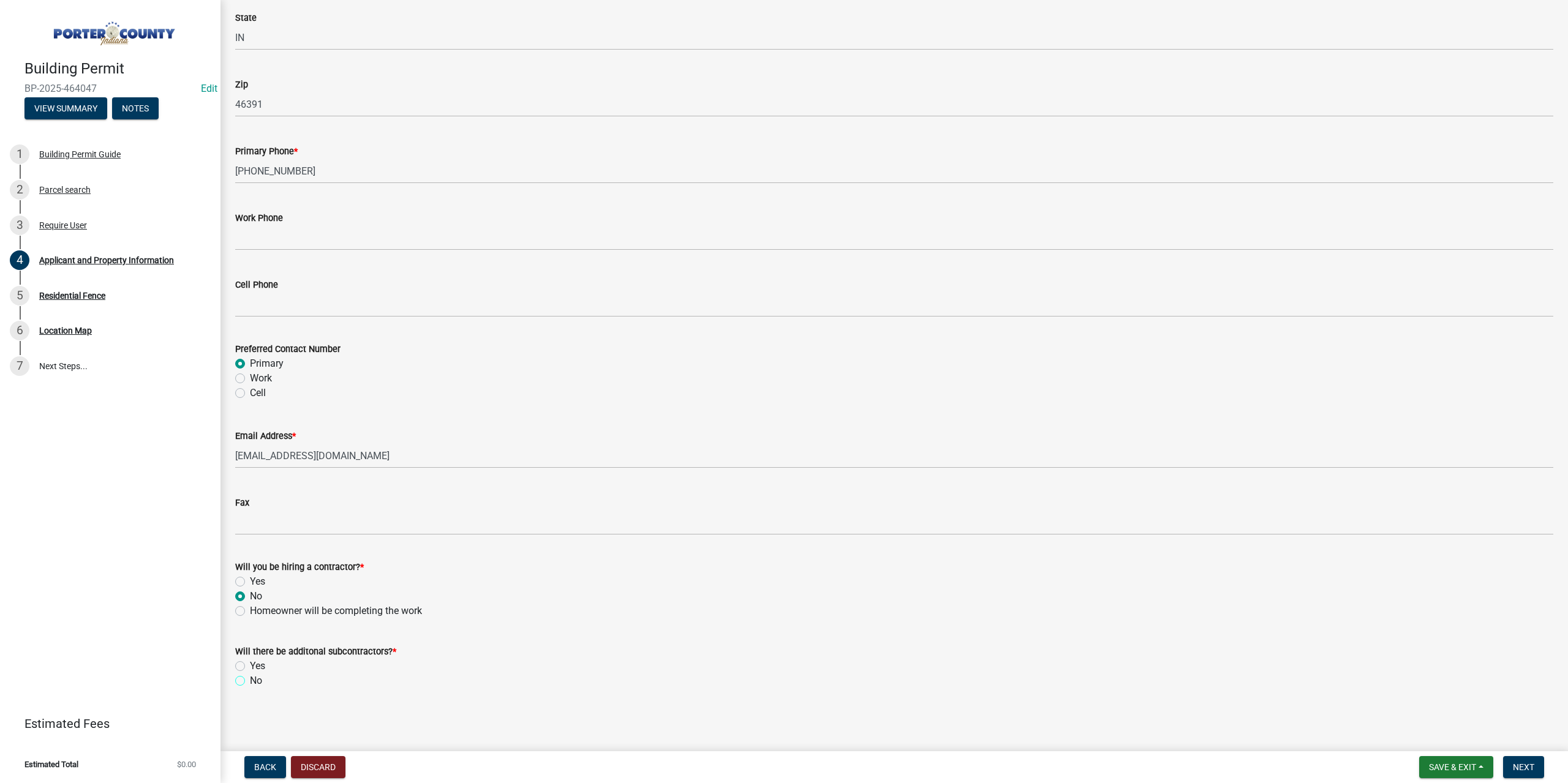
click at [250, 679] on input "No" at bounding box center [253, 677] width 8 height 8
radio input "true"
click at [1522, 762] on span "Next" at bounding box center [1524, 767] width 22 height 10
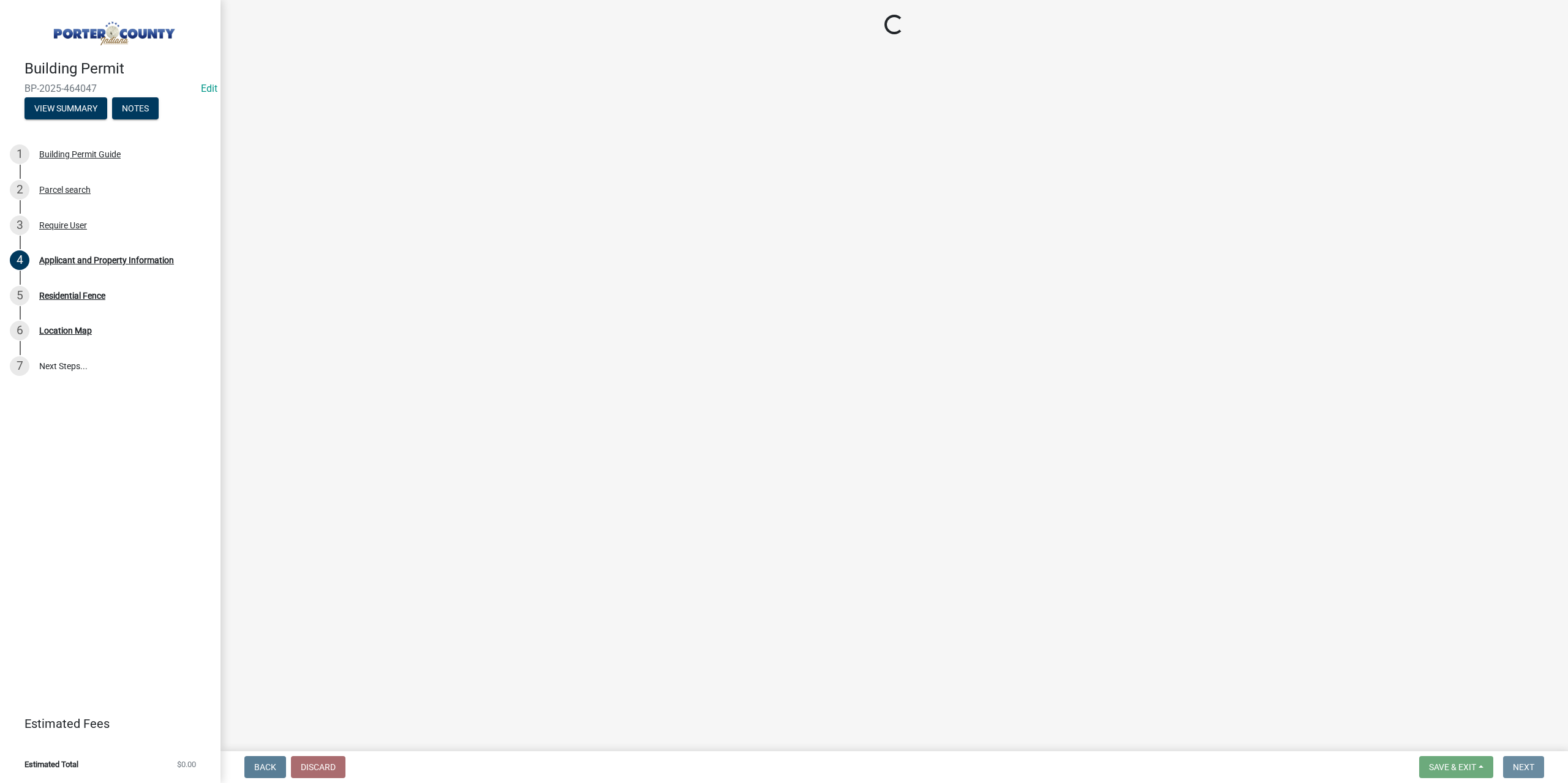
scroll to position [0, 0]
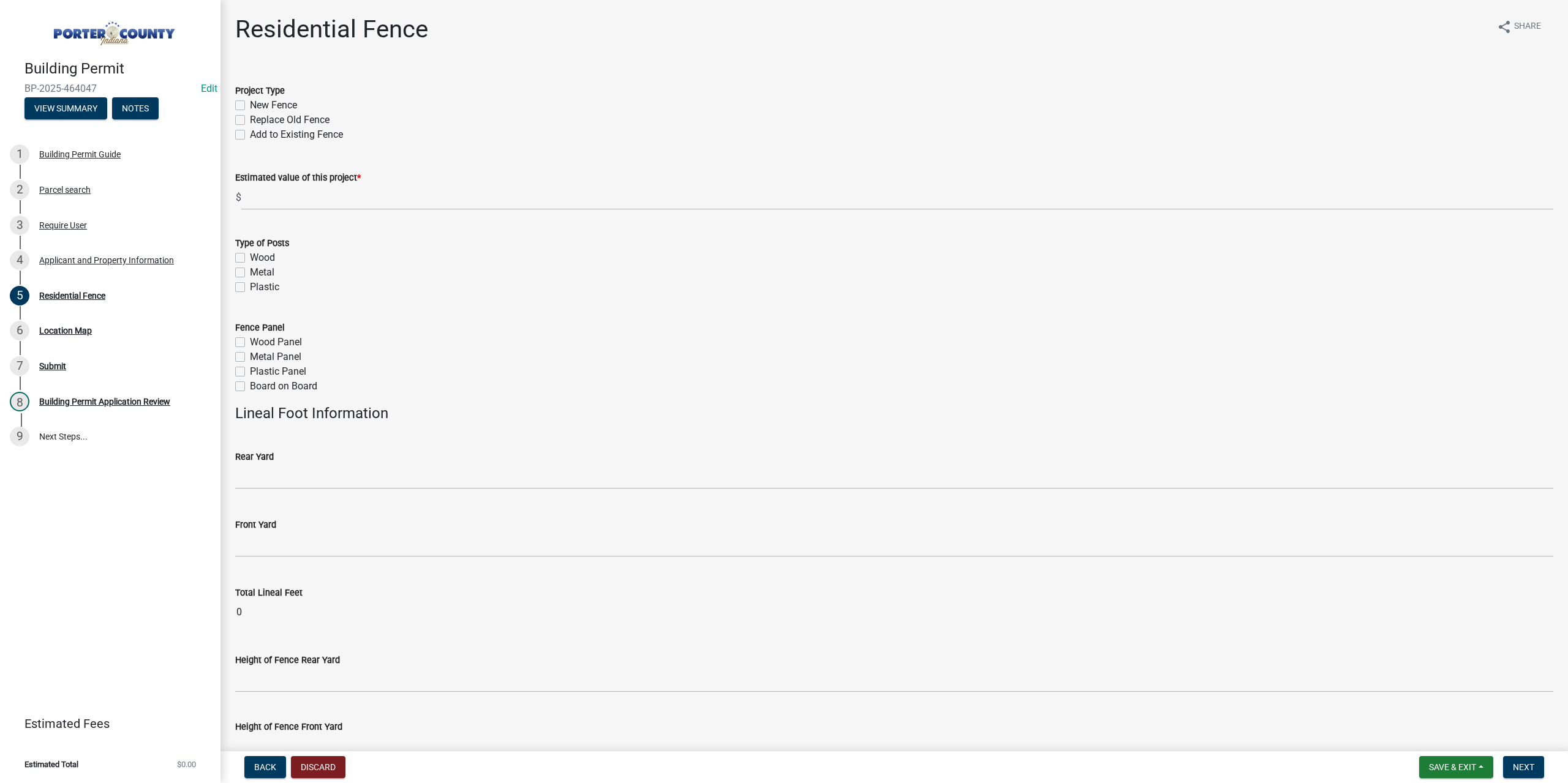
click at [250, 109] on label "New Fence" at bounding box center [273, 105] width 47 height 14
click at [250, 106] on input "New Fence" at bounding box center [253, 101] width 8 height 8
checkbox input "true"
checkbox input "false"
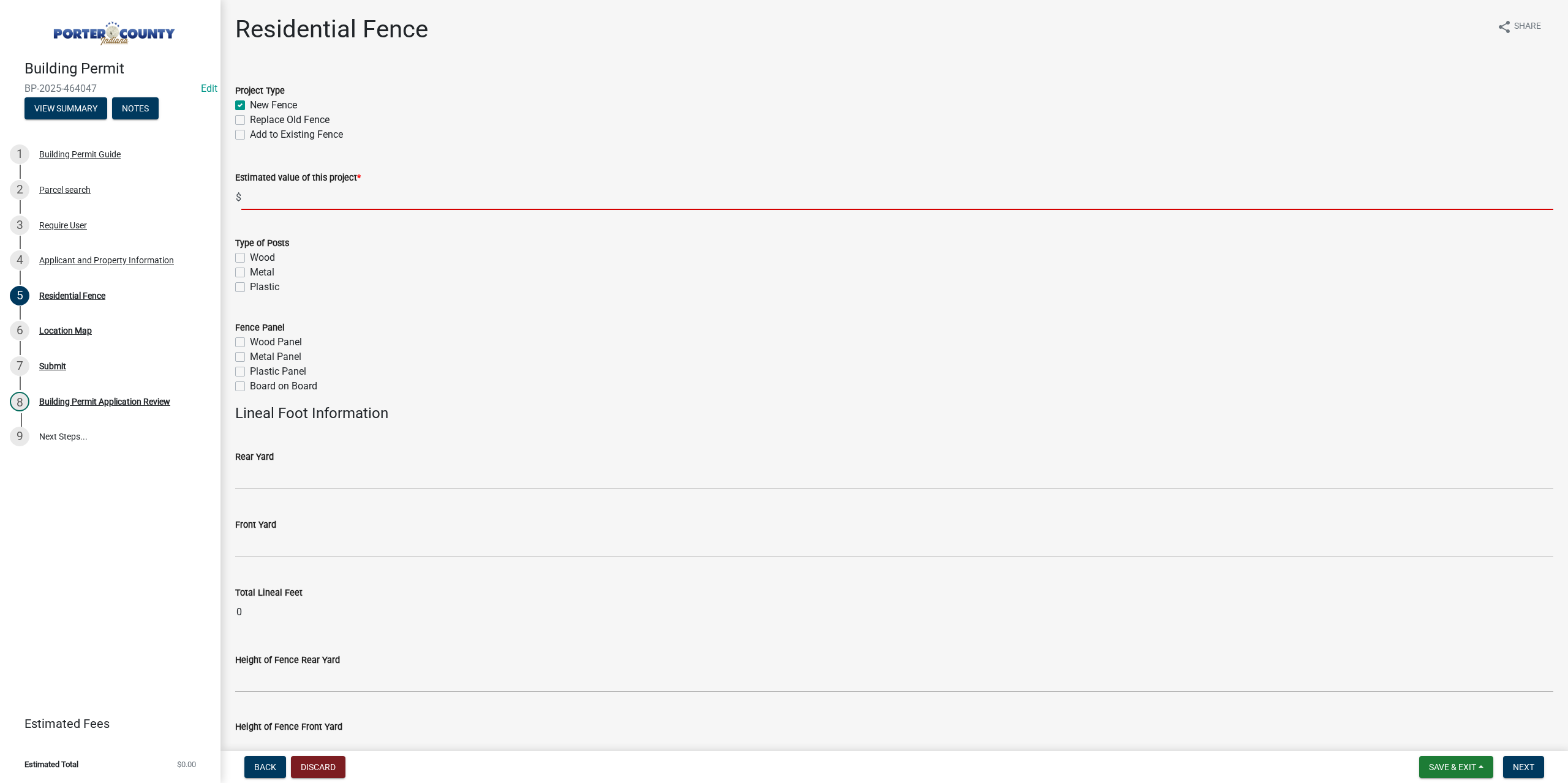
click at [260, 194] on input "text" at bounding box center [897, 197] width 1312 height 25
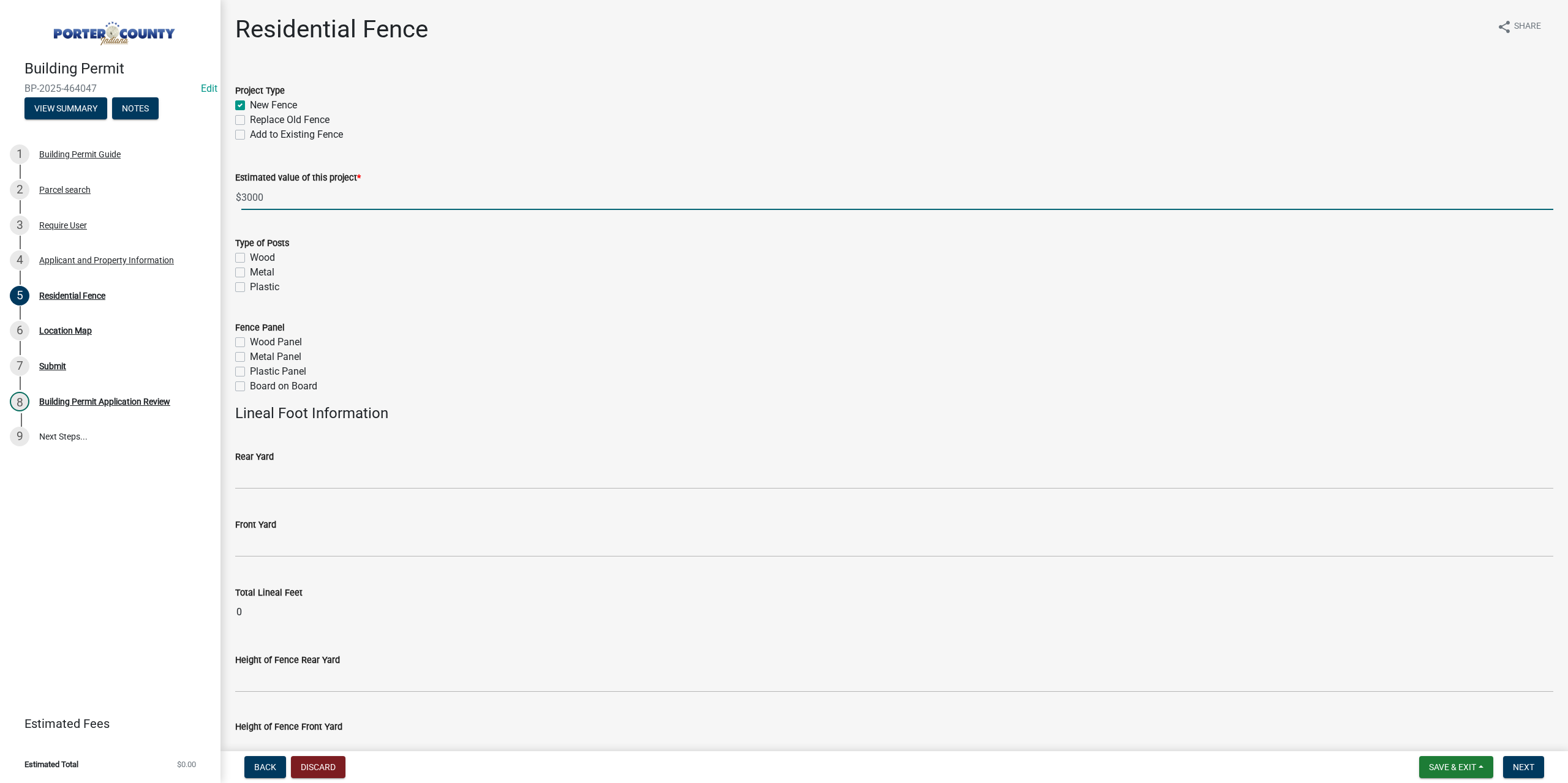
type input "3000"
click at [250, 270] on label "Metal" at bounding box center [262, 272] width 24 height 14
click at [250, 270] on input "Metal" at bounding box center [253, 269] width 8 height 8
checkbox input "true"
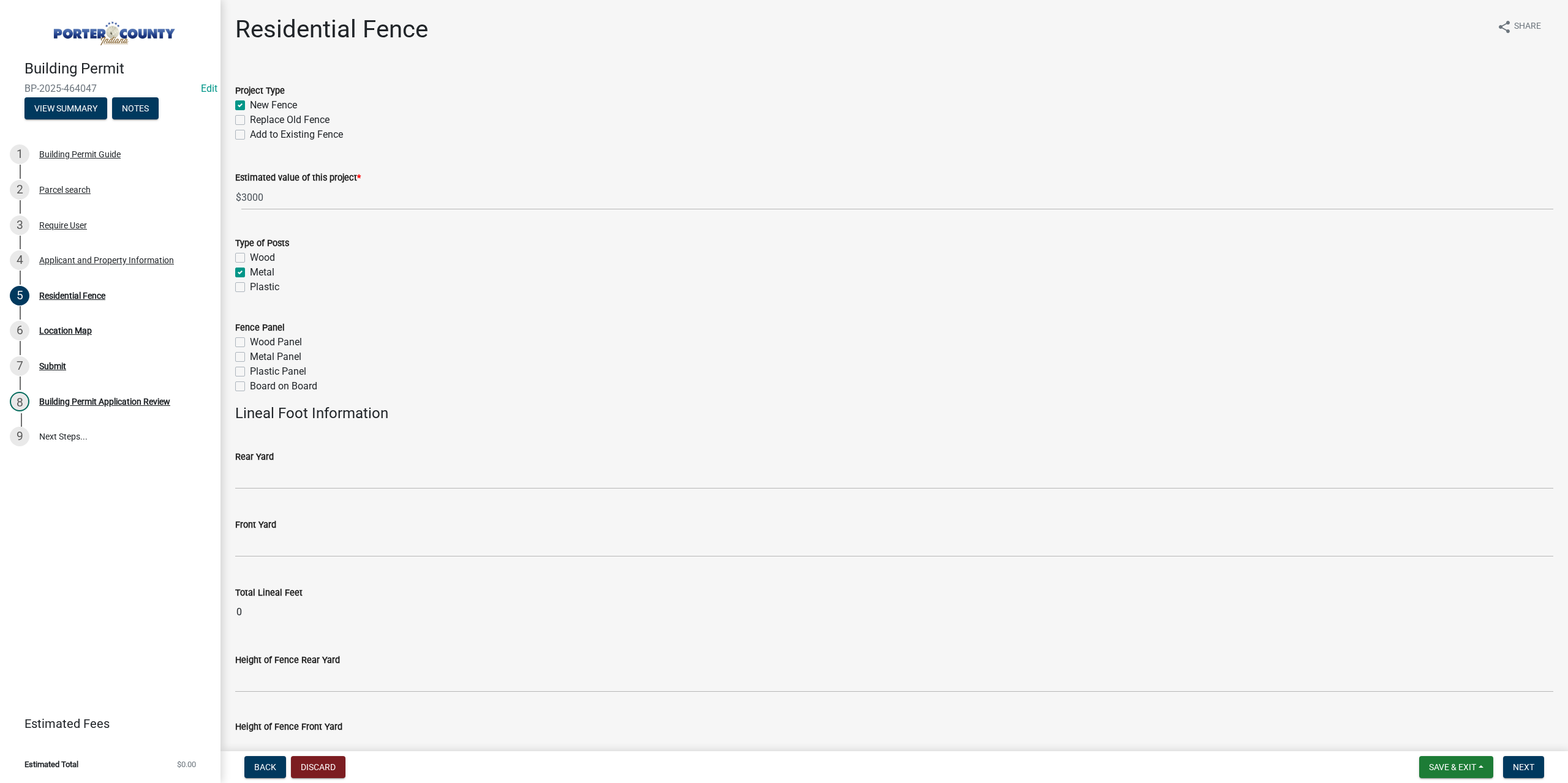
checkbox input "false"
checkbox input "true"
checkbox input "false"
click at [250, 356] on label "Metal Panel" at bounding box center [275, 357] width 52 height 14
click at [250, 356] on input "Metal Panel" at bounding box center [253, 353] width 8 height 8
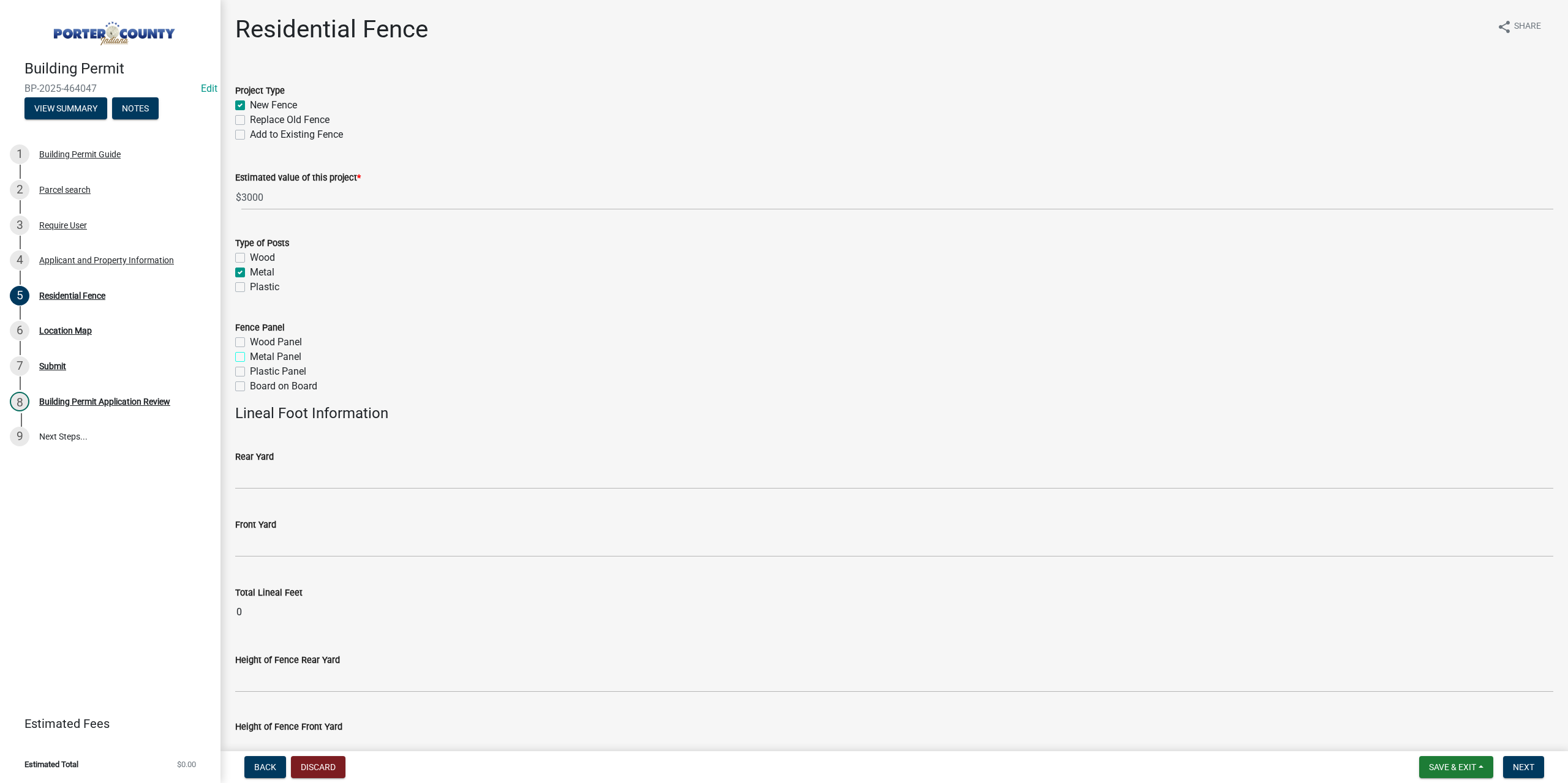
checkbox input "true"
checkbox input "false"
checkbox input "true"
checkbox input "false"
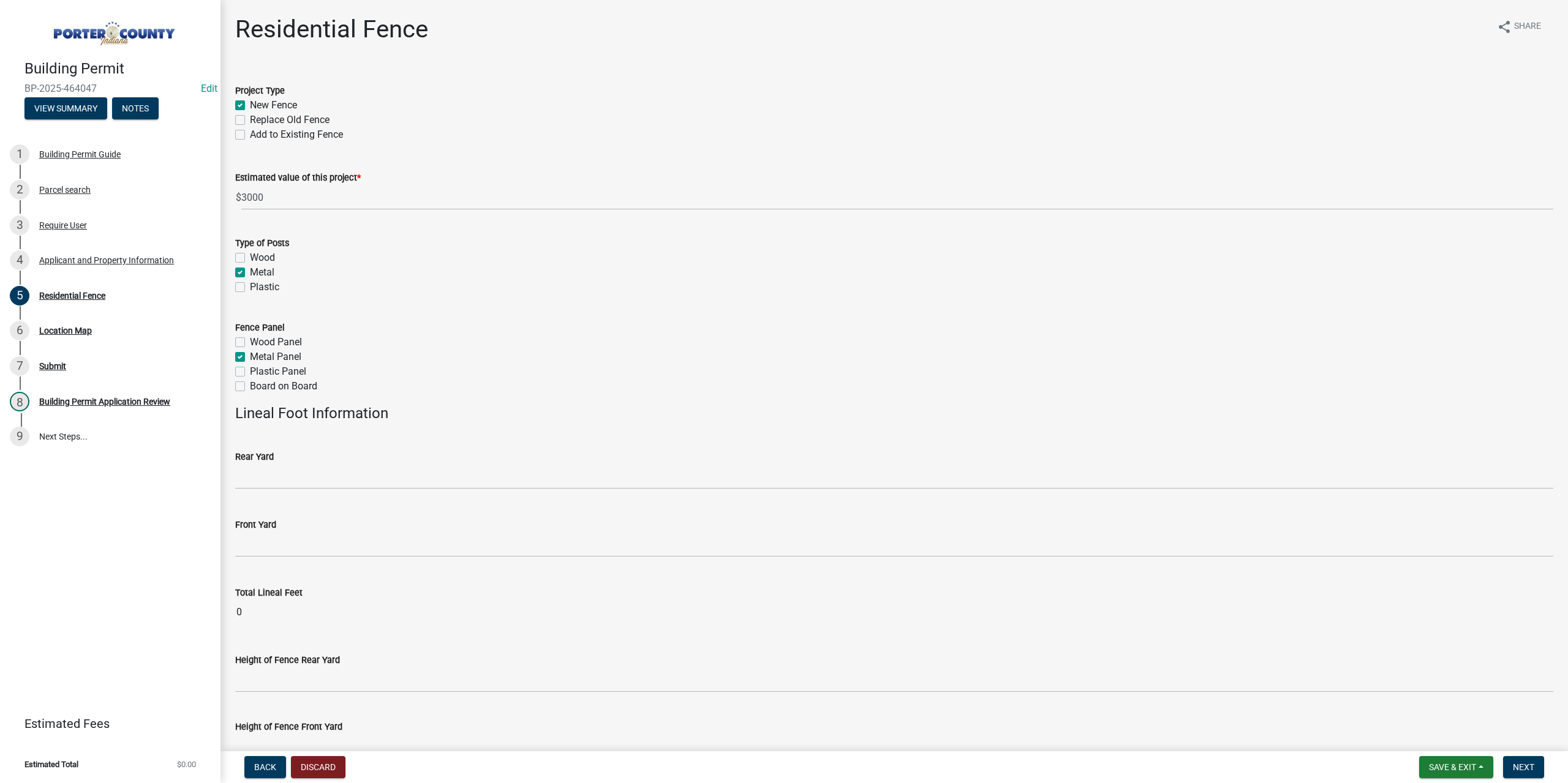
click at [227, 467] on div "Rear Yard" at bounding box center [894, 461] width 1336 height 57
click at [236, 467] on input "text" at bounding box center [894, 477] width 1318 height 25
type input "115"
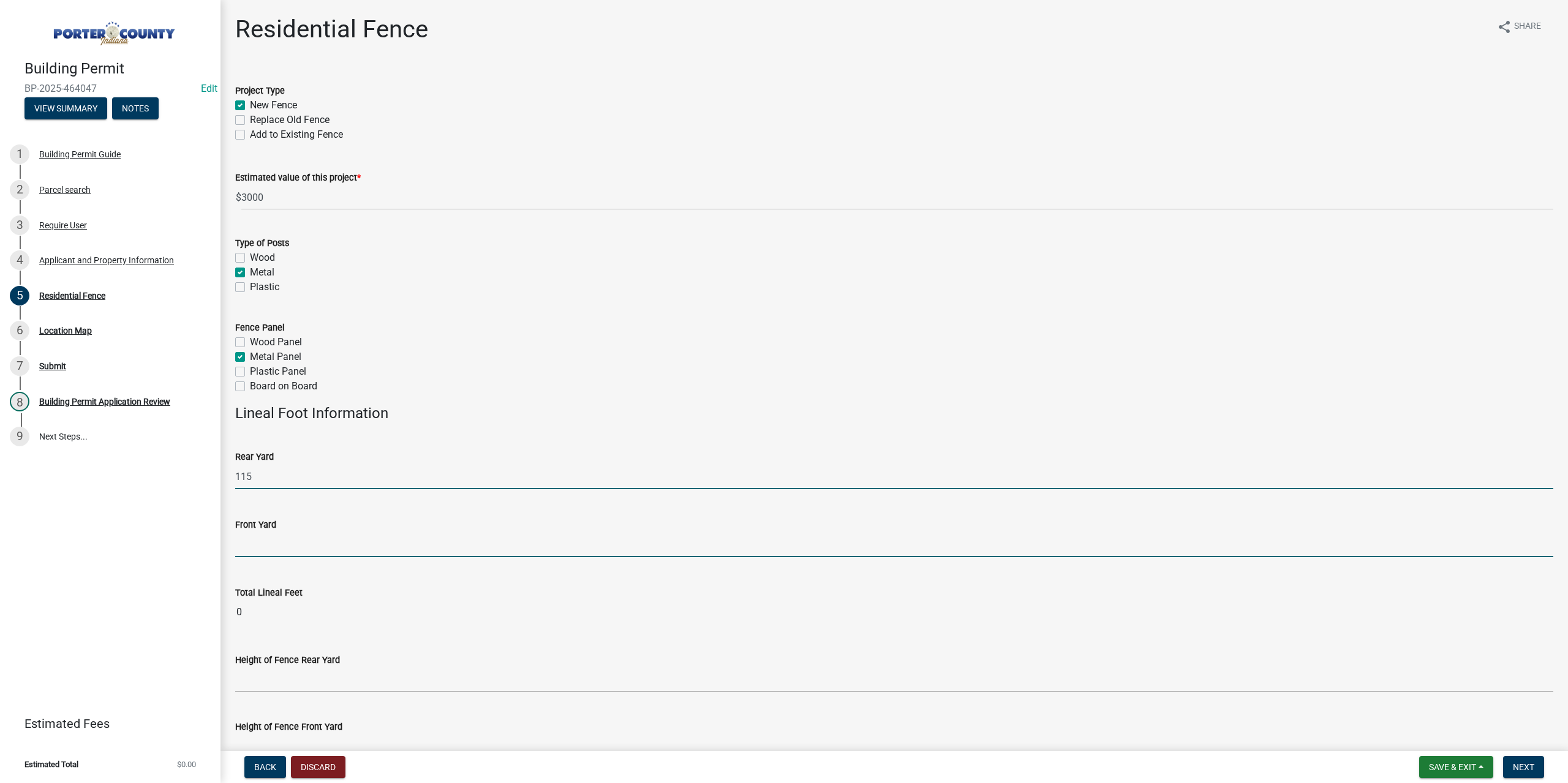
click at [259, 554] on input "text" at bounding box center [894, 545] width 1318 height 25
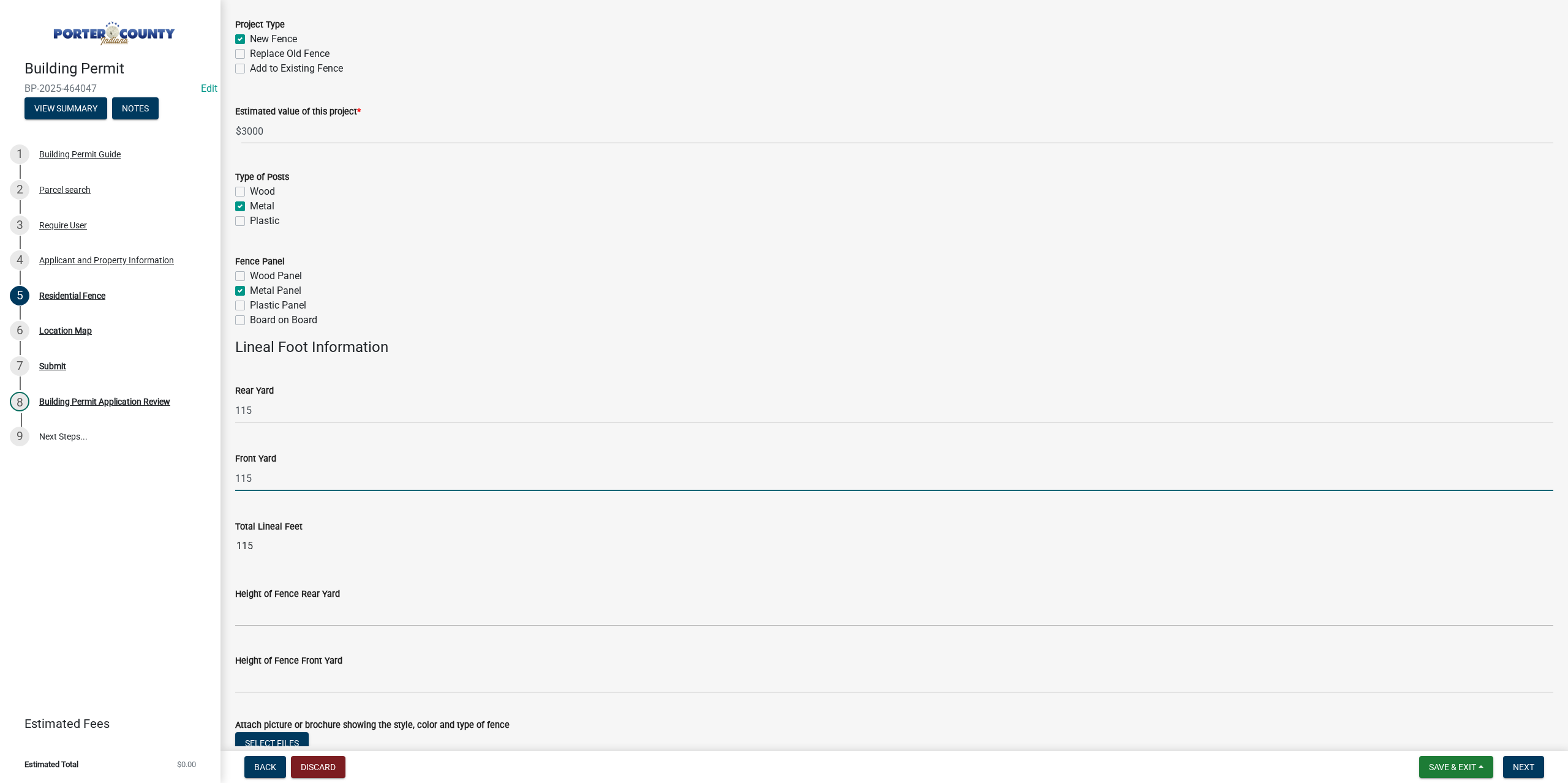
scroll to position [159, 0]
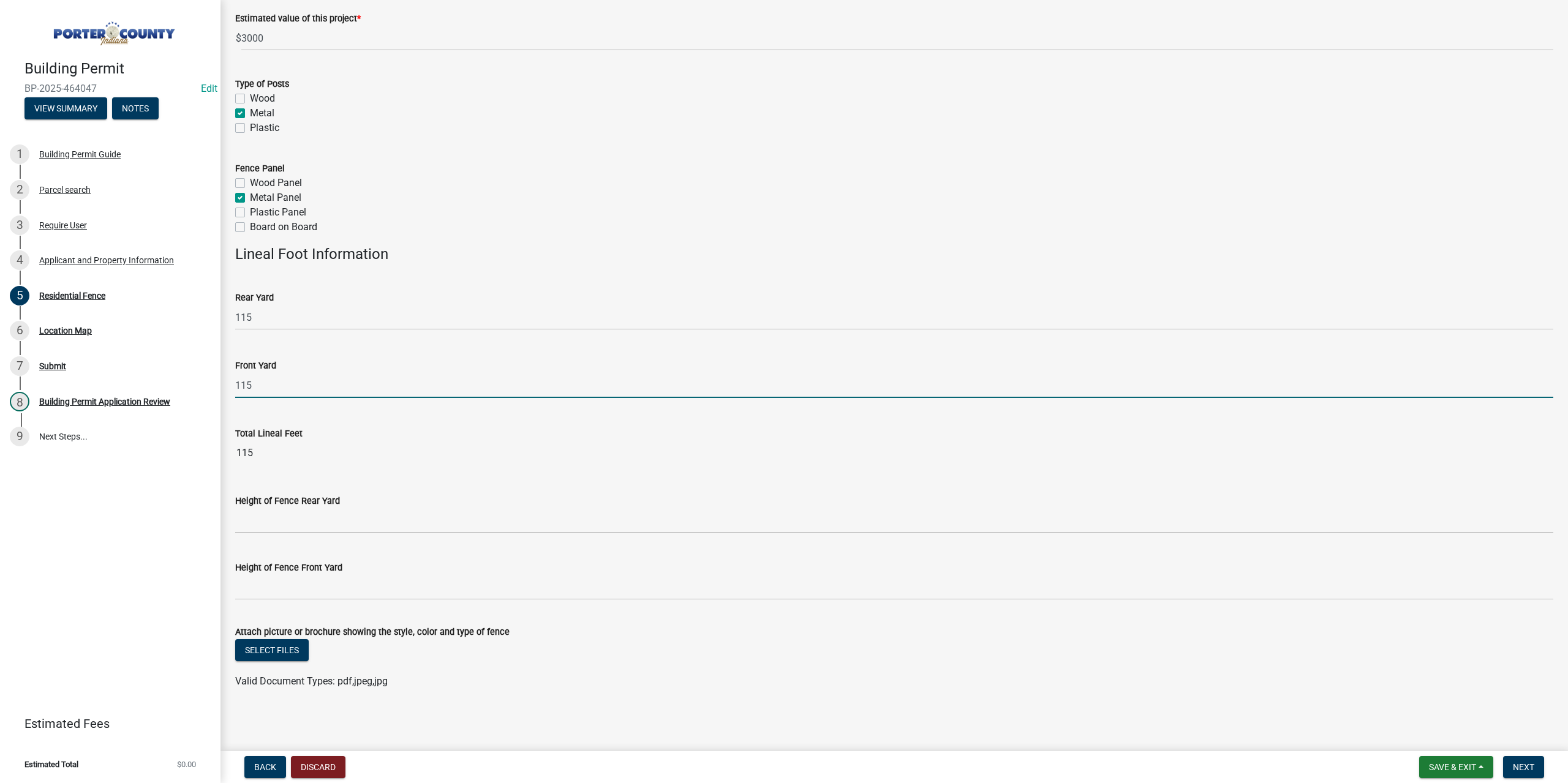
type input "115"
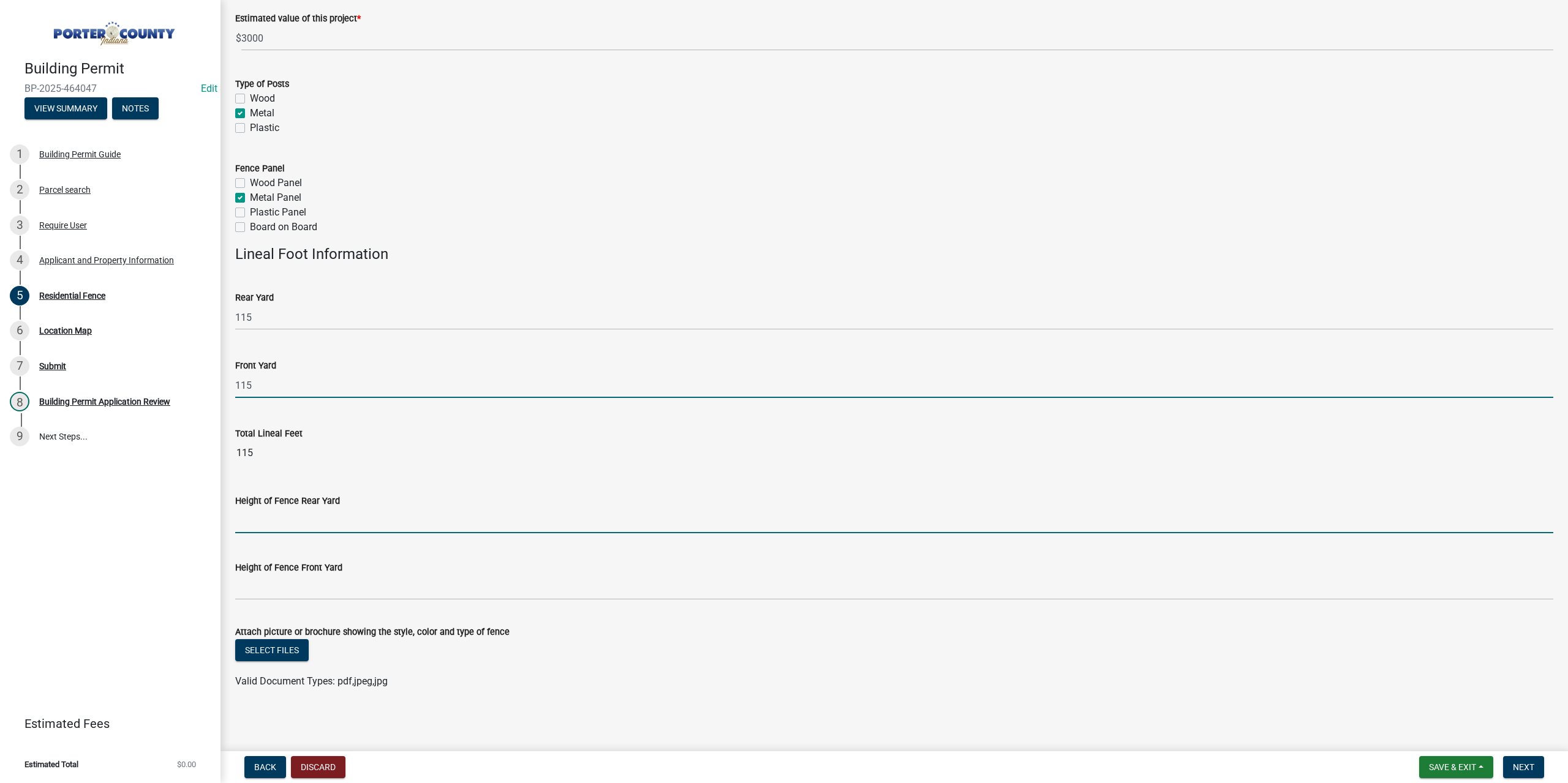
click at [280, 522] on form "Height of Fence Rear Yard" at bounding box center [894, 513] width 1318 height 40
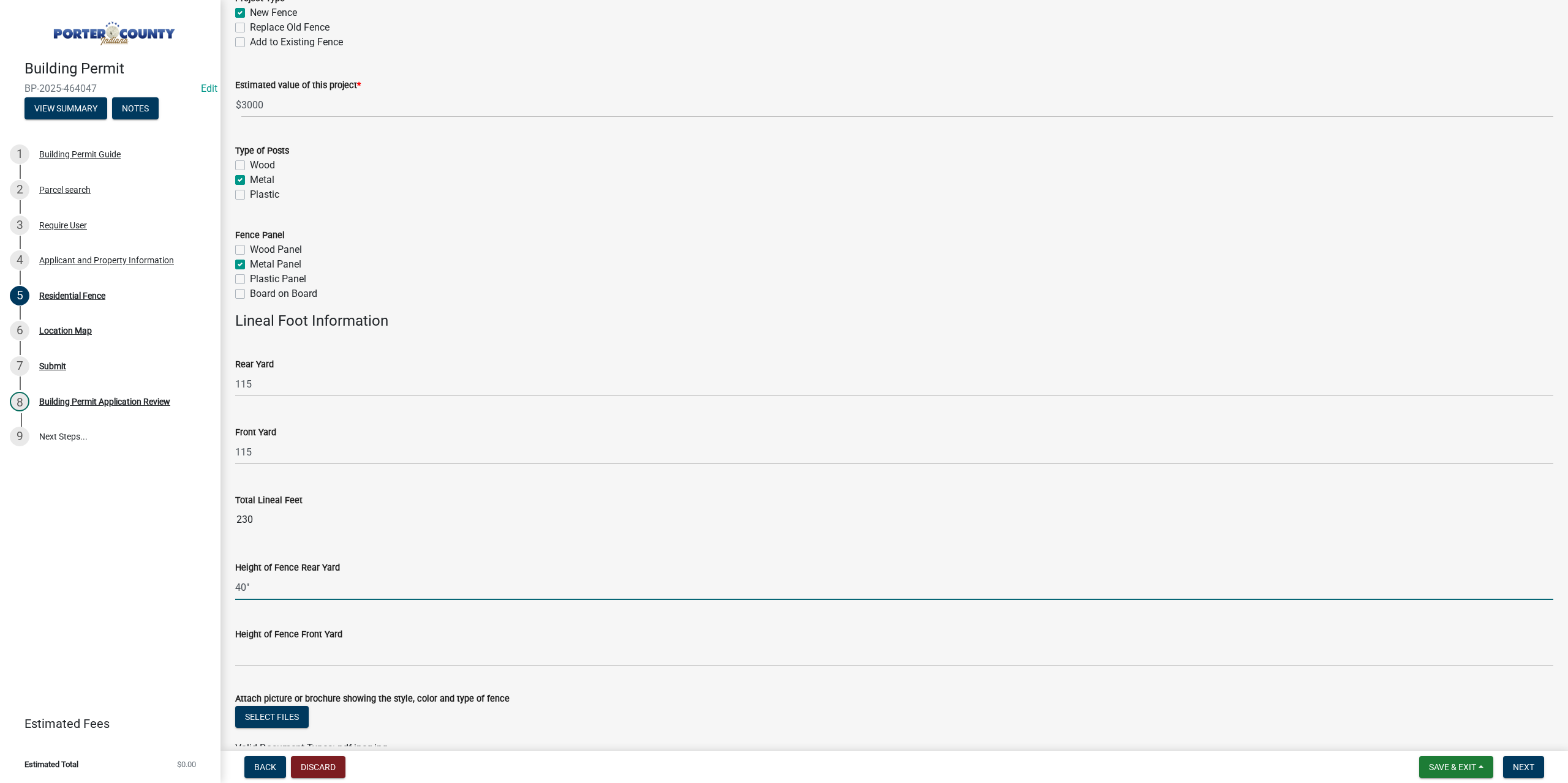
type input "40""
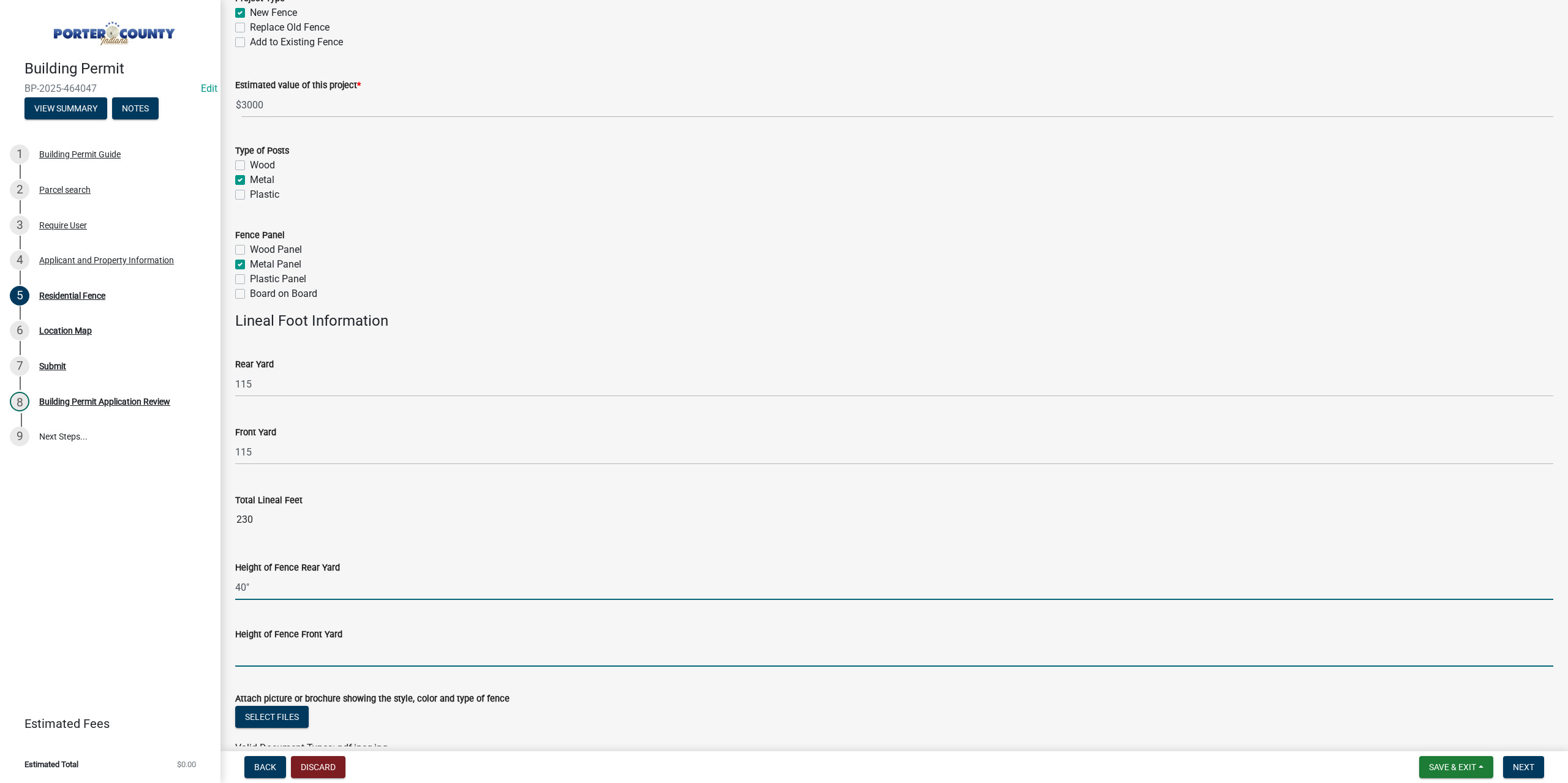
click at [306, 657] on input "Height of Fence Front Yard" at bounding box center [894, 654] width 1318 height 25
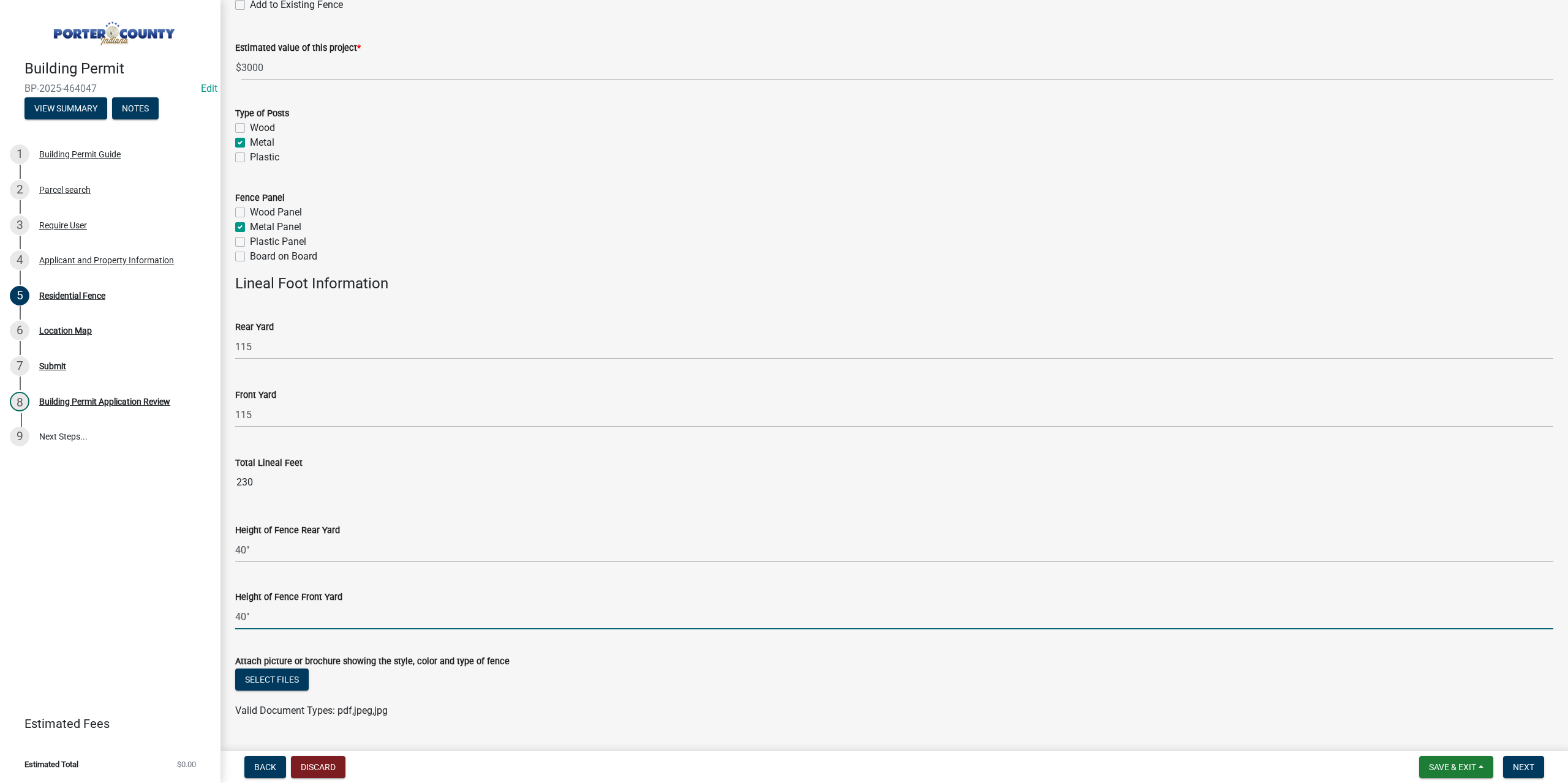
scroll to position [159, 0]
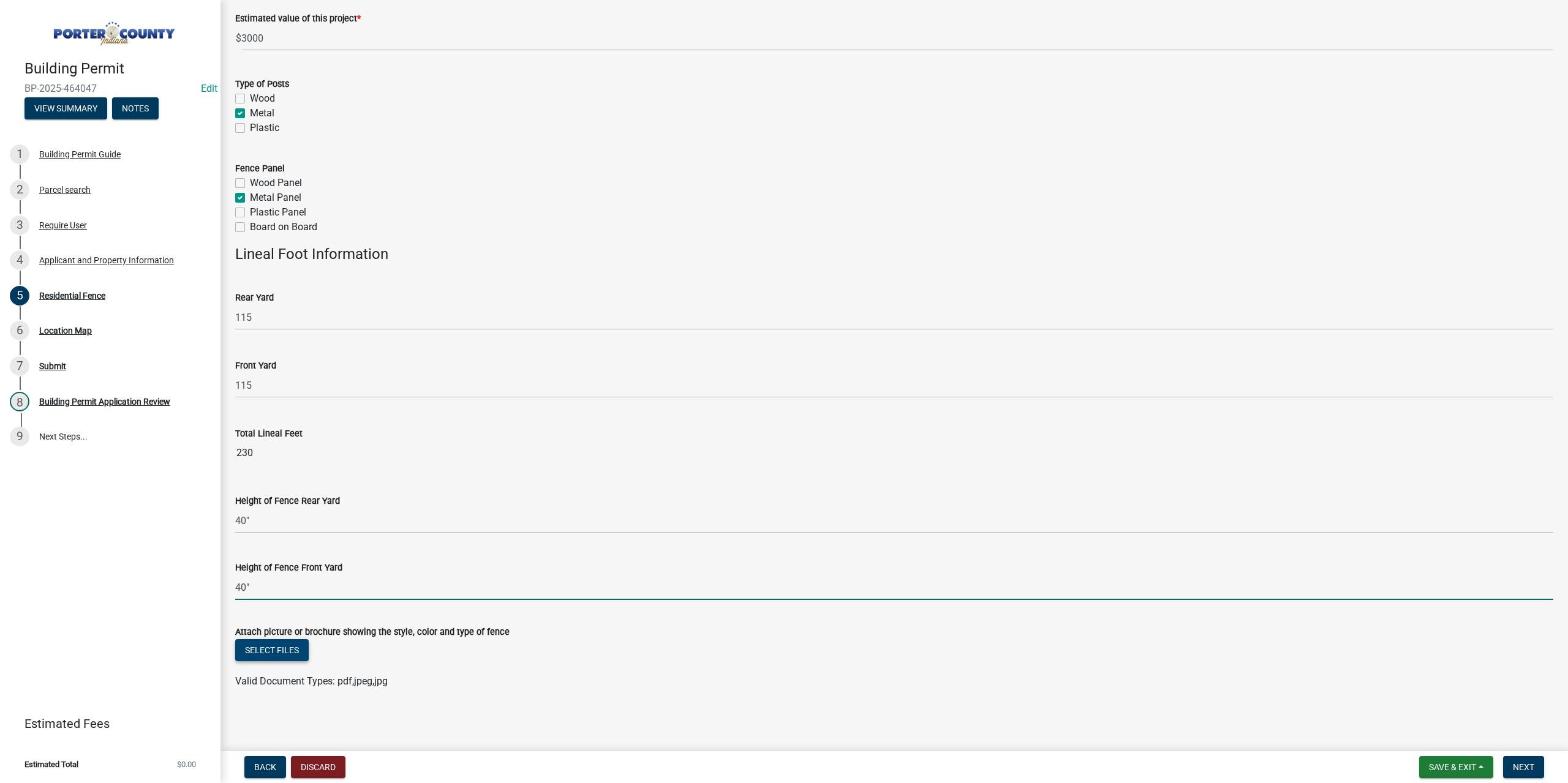
type input "40""
click at [272, 654] on button "Select files" at bounding box center [272, 650] width 73 height 22
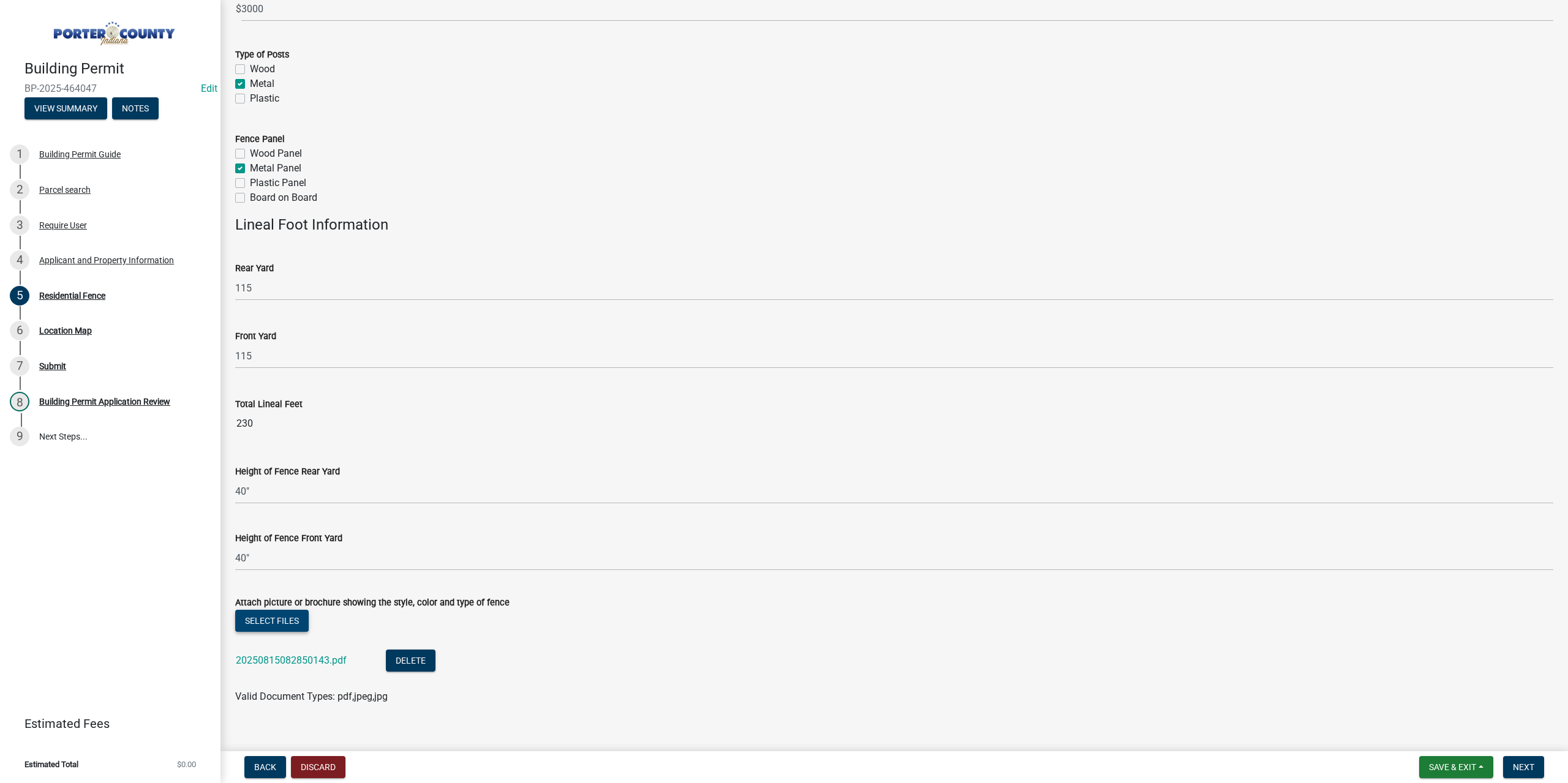
scroll to position [205, 0]
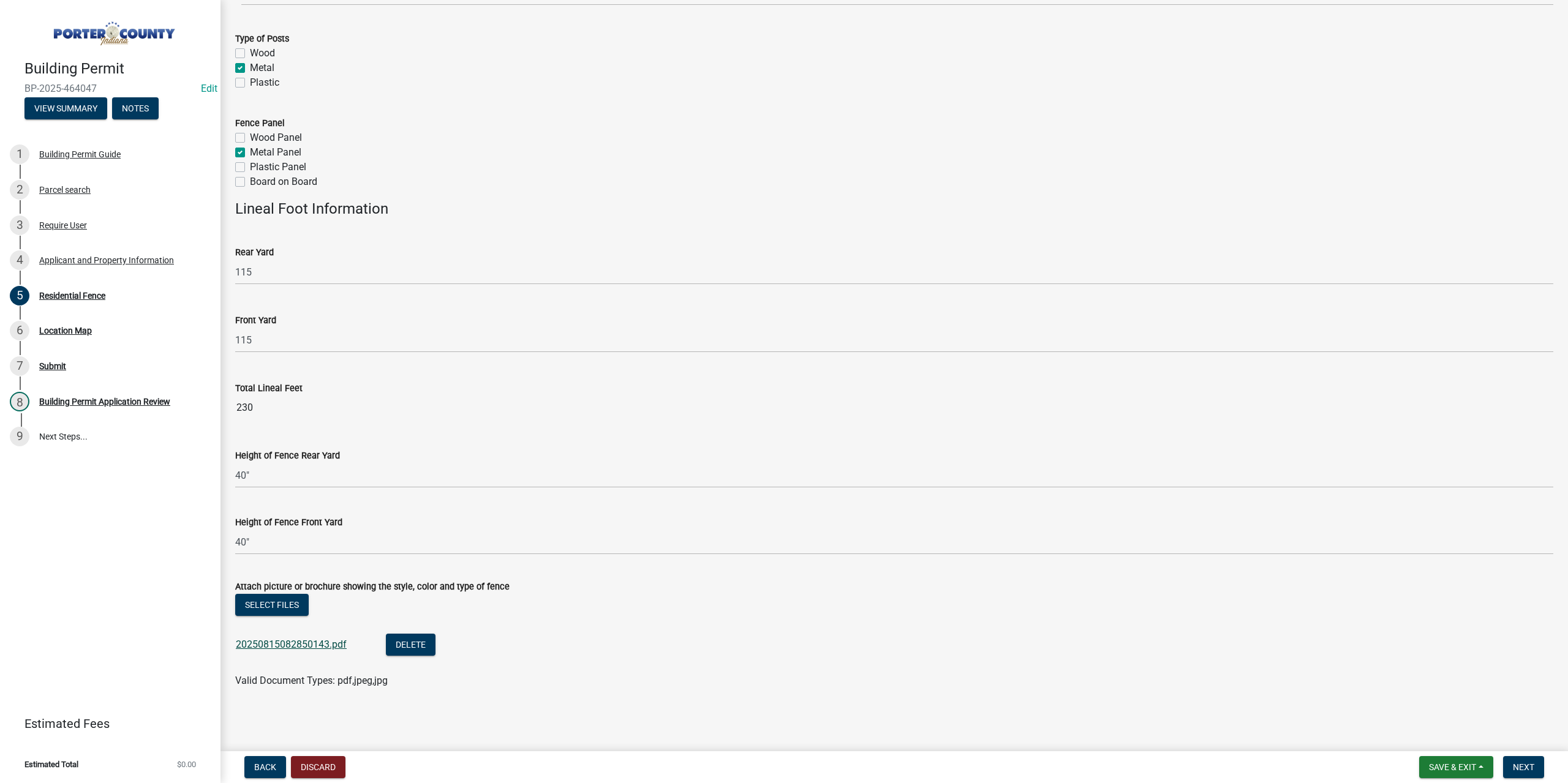
click at [328, 645] on link "20250815082850143.pdf" at bounding box center [291, 645] width 110 height 12
click at [1525, 763] on span "Next" at bounding box center [1524, 767] width 22 height 10
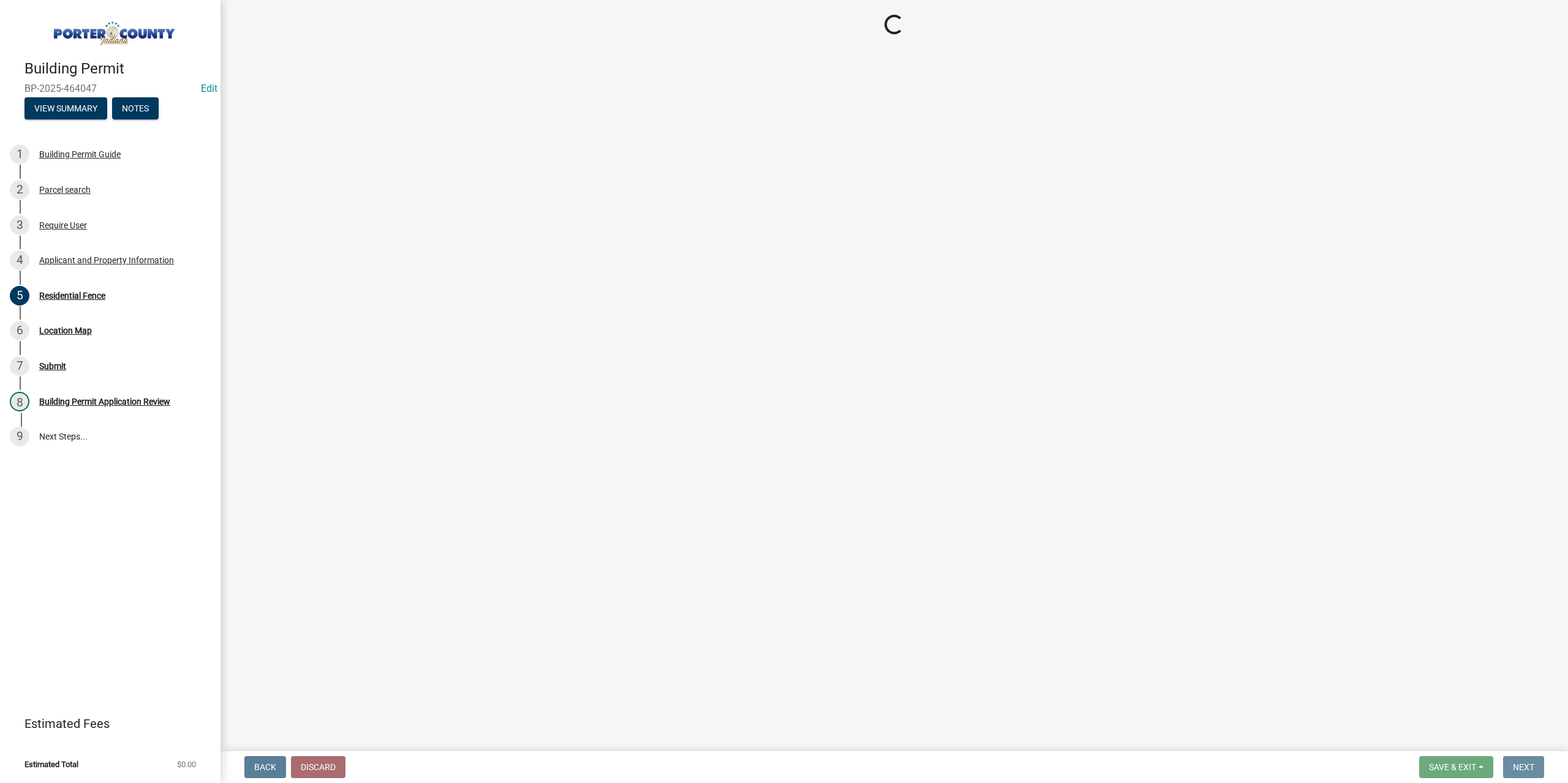
scroll to position [0, 0]
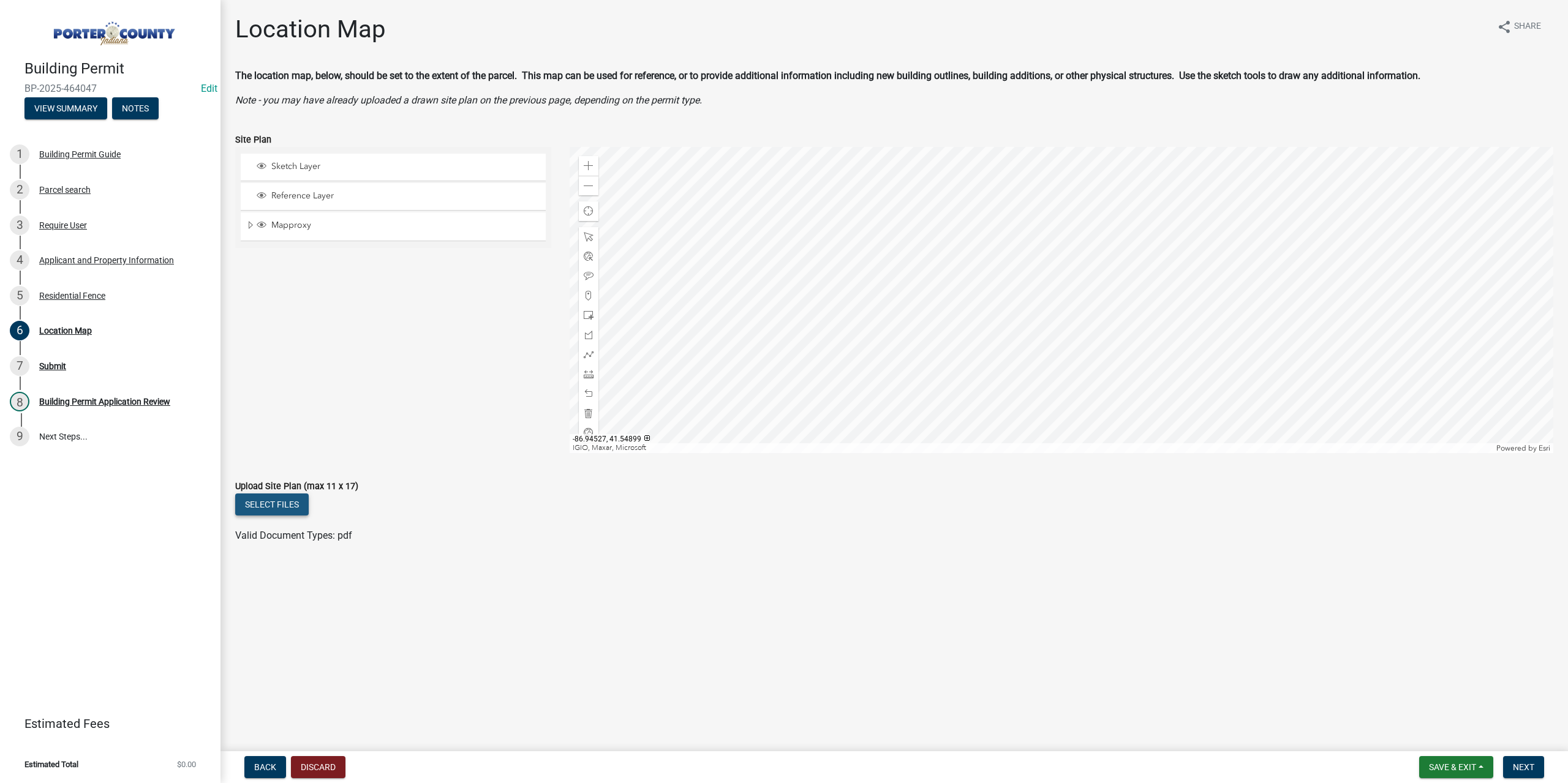
click at [275, 501] on button "Select files" at bounding box center [272, 504] width 73 height 22
click at [1527, 767] on span "Next" at bounding box center [1524, 767] width 22 height 10
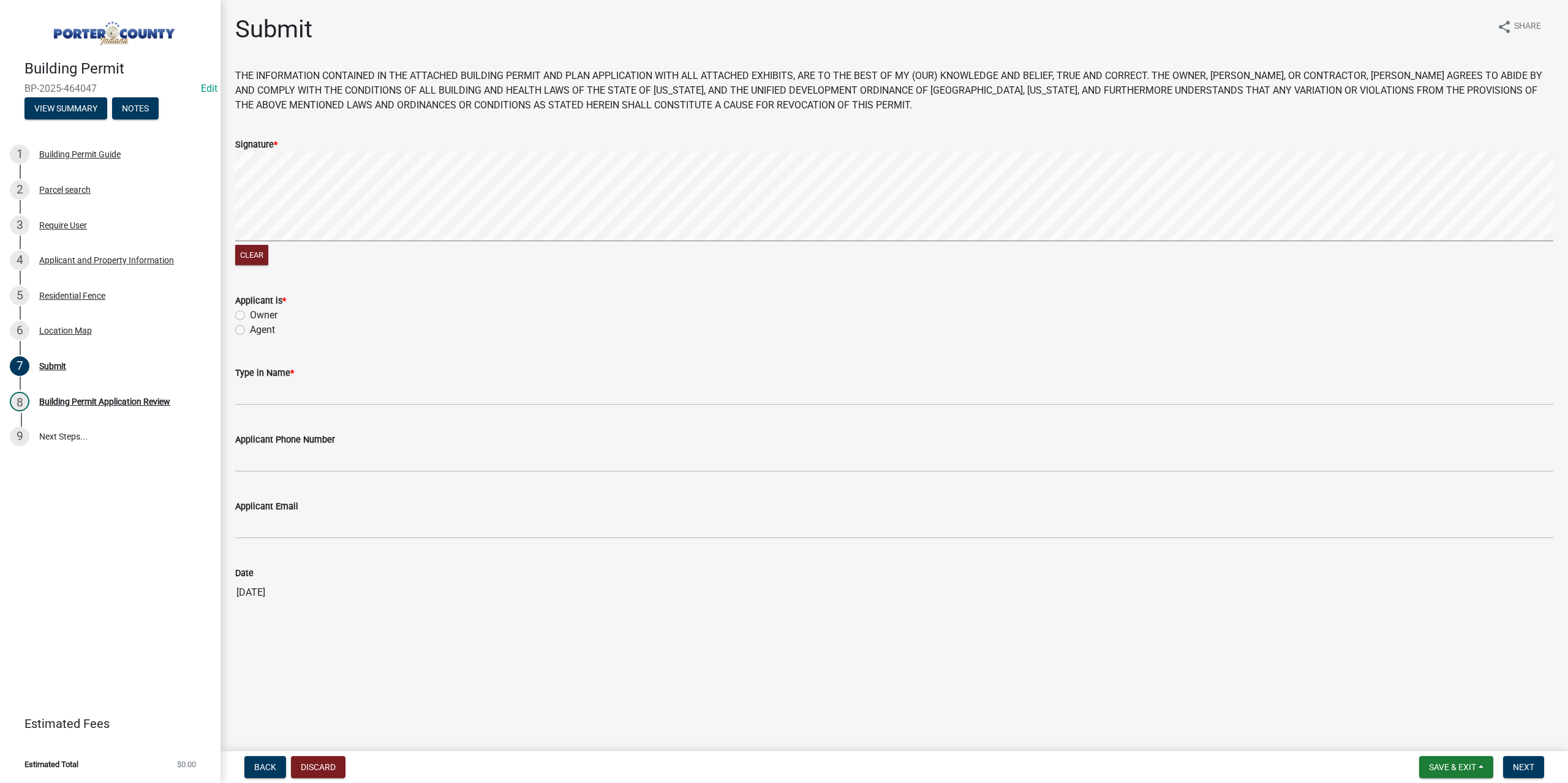
click at [250, 314] on label "Owner" at bounding box center [263, 315] width 27 height 14
click at [250, 314] on input "Owner" at bounding box center [253, 311] width 8 height 8
radio input "true"
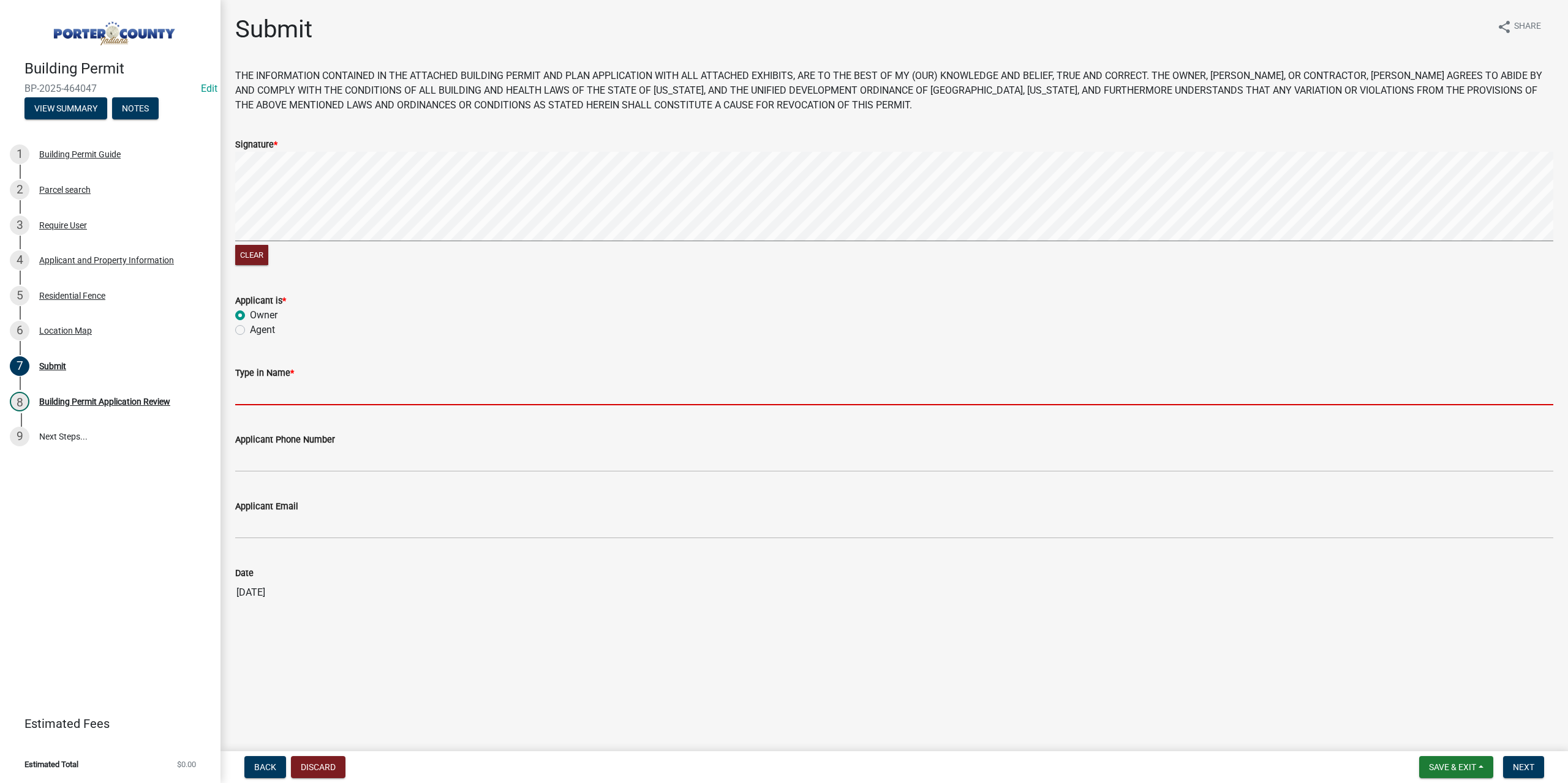
click at [291, 397] on input "Type in Name *" at bounding box center [894, 393] width 1318 height 25
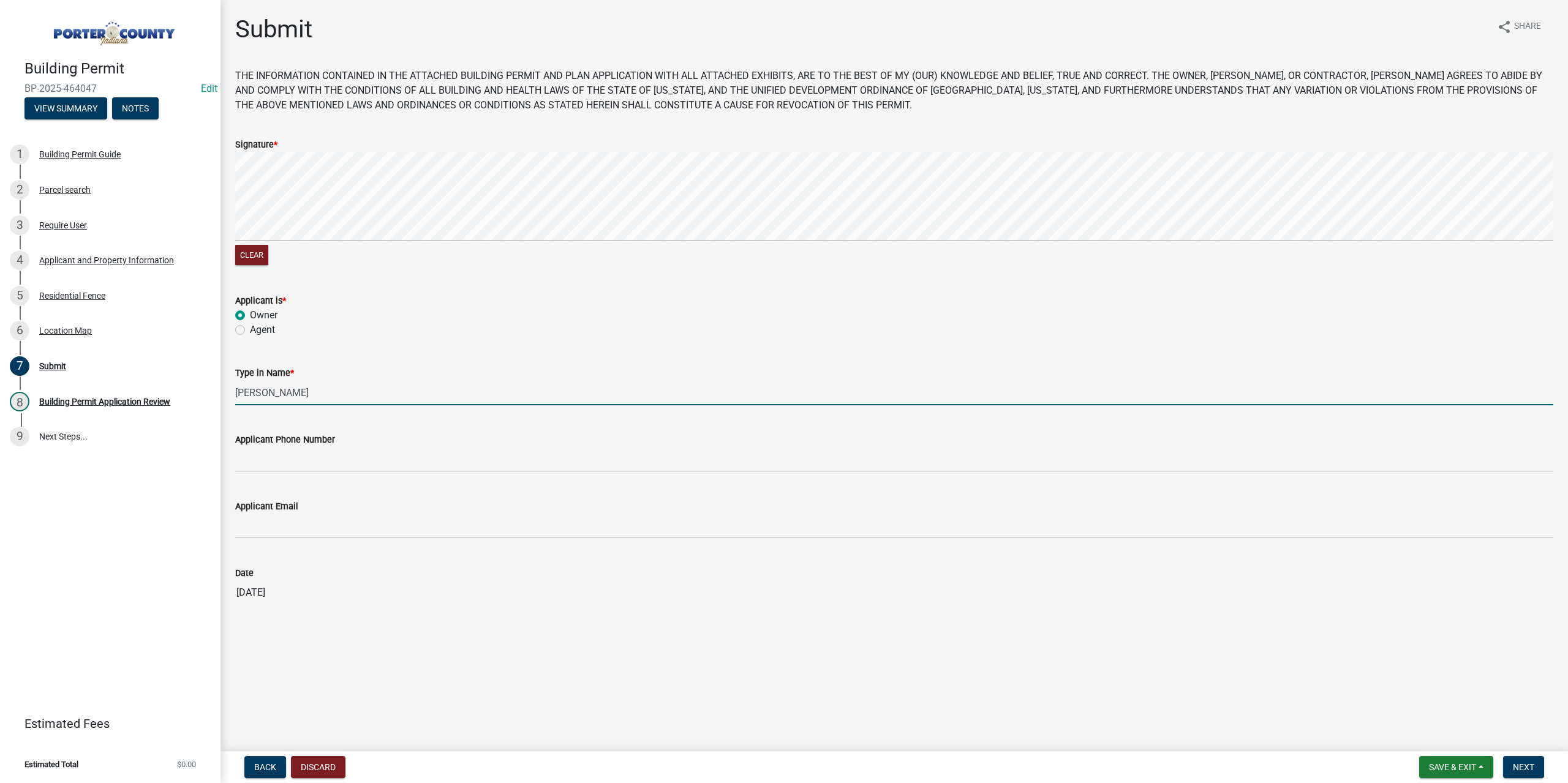
type input "Robert Rabe"
click at [1546, 772] on form "Save & Exit Save Save & Exit Next" at bounding box center [1481, 768] width 135 height 22
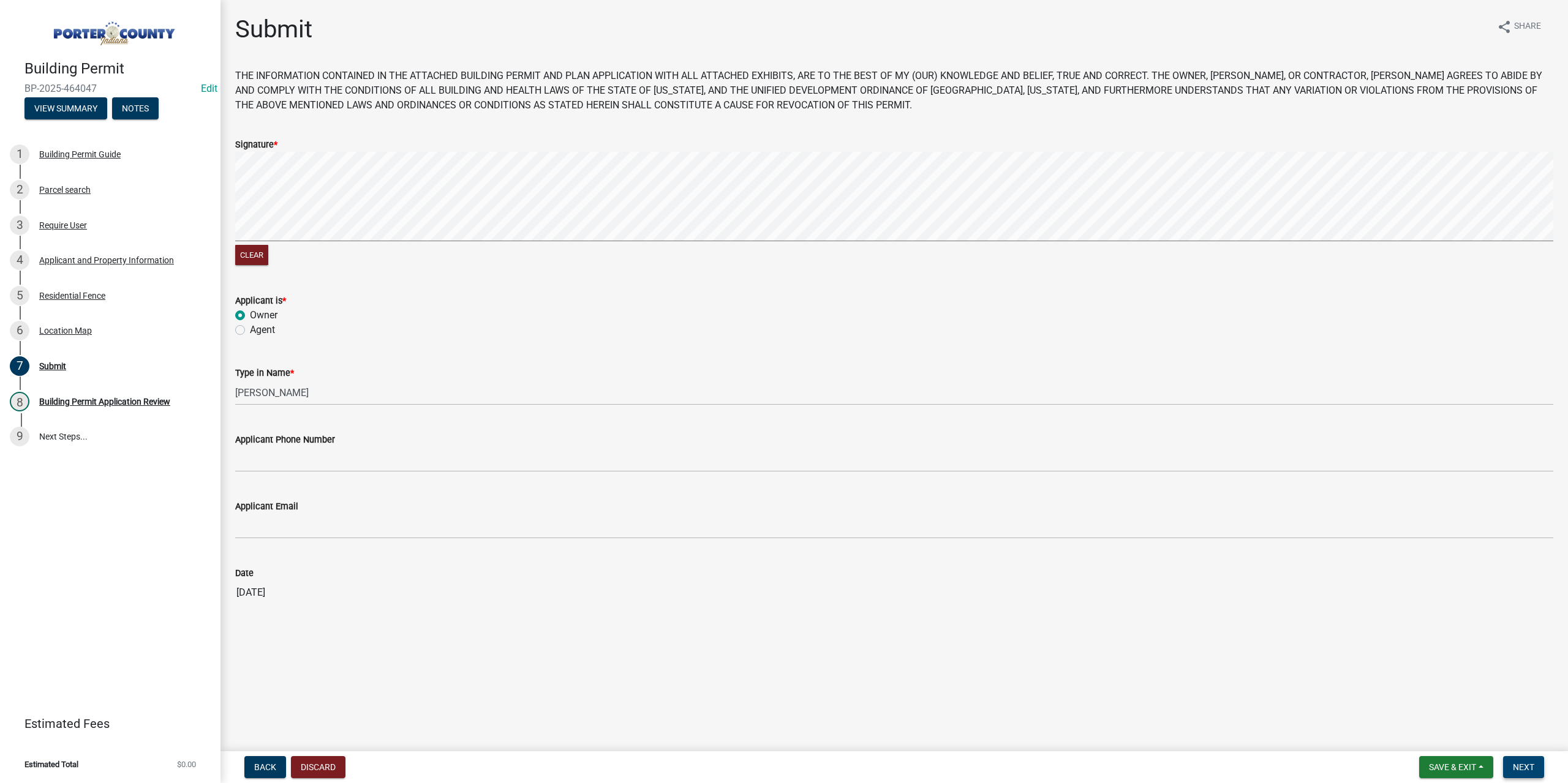
click at [1538, 772] on button "Next" at bounding box center [1523, 768] width 41 height 22
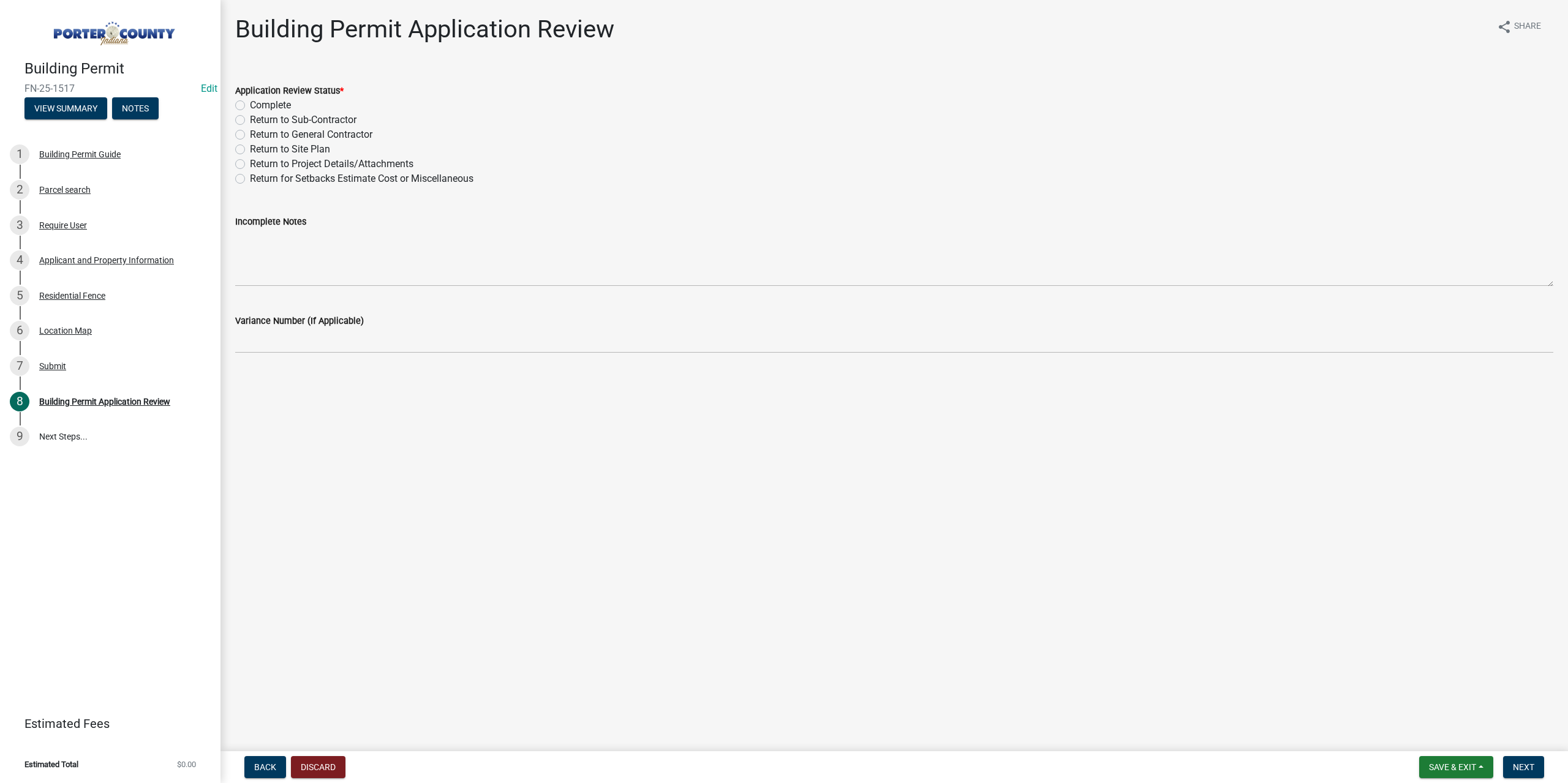
drag, startPoint x: 242, startPoint y: 105, endPoint x: 297, endPoint y: 198, distance: 108.0
click at [250, 105] on label "Complete" at bounding box center [270, 105] width 41 height 14
click at [250, 105] on input "Complete" at bounding box center [253, 101] width 8 height 8
radio input "true"
click at [1512, 769] on button "Next" at bounding box center [1523, 768] width 41 height 22
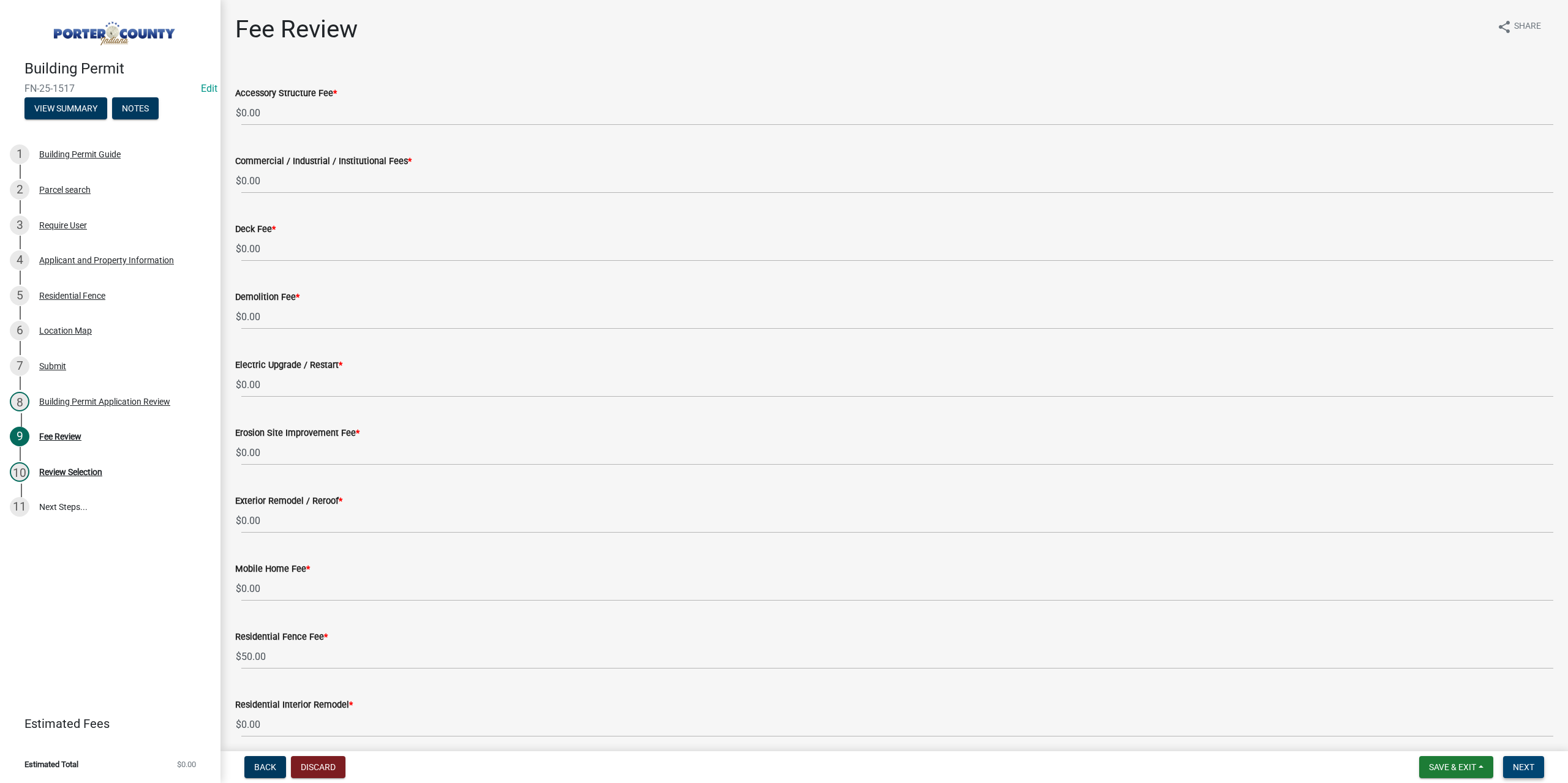
click at [1523, 769] on span "Next" at bounding box center [1524, 767] width 22 height 10
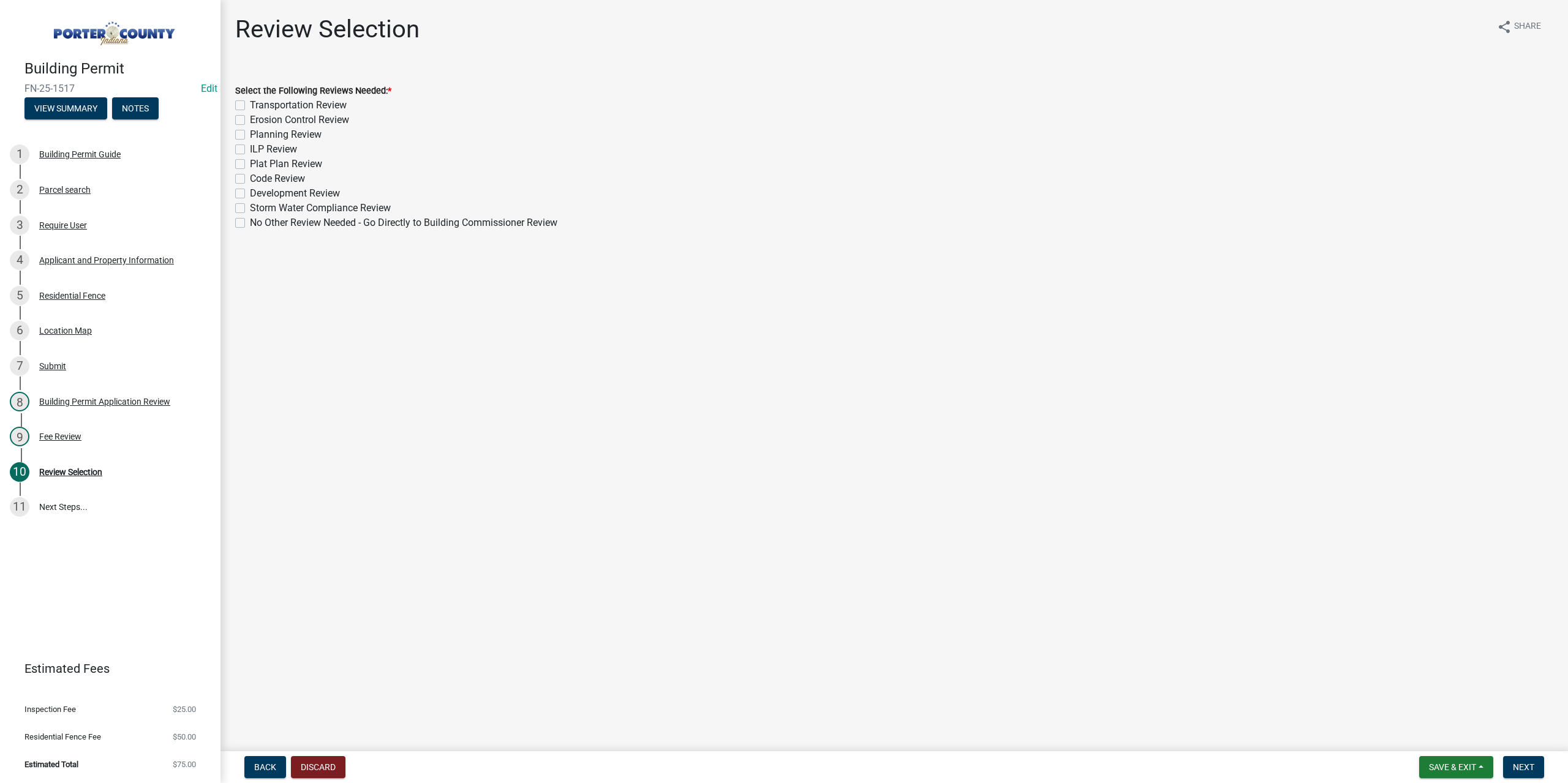
click at [250, 224] on label "No Other Review Needed - Go Directly to Building Commissioner Review" at bounding box center [404, 223] width 308 height 14
click at [250, 224] on input "No Other Review Needed - Go Directly to Building Commissioner Review" at bounding box center [253, 219] width 8 height 8
checkbox input "true"
checkbox input "false"
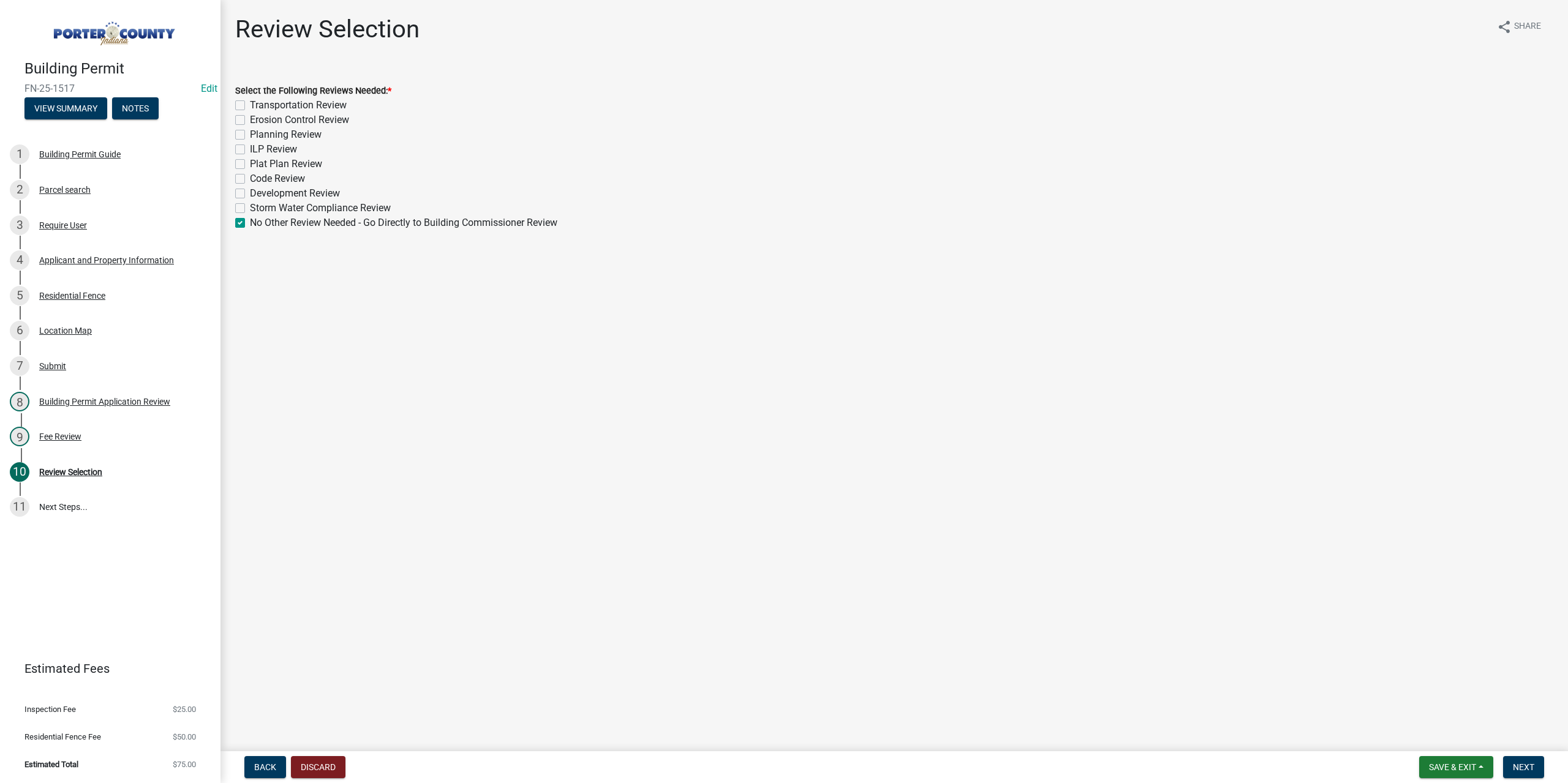
checkbox input "false"
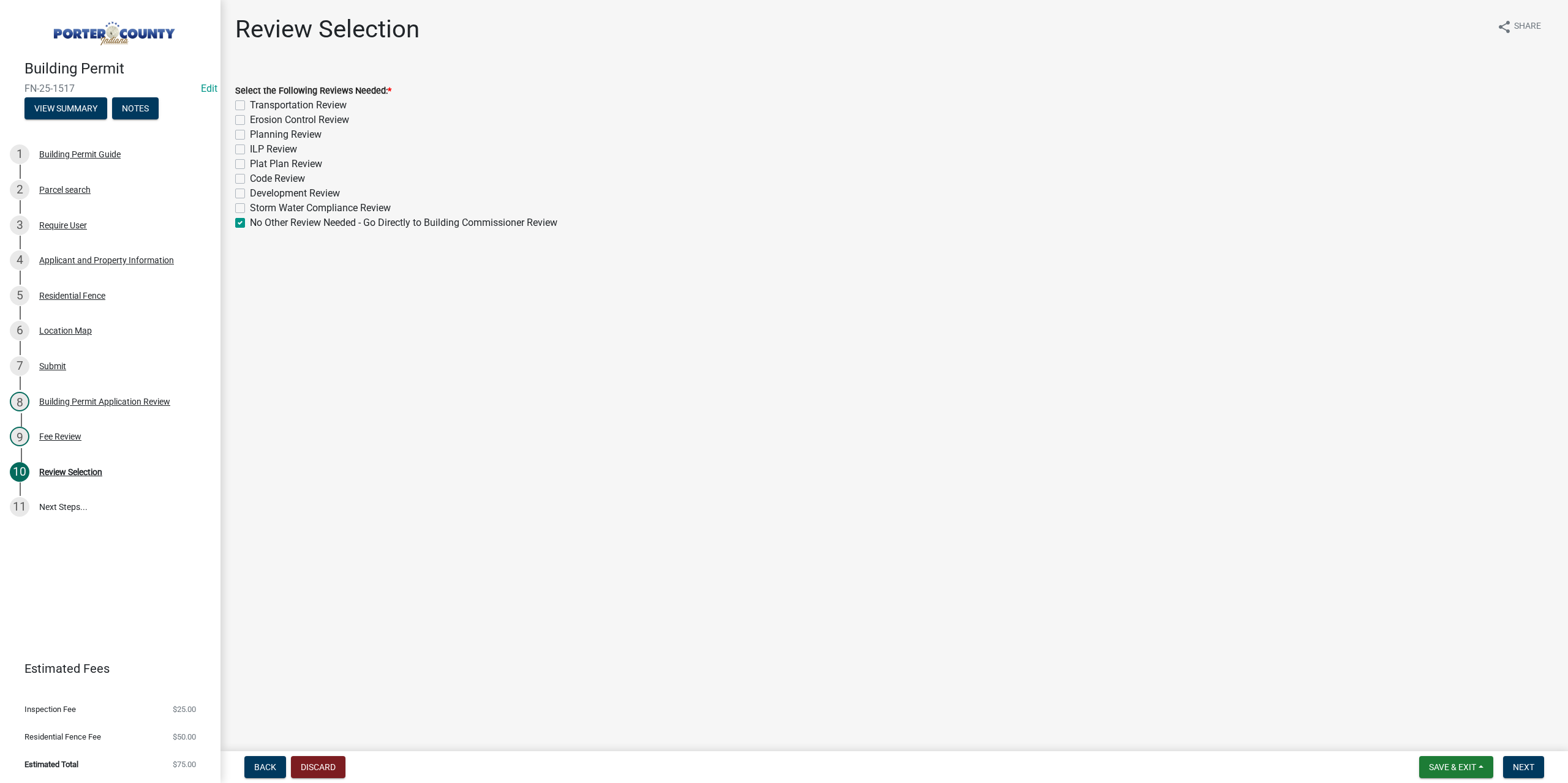
checkbox input "false"
checkbox input "true"
click at [1530, 771] on span "Next" at bounding box center [1524, 767] width 22 height 10
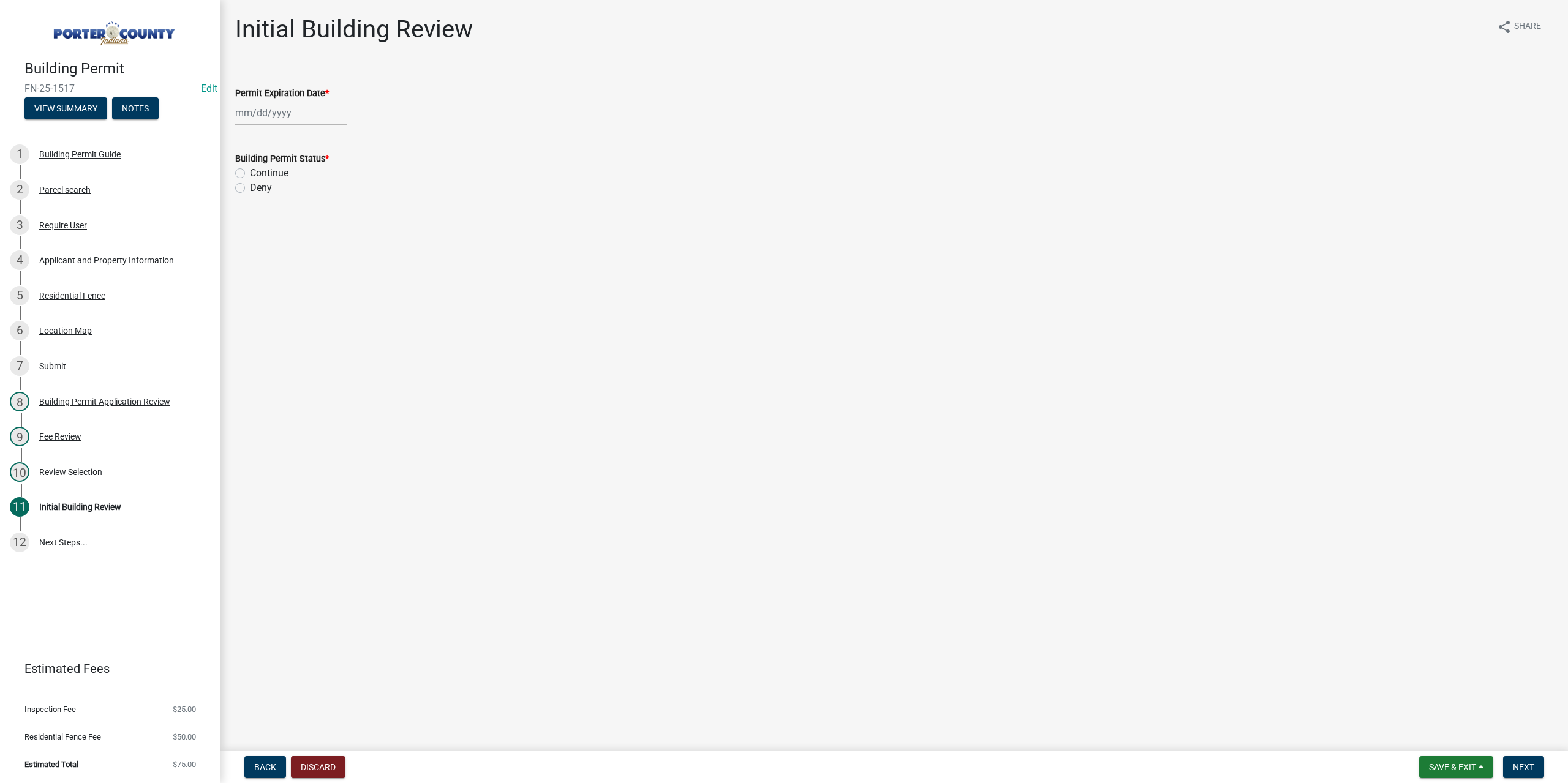
click at [264, 109] on div at bounding box center [292, 113] width 112 height 25
select select "8"
click at [325, 138] on select "1525 1526 1527 1528 1529 1530 1531 1532 1533 1534 1535 1536 1537 1538 1539 1540…" at bounding box center [331, 139] width 44 height 18
select select "2026"
click at [310, 130] on select "1525 1526 1527 1528 1529 1530 1531 1532 1533 1534 1535 1536 1537 1538 1539 1540…" at bounding box center [331, 139] width 44 height 18
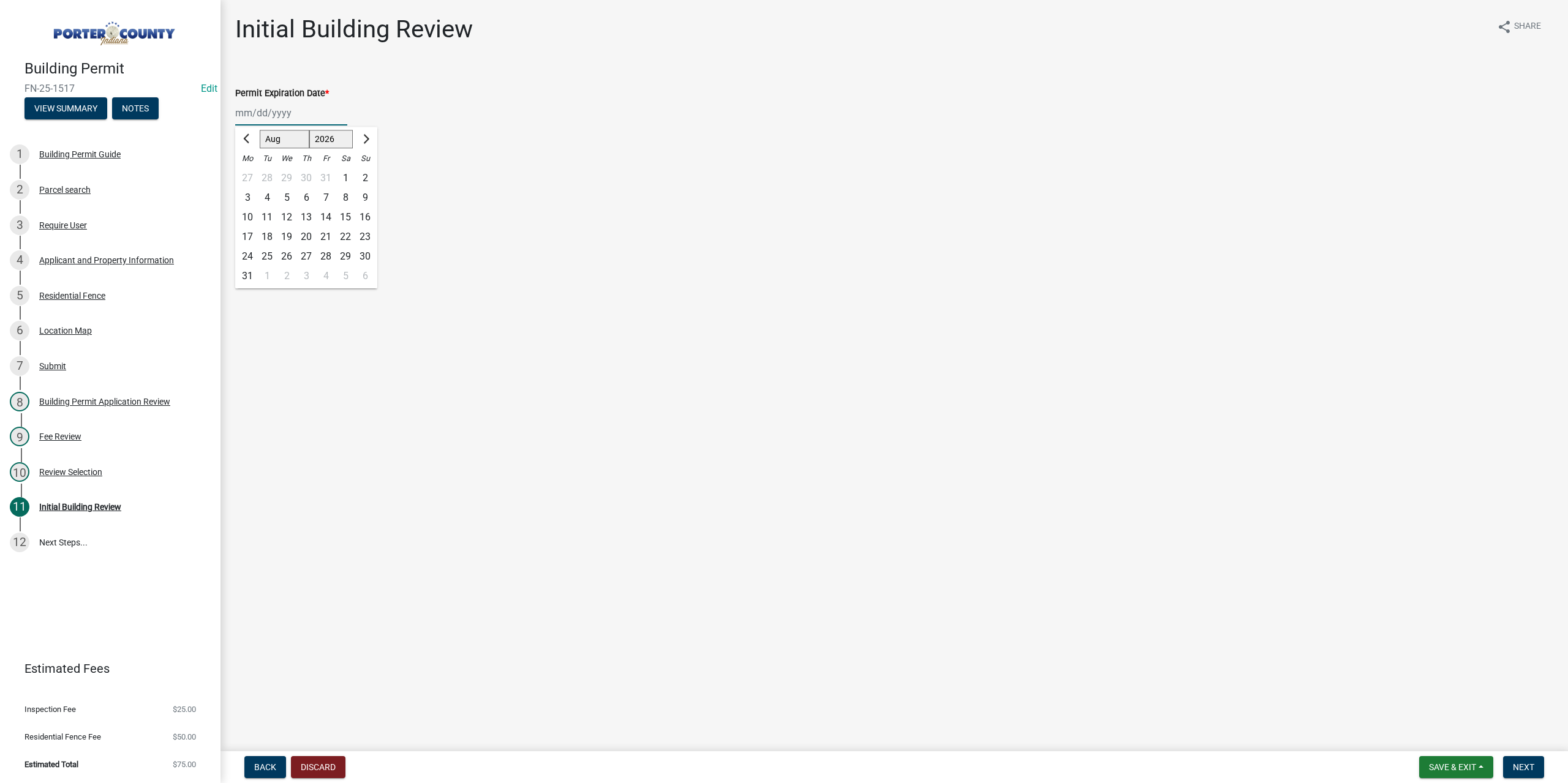
click at [350, 213] on div "15" at bounding box center [346, 217] width 20 height 20
type input "[DATE]"
click at [250, 173] on label "Continue" at bounding box center [269, 173] width 39 height 14
click at [250, 173] on input "Continue" at bounding box center [253, 169] width 8 height 8
radio input "true"
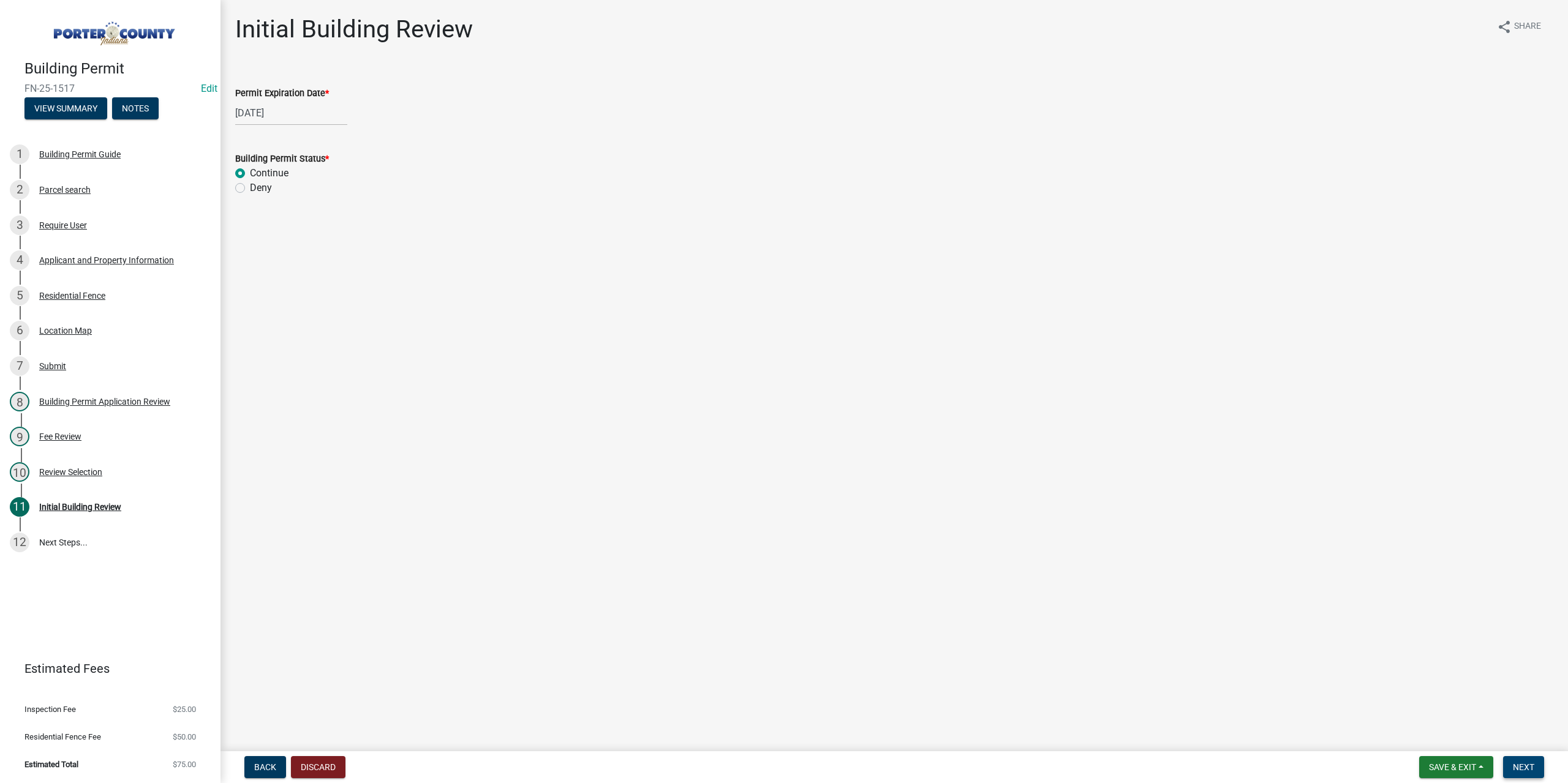
click at [1527, 768] on span "Next" at bounding box center [1524, 767] width 22 height 10
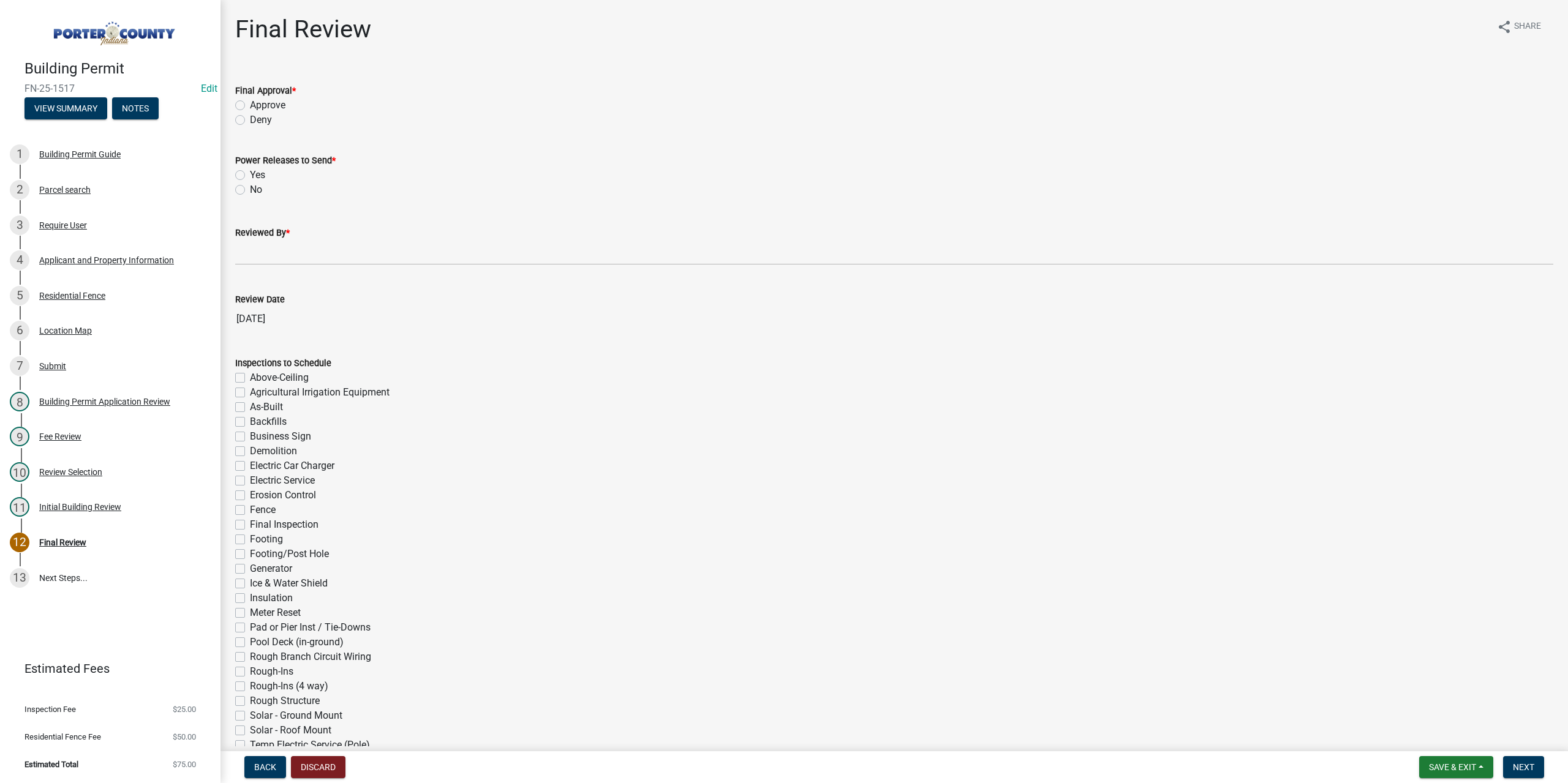
drag, startPoint x: 242, startPoint y: 107, endPoint x: 253, endPoint y: 173, distance: 66.9
click at [250, 107] on label "Approve" at bounding box center [267, 105] width 35 height 14
click at [250, 106] on input "Approve" at bounding box center [253, 101] width 8 height 8
radio input "true"
click at [250, 189] on label "No" at bounding box center [256, 190] width 13 height 14
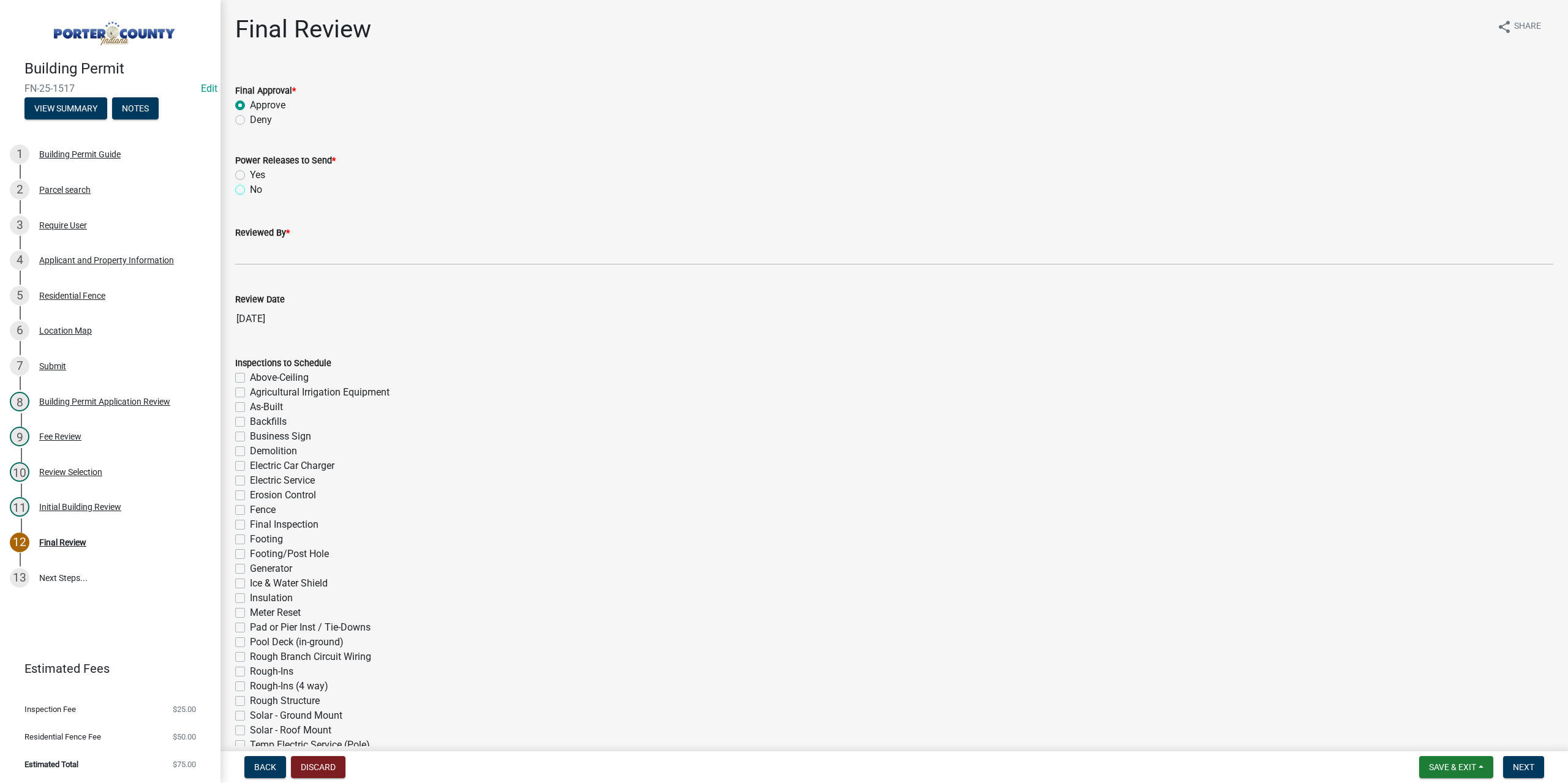
click at [250, 189] on input "No" at bounding box center [253, 186] width 8 height 8
radio input "true"
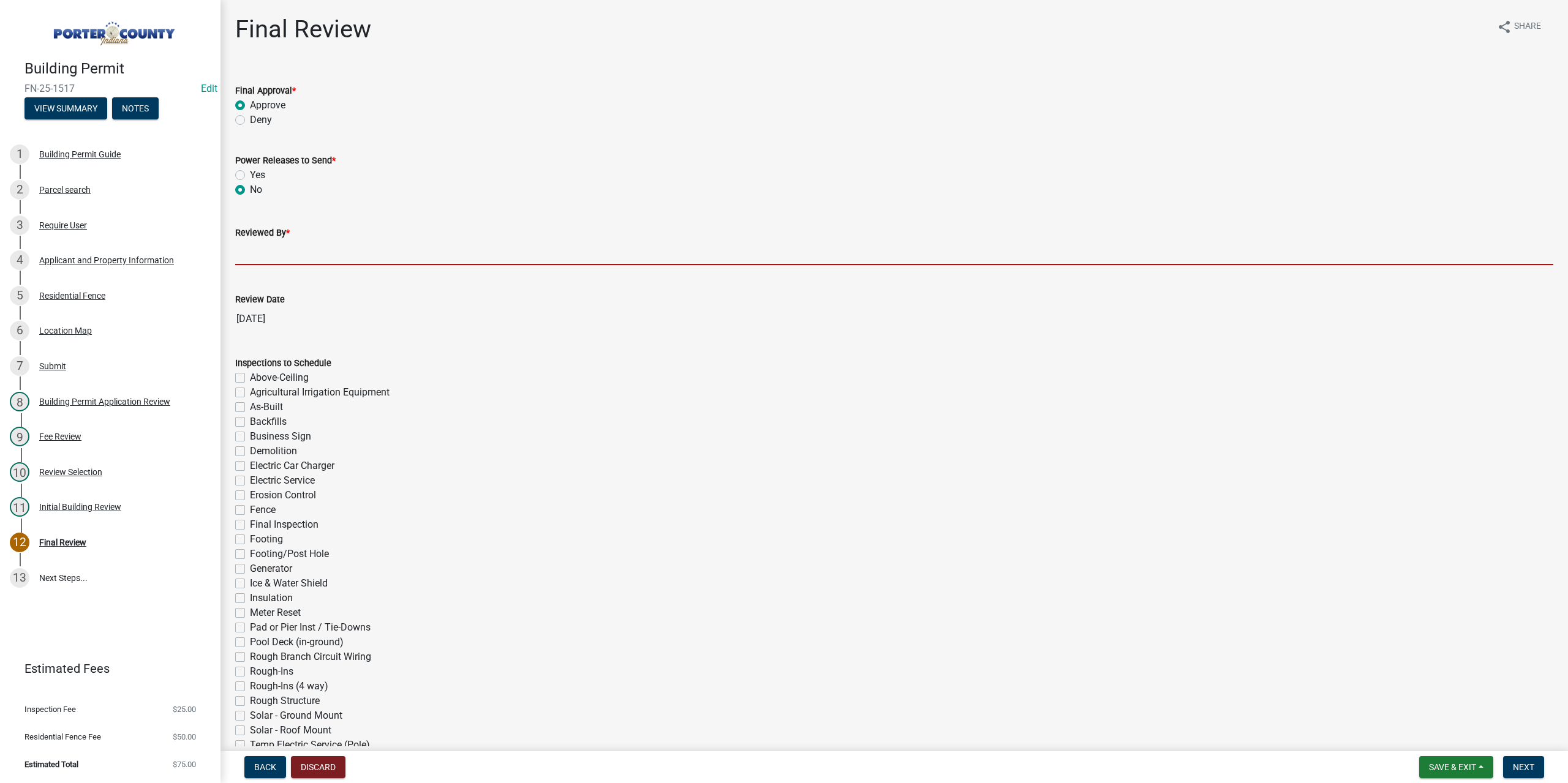
click at [272, 254] on input "Reviewed By *" at bounding box center [894, 253] width 1318 height 25
type input "TT"
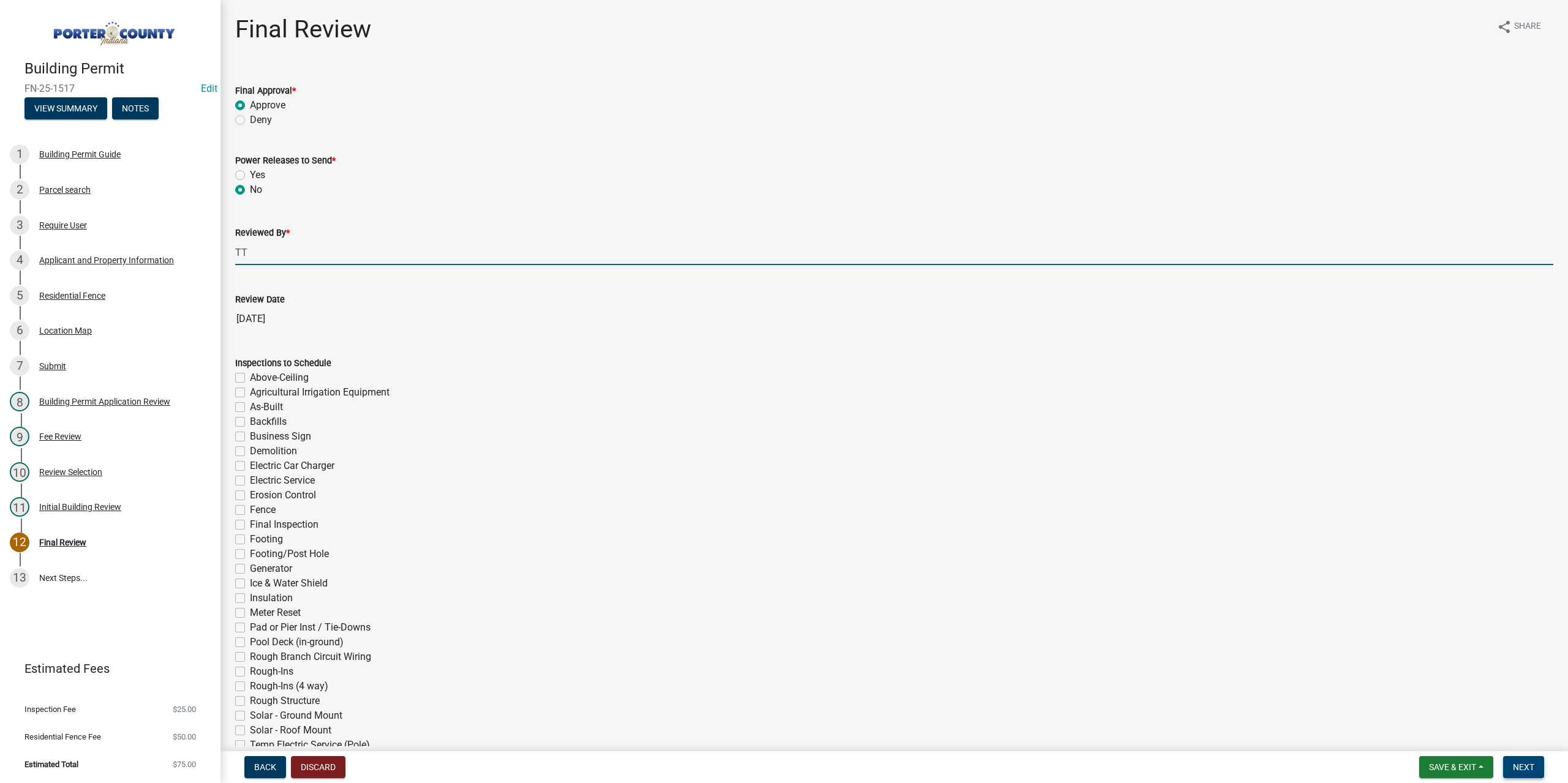
click at [1523, 764] on span "Next" at bounding box center [1524, 767] width 22 height 10
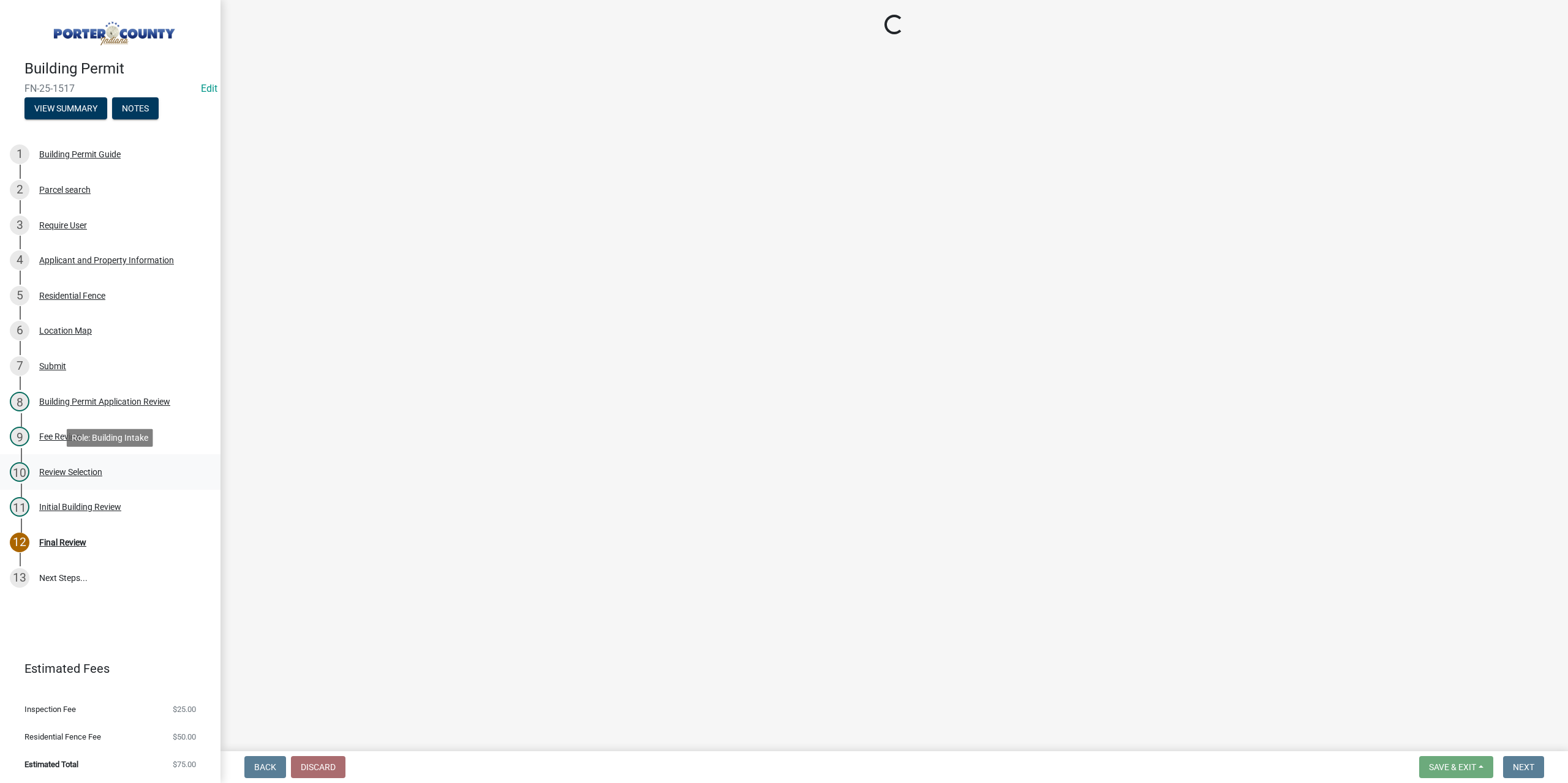
select select "3: 3"
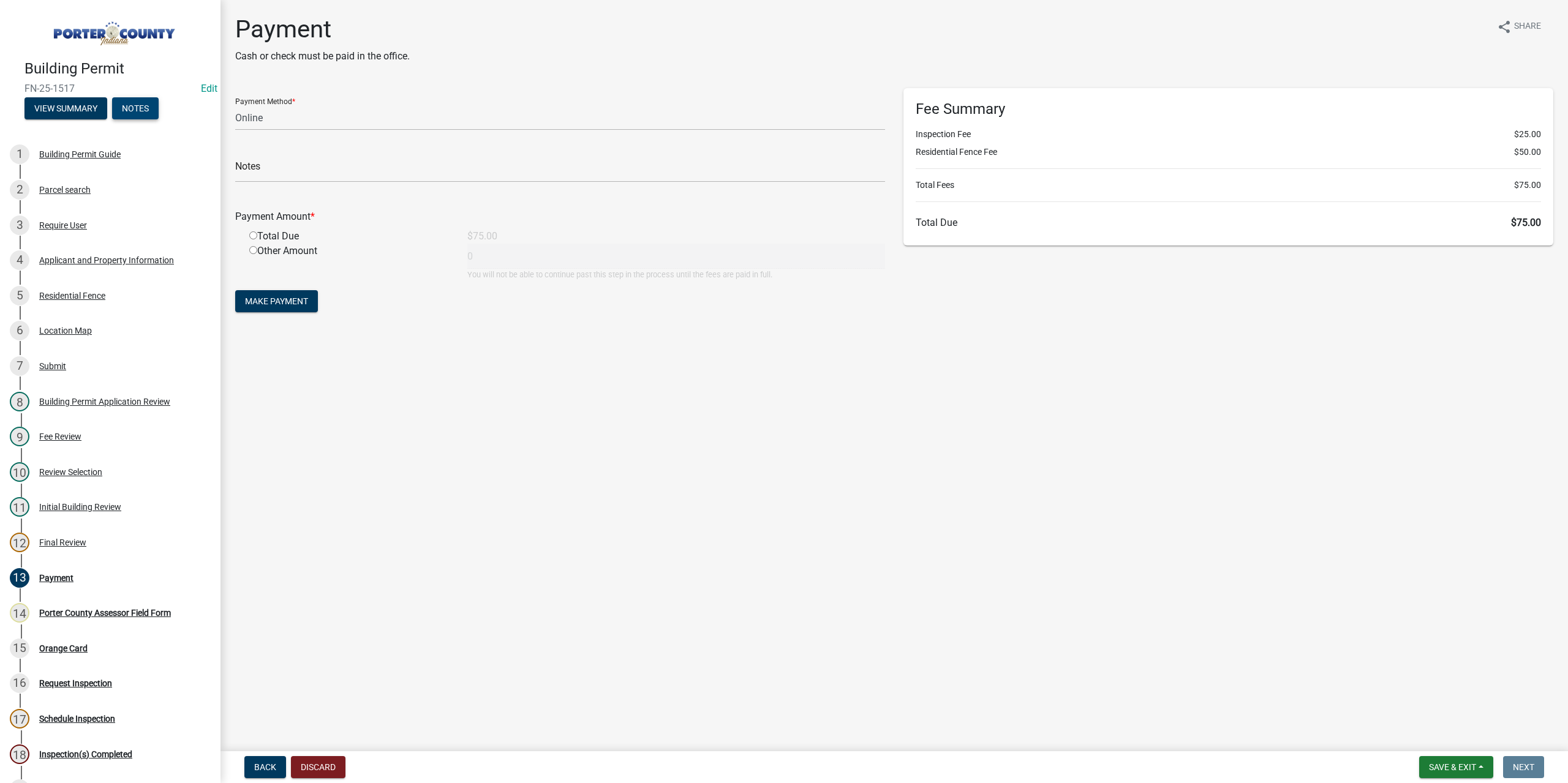
click at [143, 104] on button "Notes" at bounding box center [135, 109] width 46 height 22
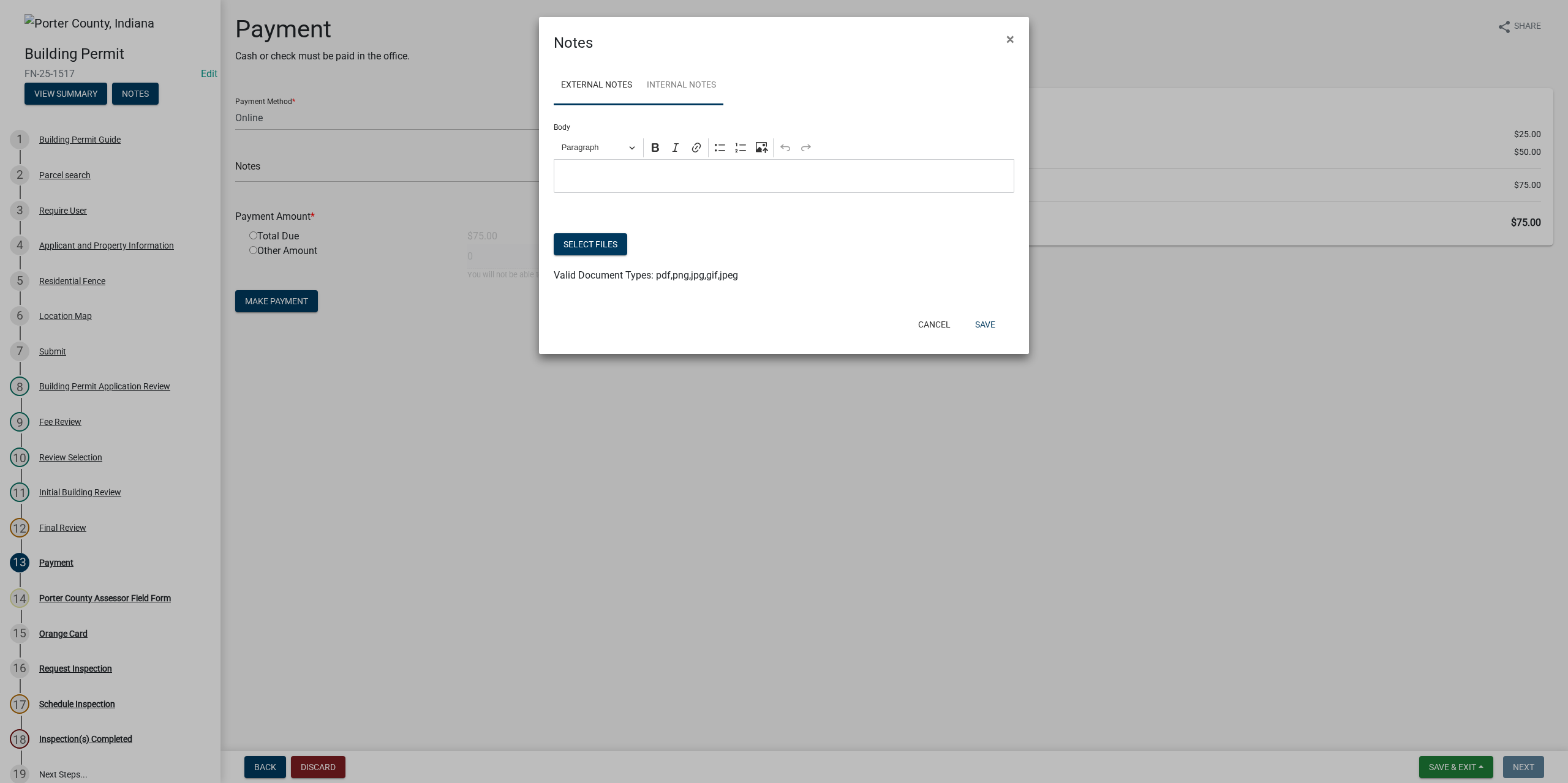
click at [670, 90] on link "Internal Notes" at bounding box center [681, 85] width 84 height 39
click at [589, 243] on button "Select files" at bounding box center [590, 244] width 73 height 22
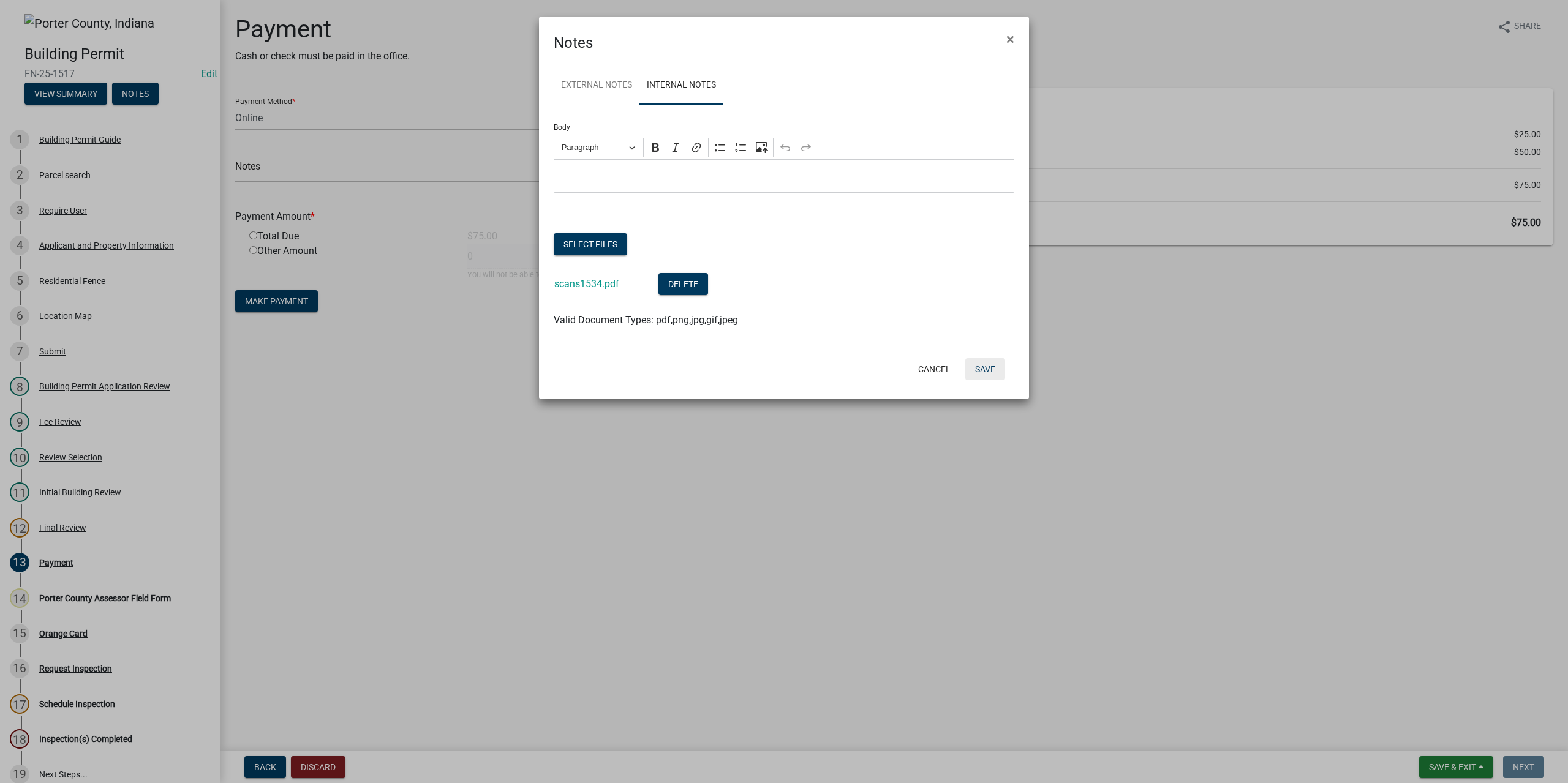
click at [990, 369] on button "Save" at bounding box center [985, 369] width 40 height 22
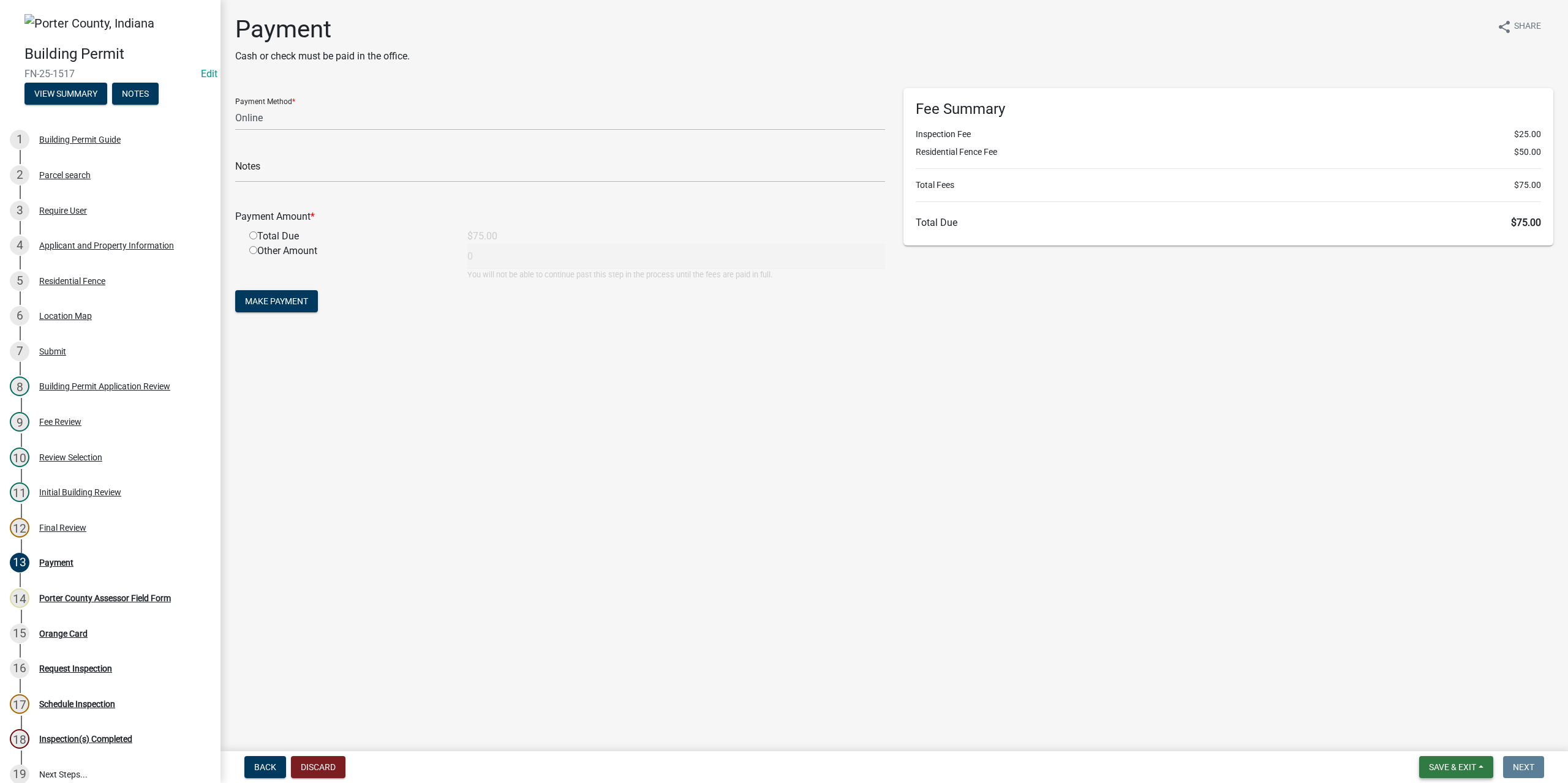
click at [1463, 776] on button "Save & Exit" at bounding box center [1457, 768] width 74 height 22
click at [1463, 740] on button "Save & Exit" at bounding box center [1444, 735] width 98 height 29
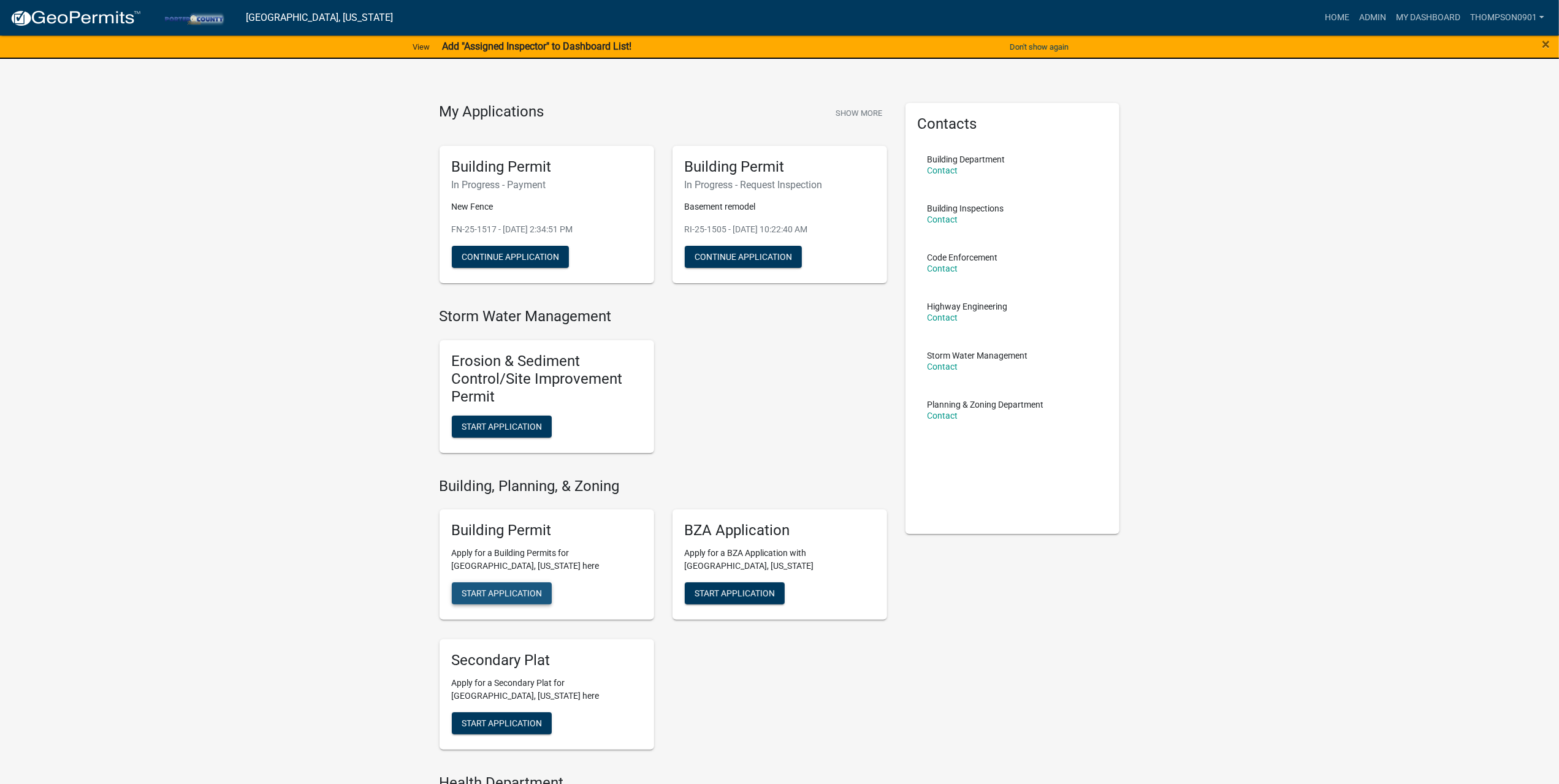
click at [490, 595] on span "Start Application" at bounding box center [501, 593] width 81 height 10
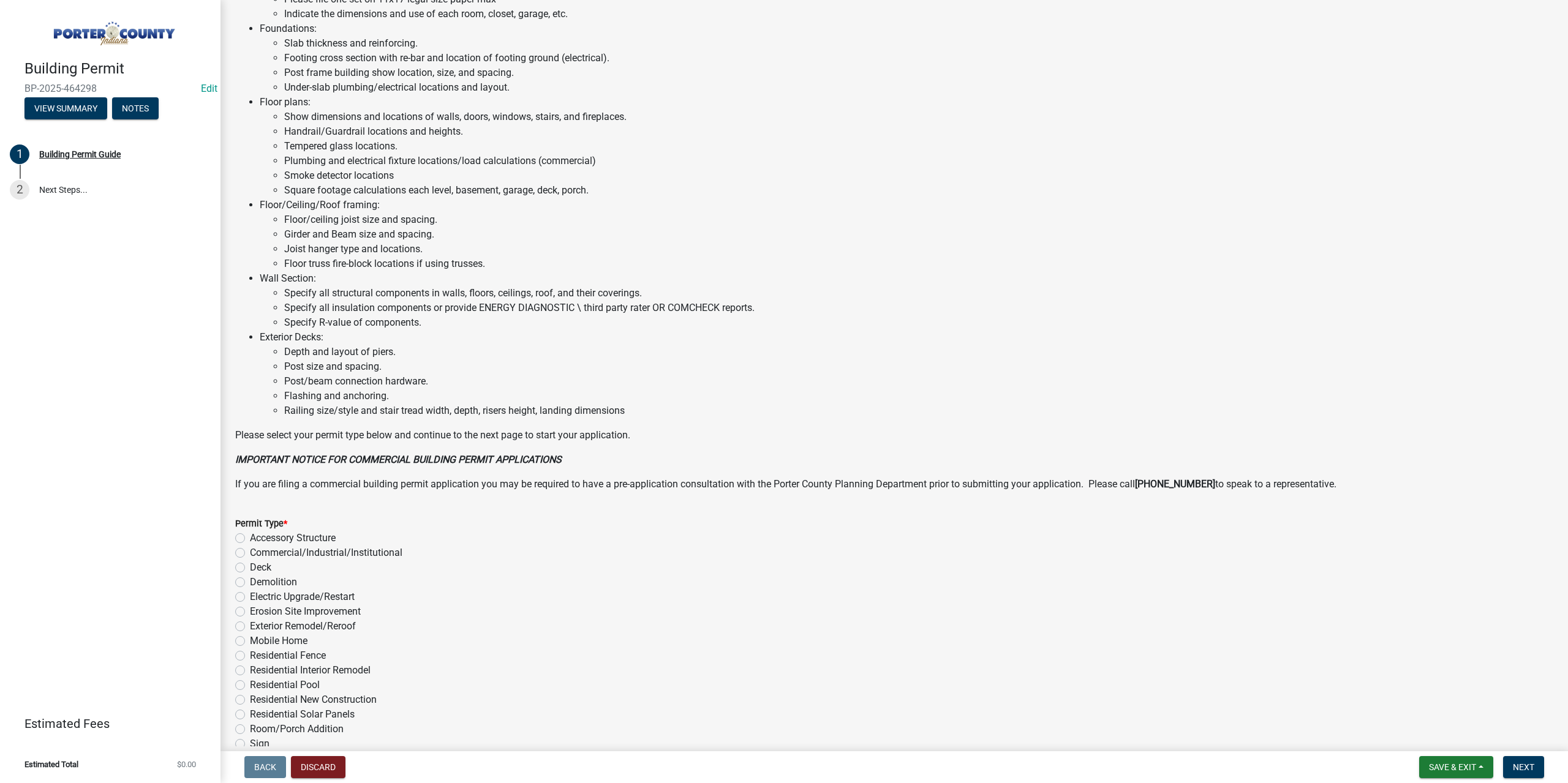
scroll to position [572, 0]
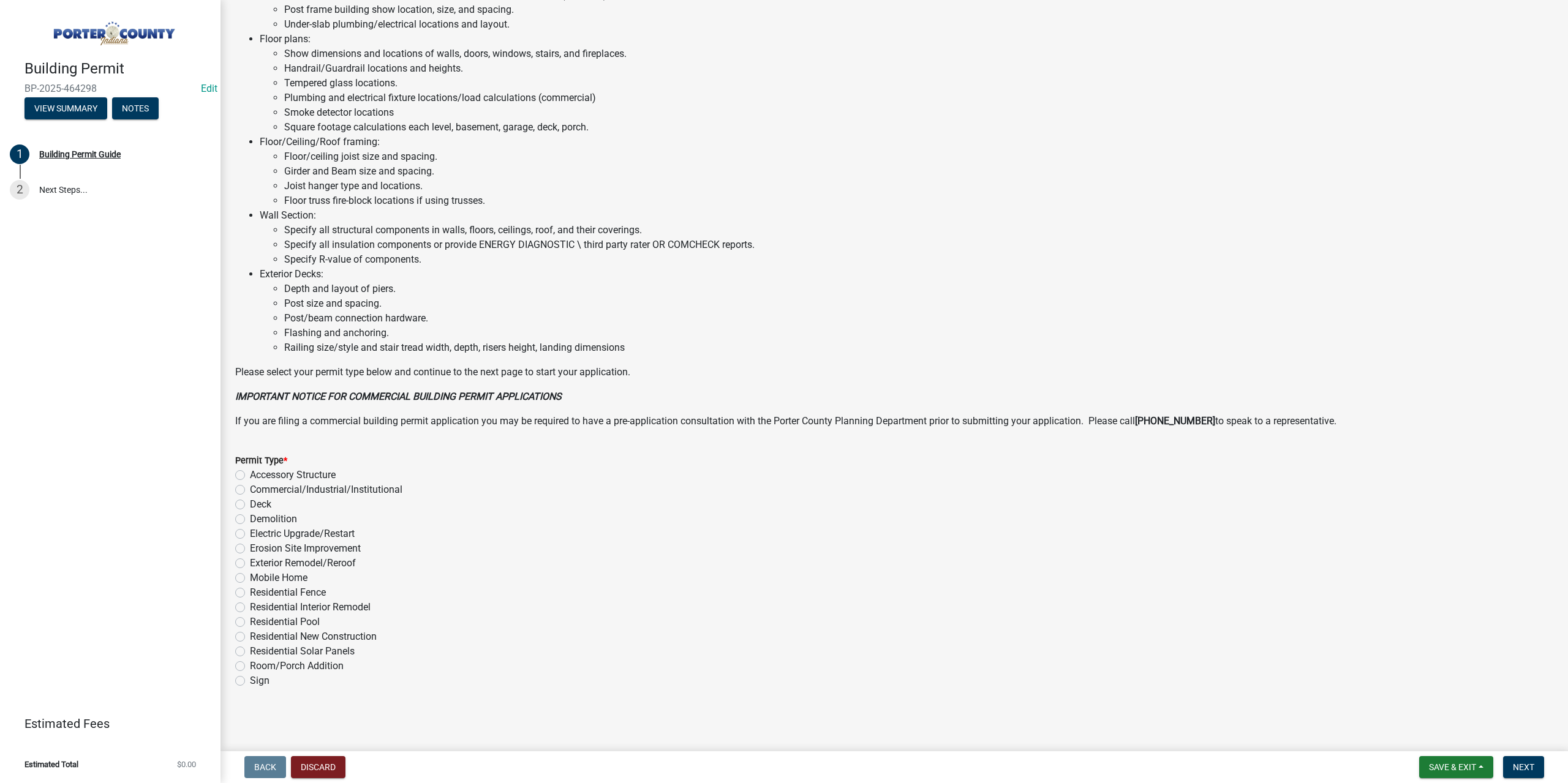
click at [250, 564] on label "Exterior Remodel/Reroof" at bounding box center [302, 563] width 106 height 14
click at [250, 564] on input "Exterior Remodel/Reroof" at bounding box center [253, 559] width 8 height 8
radio input "true"
click at [1534, 764] on button "Next" at bounding box center [1523, 768] width 41 height 22
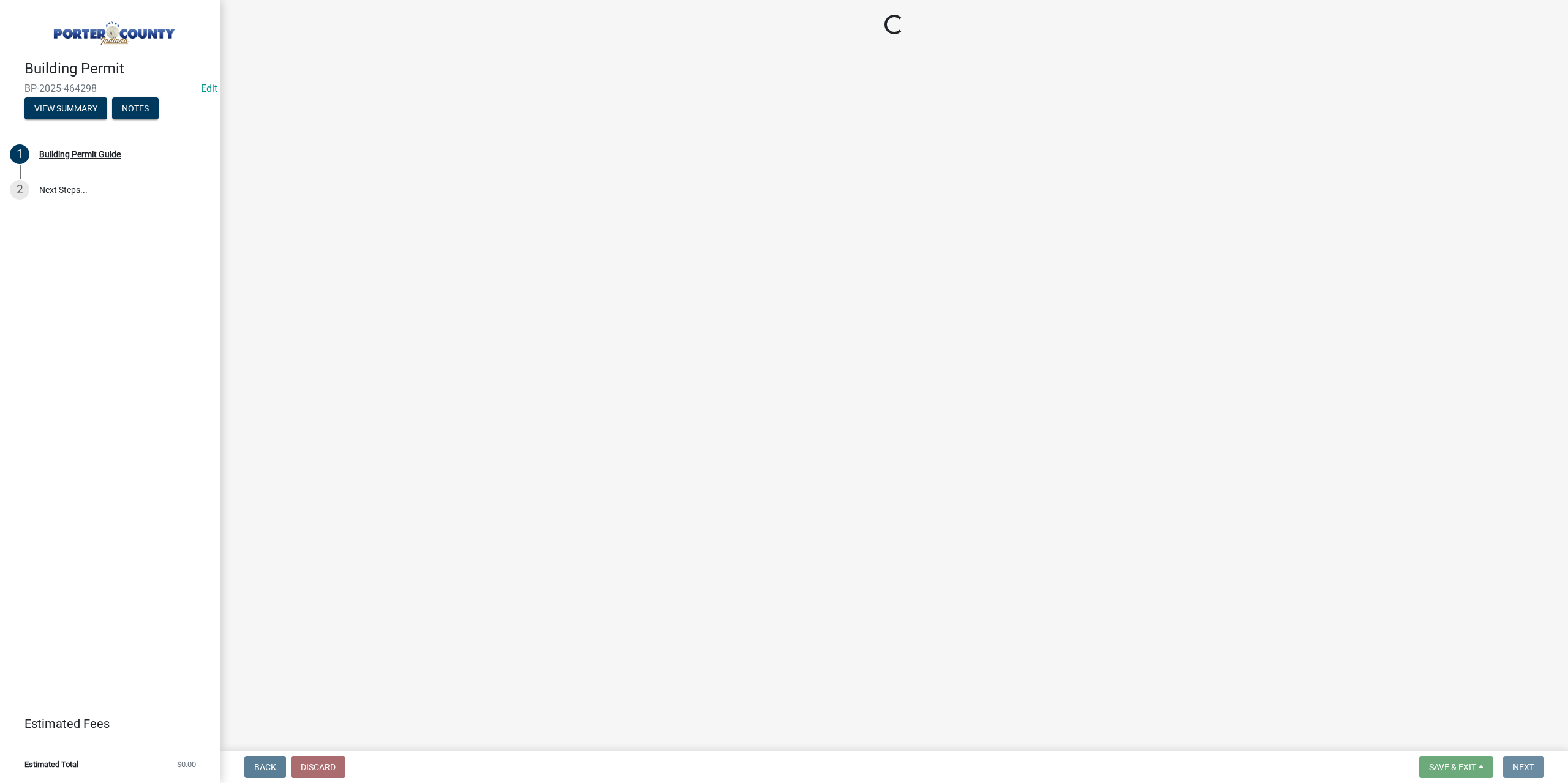
scroll to position [0, 0]
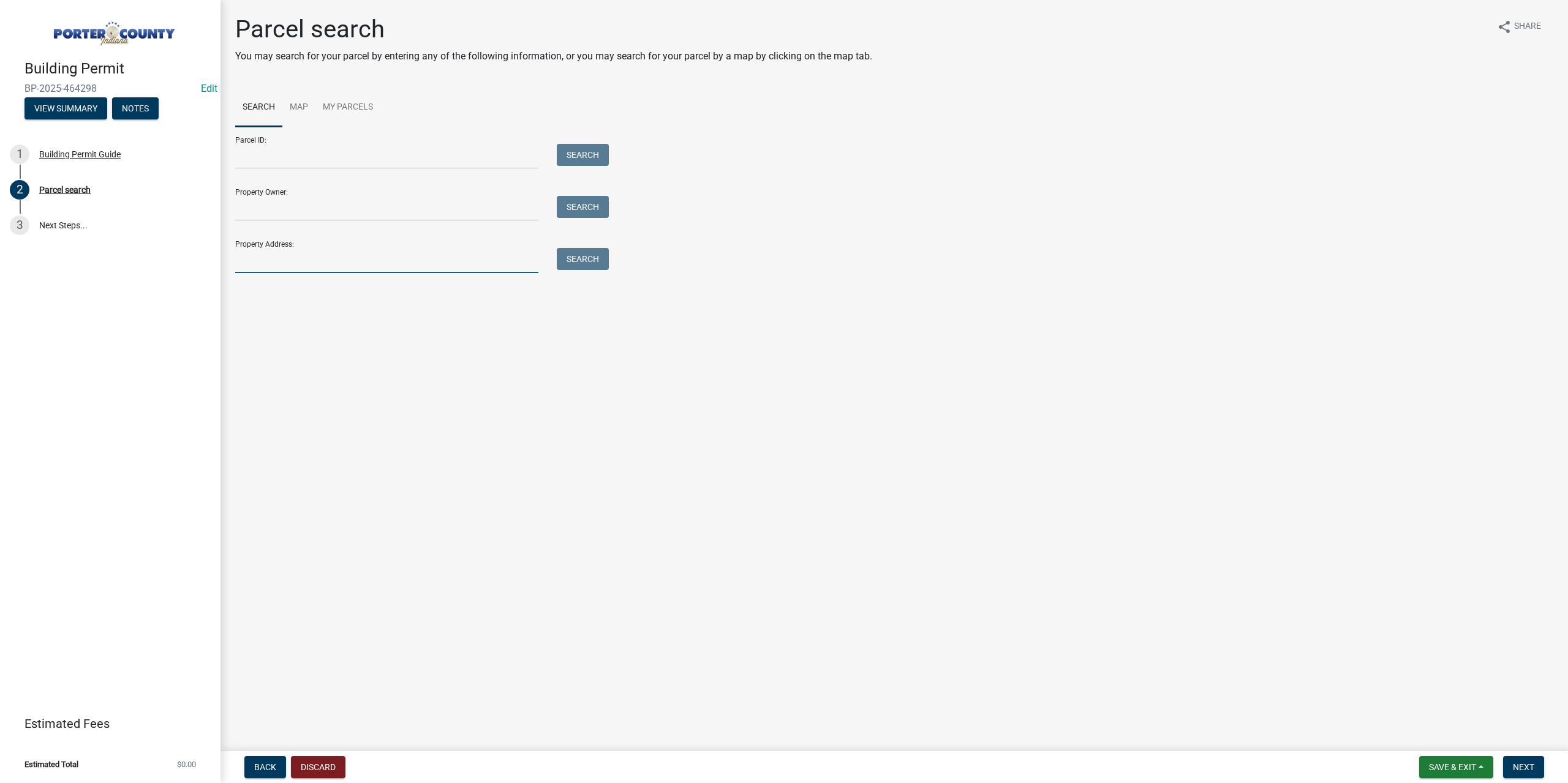
click at [323, 261] on input "Property Address:" at bounding box center [387, 261] width 303 height 25
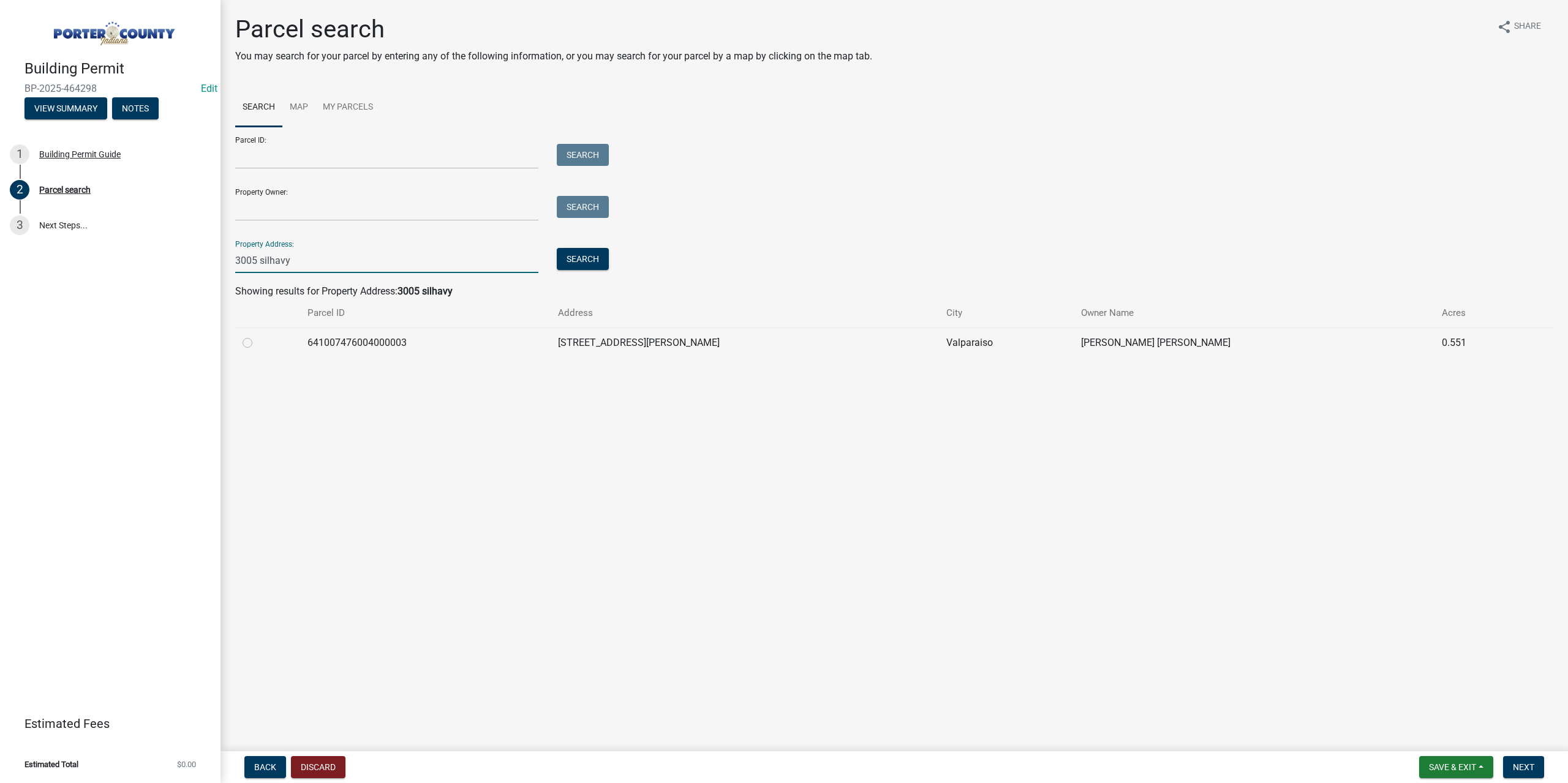
type input "3005 silhavy"
drag, startPoint x: 454, startPoint y: 347, endPoint x: 327, endPoint y: 347, distance: 127.0
click at [327, 347] on td "641007476004000003" at bounding box center [425, 342] width 251 height 30
copy td "641007476004000003"
click at [257, 336] on label at bounding box center [257, 336] width 0 height 0
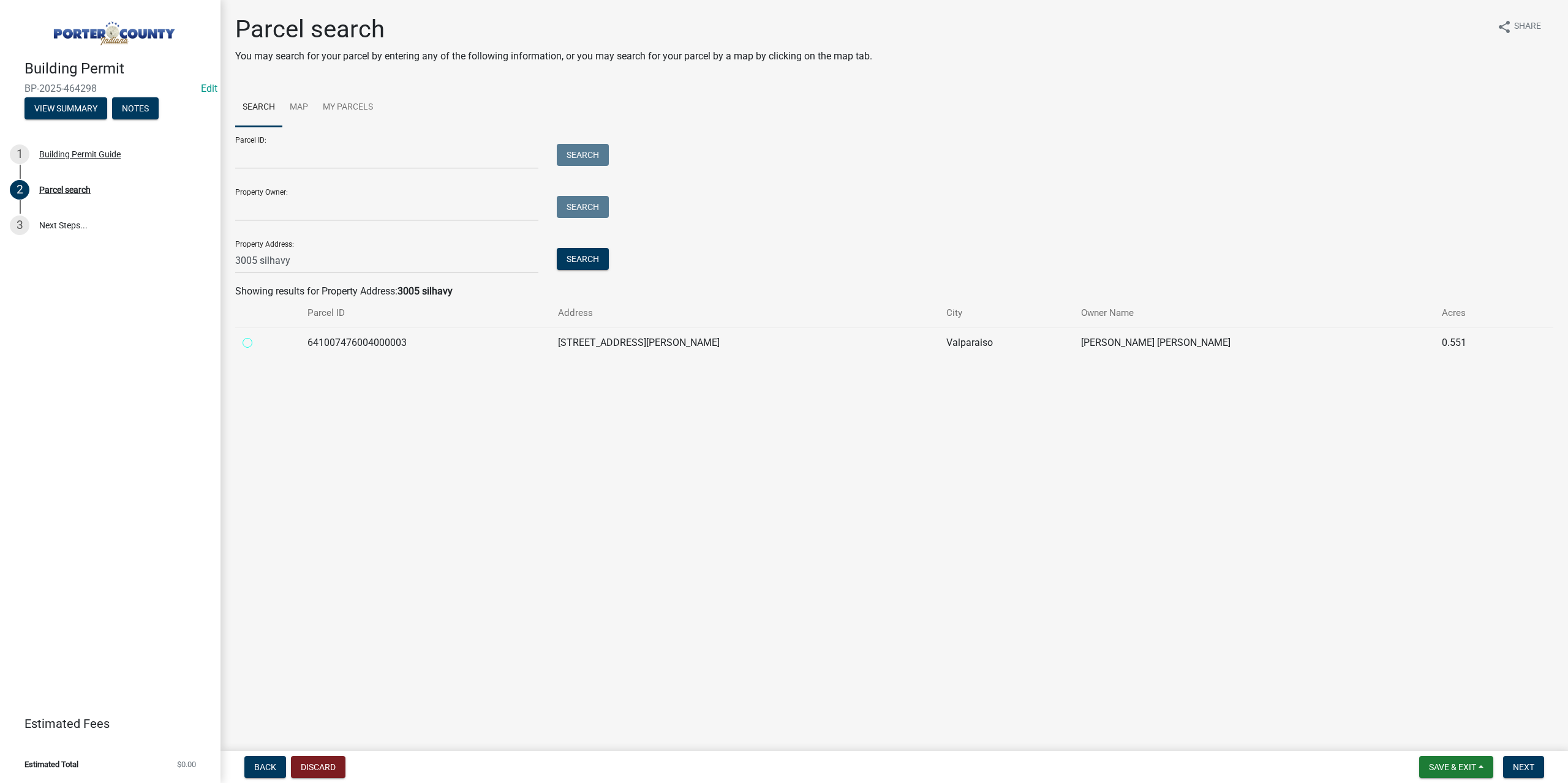
click at [257, 344] on input "radio" at bounding box center [261, 339] width 8 height 8
radio input "true"
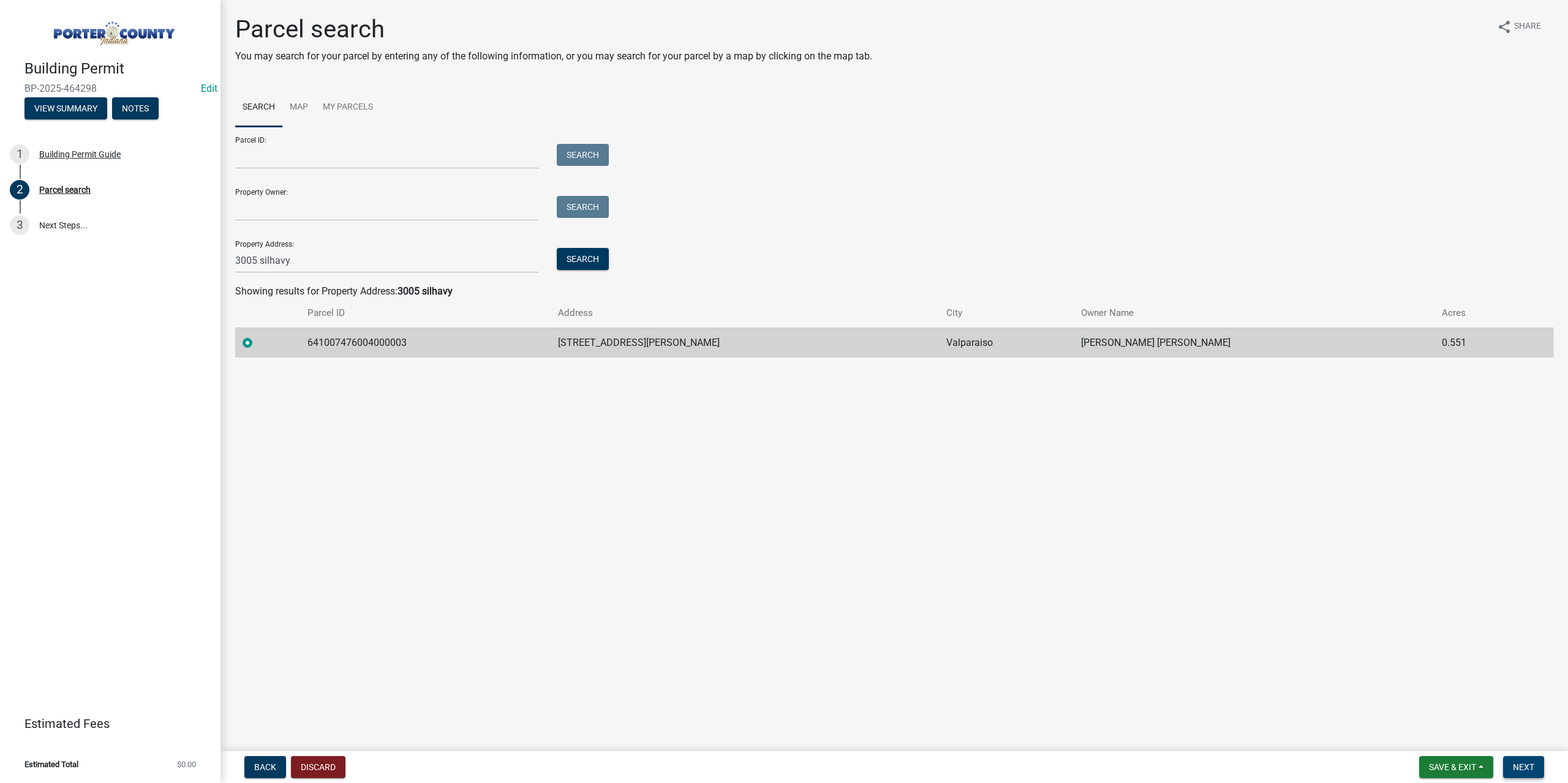
click at [1532, 767] on span "Next" at bounding box center [1524, 767] width 22 height 10
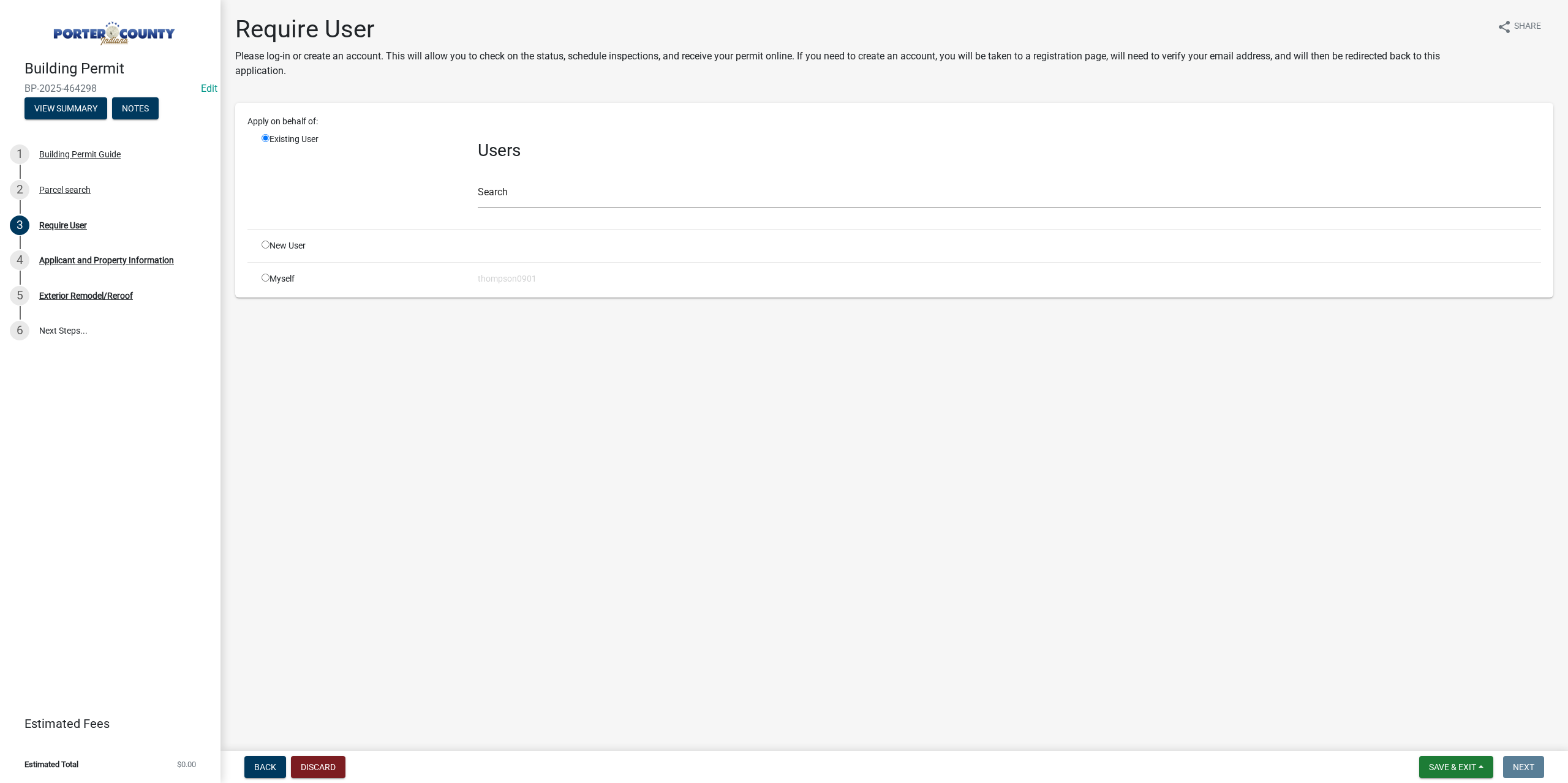
click at [264, 279] on input "radio" at bounding box center [265, 277] width 8 height 8
radio input "true"
radio input "false"
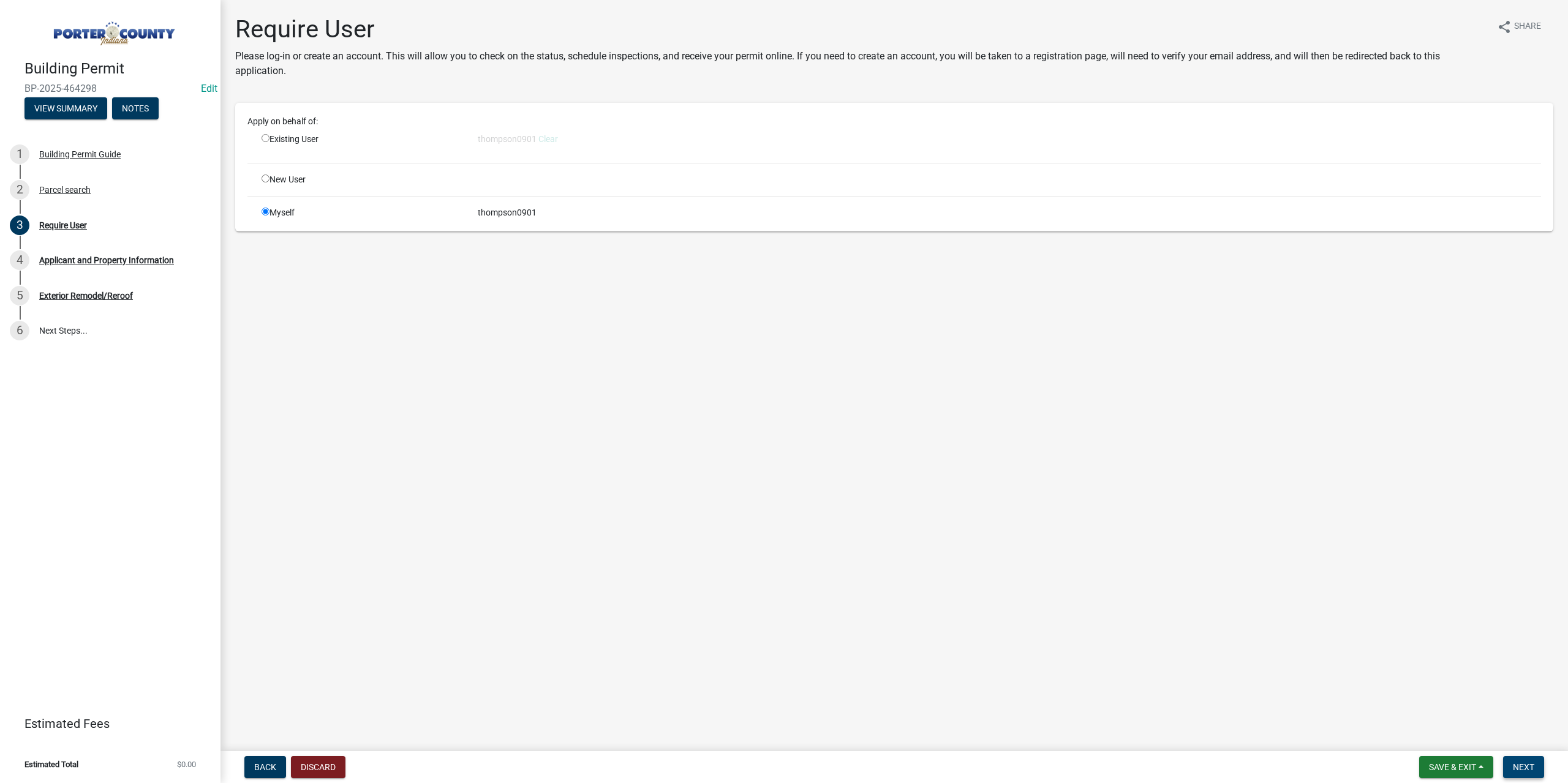
click at [1526, 769] on span "Next" at bounding box center [1524, 767] width 22 height 10
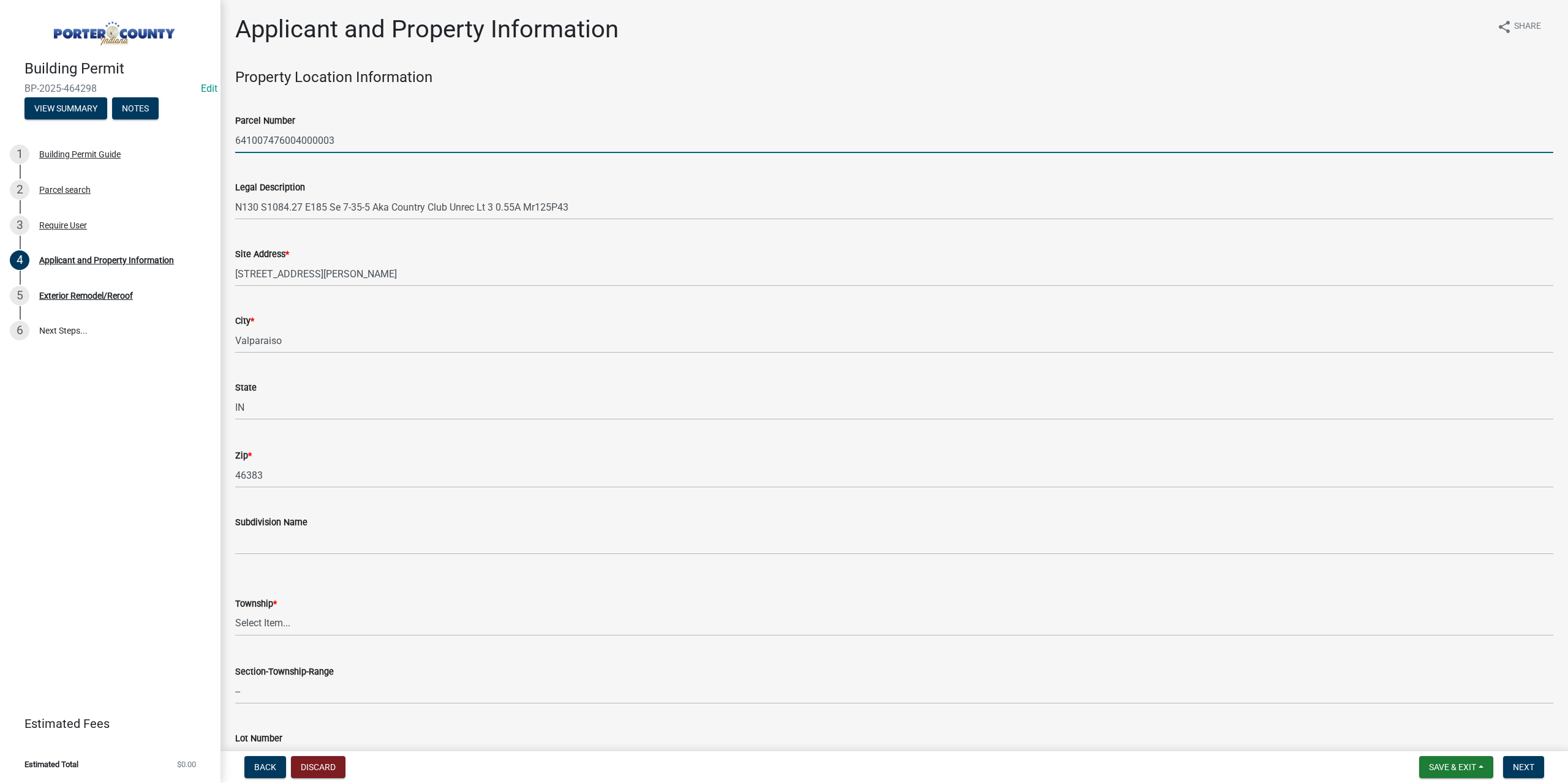
click at [360, 139] on input "641007476004000003" at bounding box center [894, 140] width 1318 height 25
drag, startPoint x: 360, startPoint y: 139, endPoint x: 157, endPoint y: 153, distance: 203.5
click at [157, 153] on div "Building Permit BP-2025-464298 Edit View Summary Notes 1 Building Permit Guide …" at bounding box center [784, 391] width 1568 height 783
click at [289, 623] on select "Select Item... Boone Center Jackson Liberty Morgan Pine Pleasant Portage Porter…" at bounding box center [894, 624] width 1318 height 25
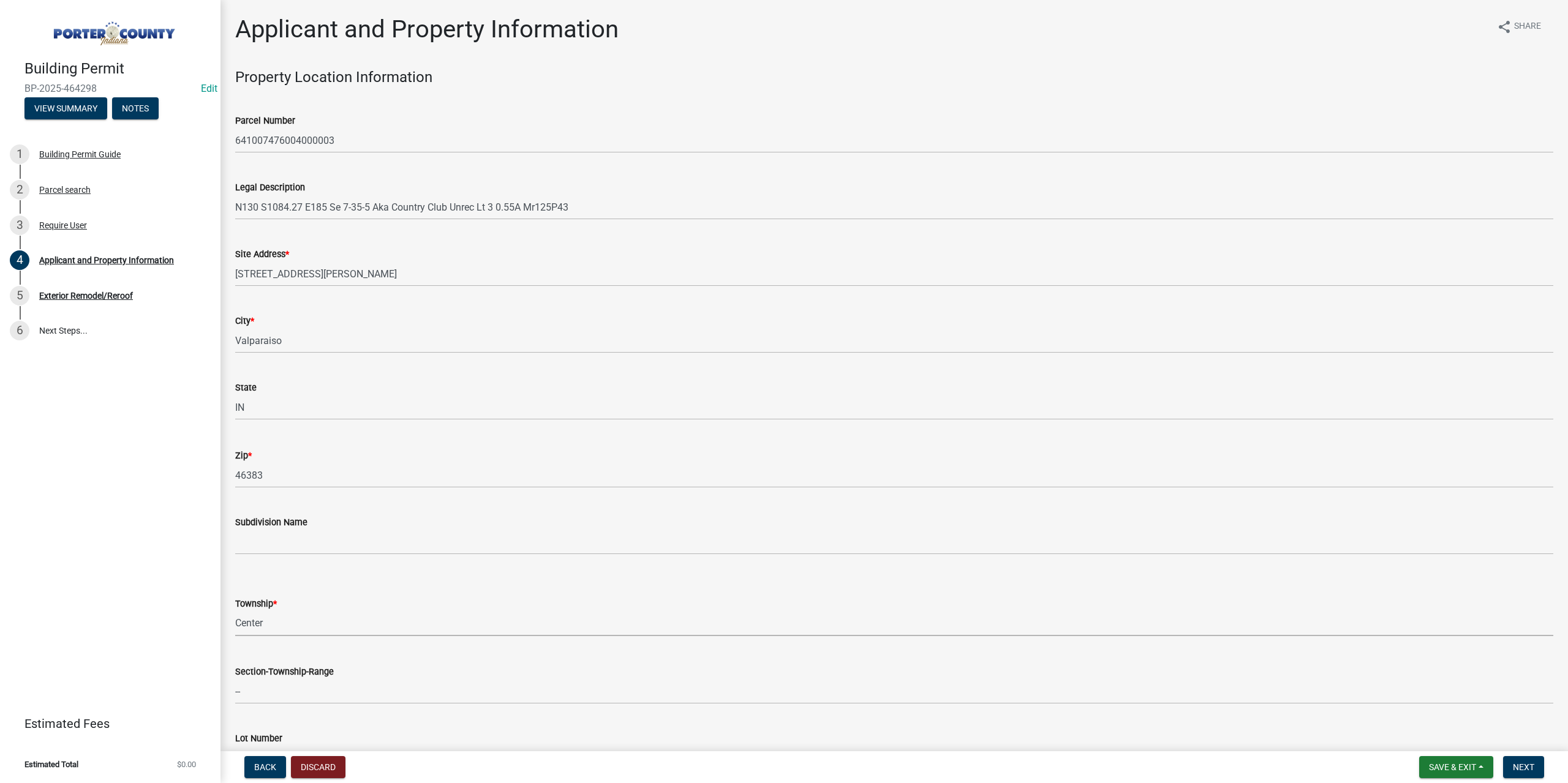
click at [235, 611] on select "Select Item... Boone Center Jackson Liberty Morgan Pine Pleasant Portage Porter…" at bounding box center [894, 624] width 1318 height 25
select select "6f5aa9ae-62ac-41bd-979a-9c71eae504cc"
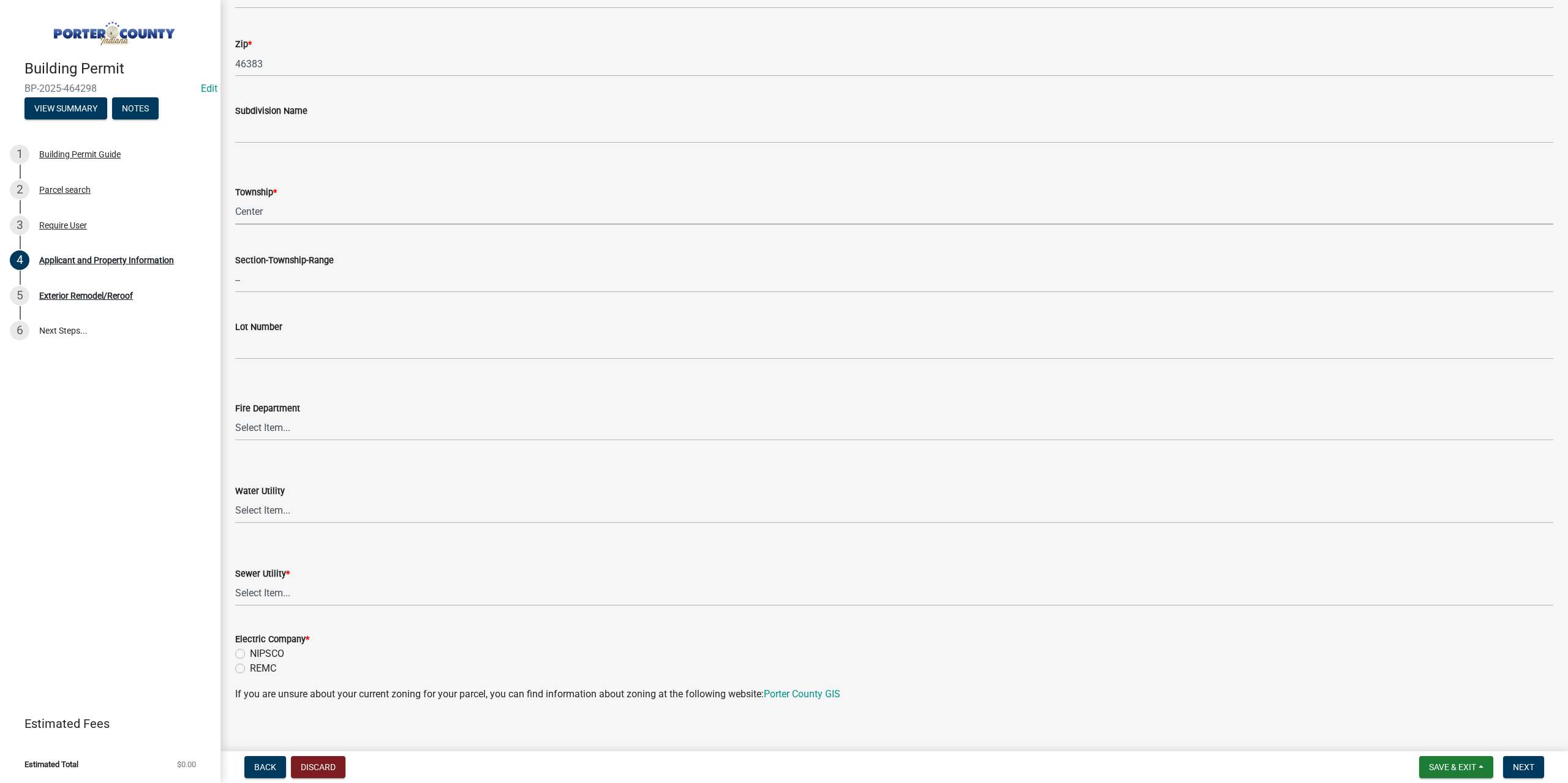
scroll to position [429, 0]
